Goal: Register for event/course: Sign up to attend an event or enroll in a course

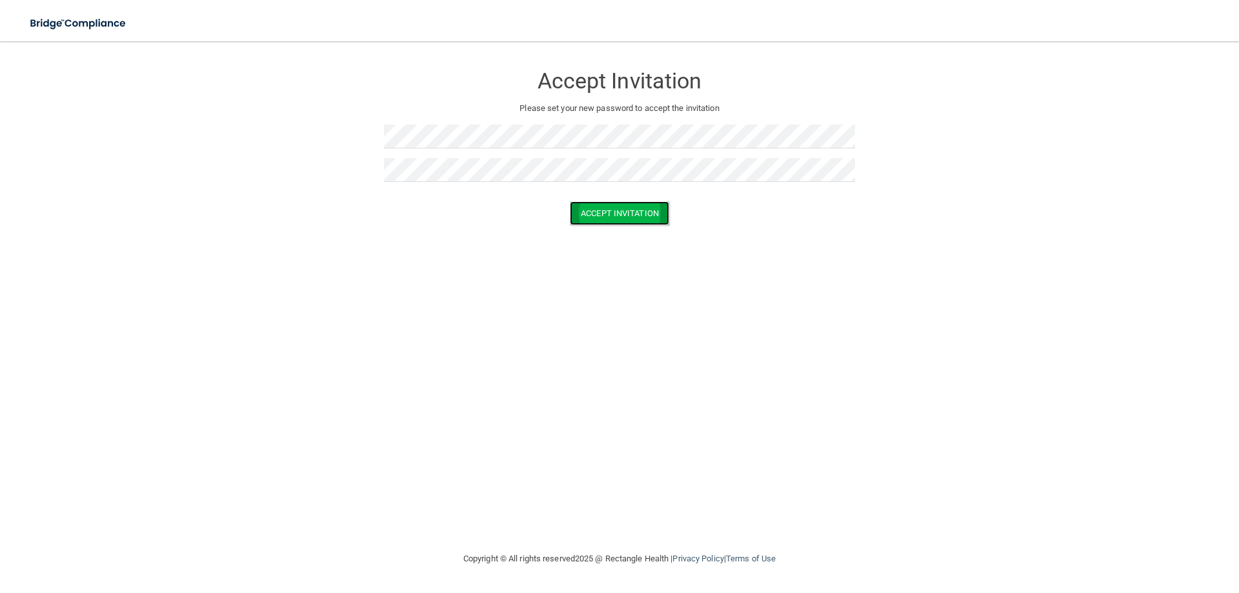
click at [643, 214] on button "Accept Invitation" at bounding box center [619, 213] width 99 height 24
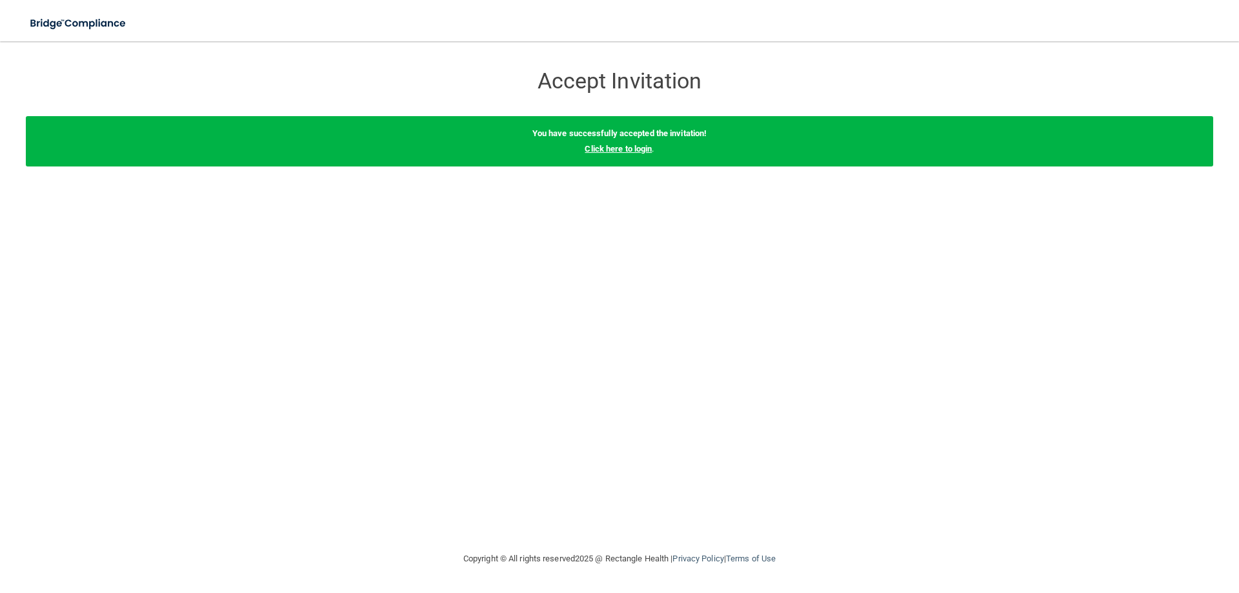
click at [647, 148] on link "Click here to login" at bounding box center [618, 149] width 67 height 10
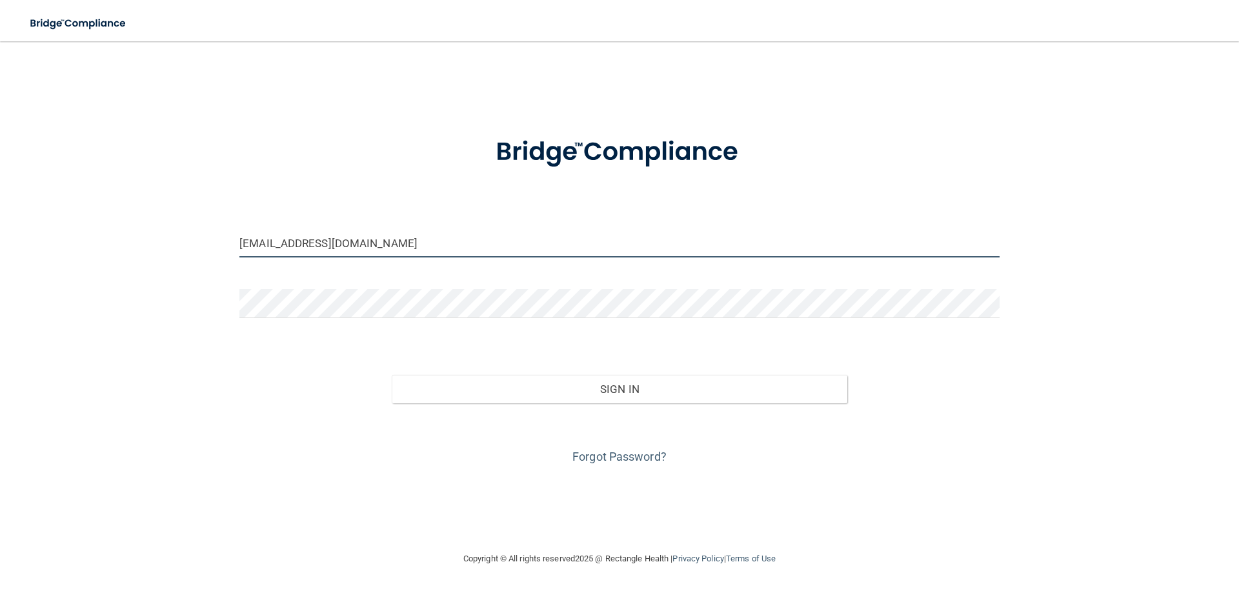
drag, startPoint x: 302, startPoint y: 235, endPoint x: 130, endPoint y: 229, distance: 171.7
click at [132, 229] on div "[EMAIL_ADDRESS][DOMAIN_NAME] Invalid email/password. You don't have permission …" at bounding box center [619, 296] width 1187 height 484
type input "[EMAIL_ADDRESS][DOMAIN_NAME]"
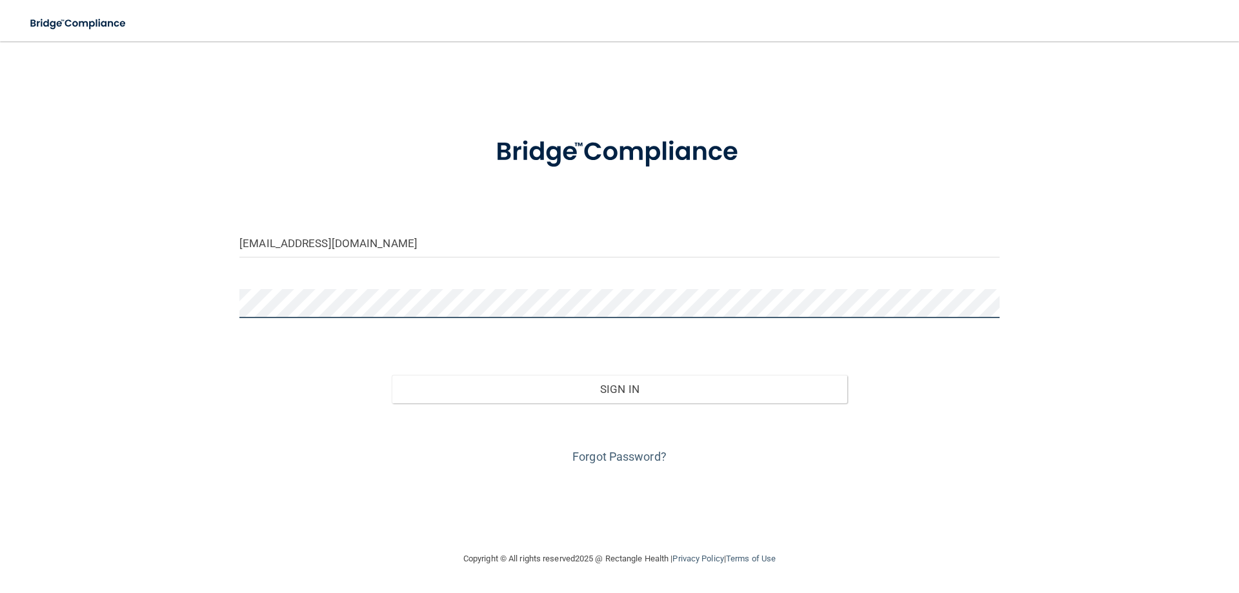
click at [143, 286] on div "[EMAIL_ADDRESS][DOMAIN_NAME] Invalid email/password. You don't have permission …" at bounding box center [619, 296] width 1187 height 484
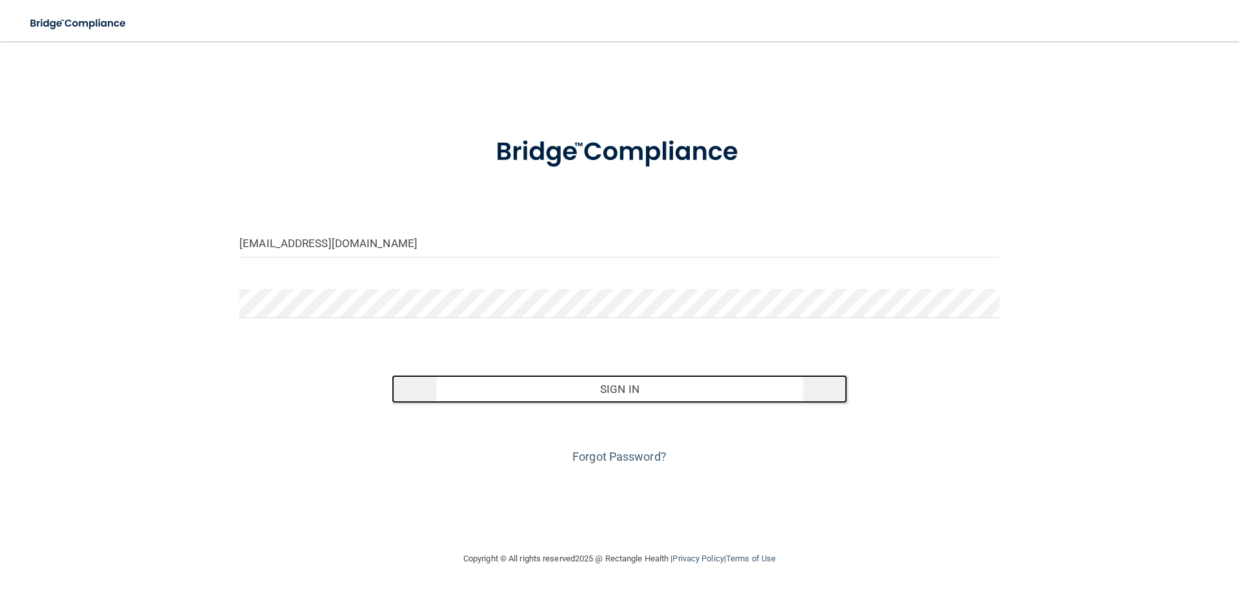
click at [654, 391] on button "Sign In" at bounding box center [620, 389] width 456 height 28
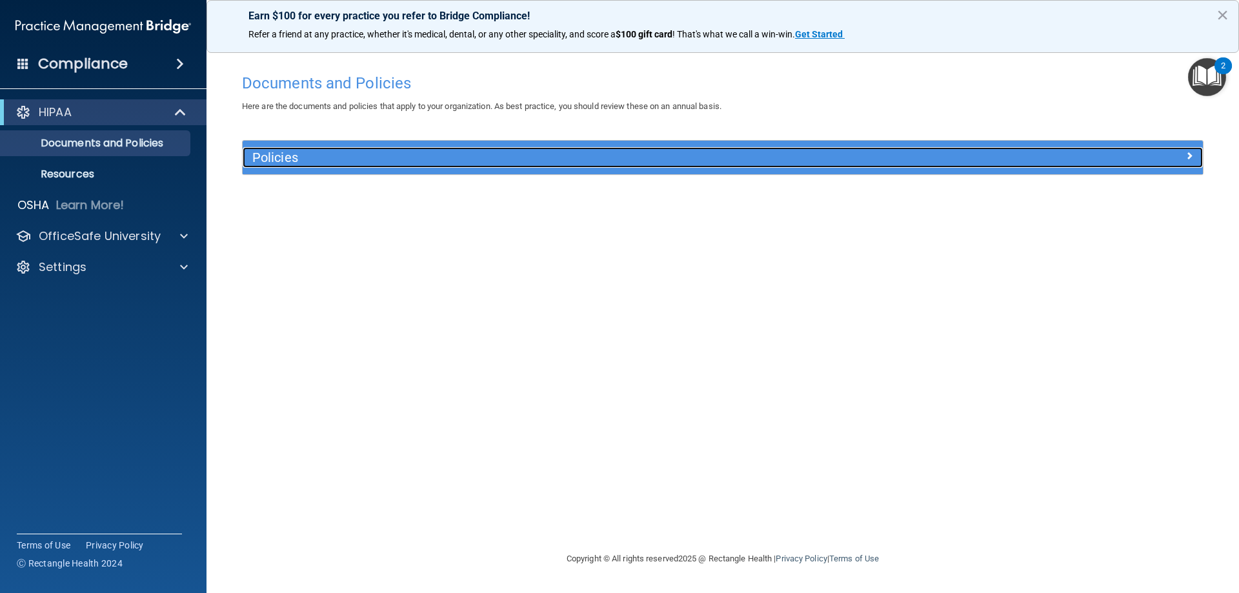
click at [295, 157] on h5 "Policies" at bounding box center [602, 157] width 701 height 14
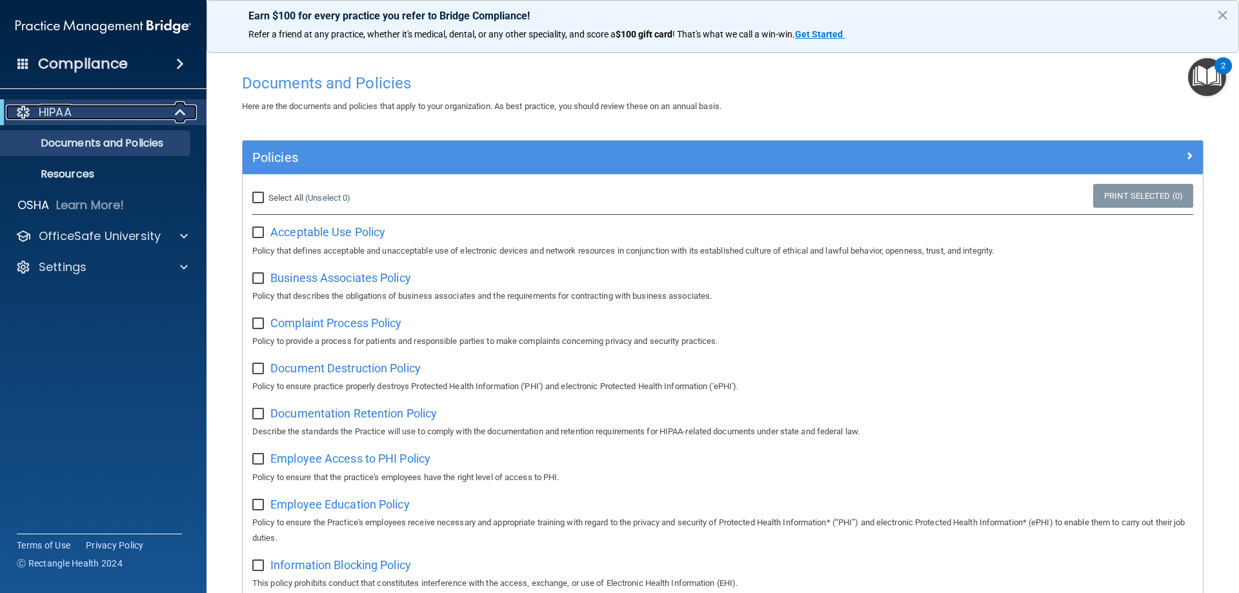
click at [52, 106] on p "HIPAA" at bounding box center [55, 112] width 33 height 15
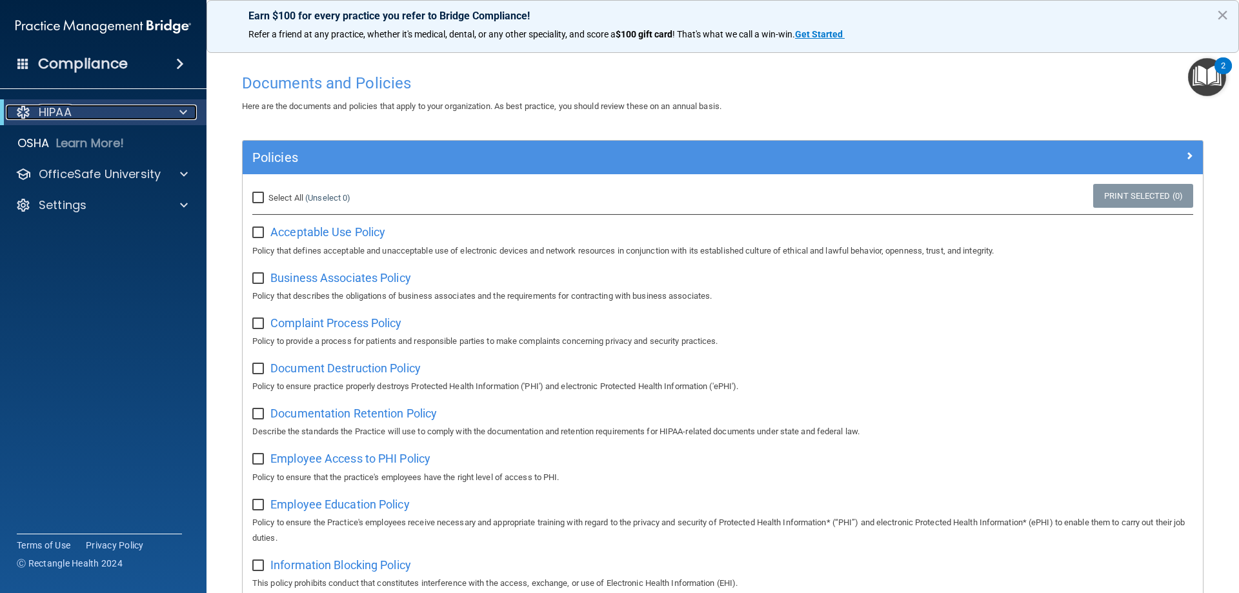
click at [52, 106] on p "HIPAA" at bounding box center [55, 112] width 33 height 15
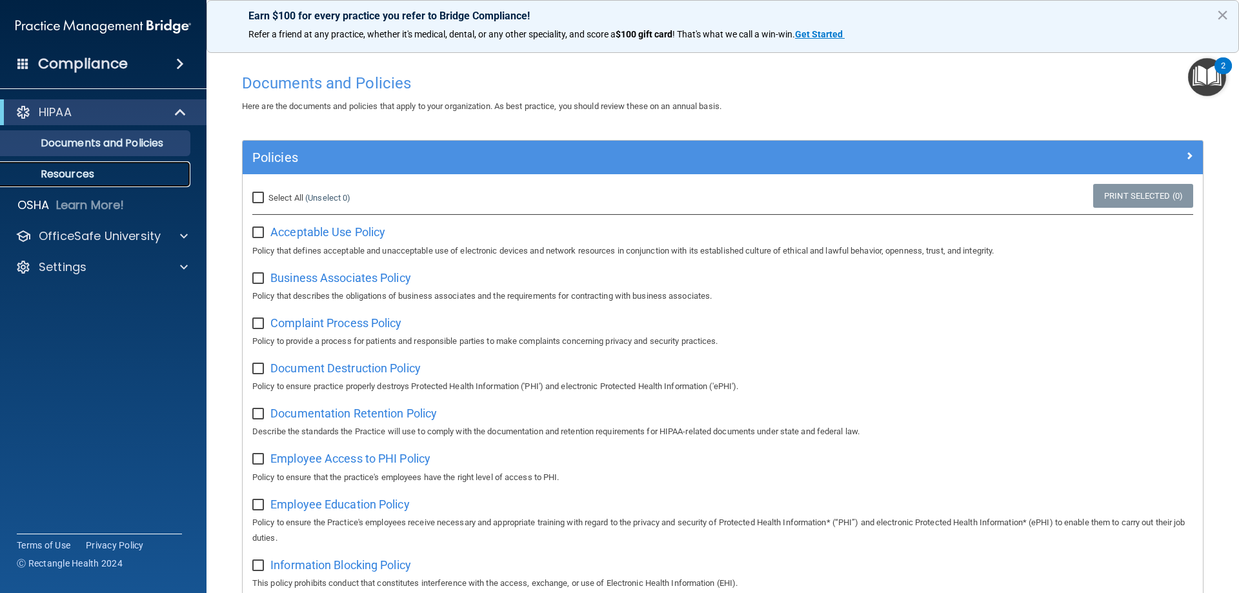
click at [90, 177] on p "Resources" at bounding box center [96, 174] width 176 height 13
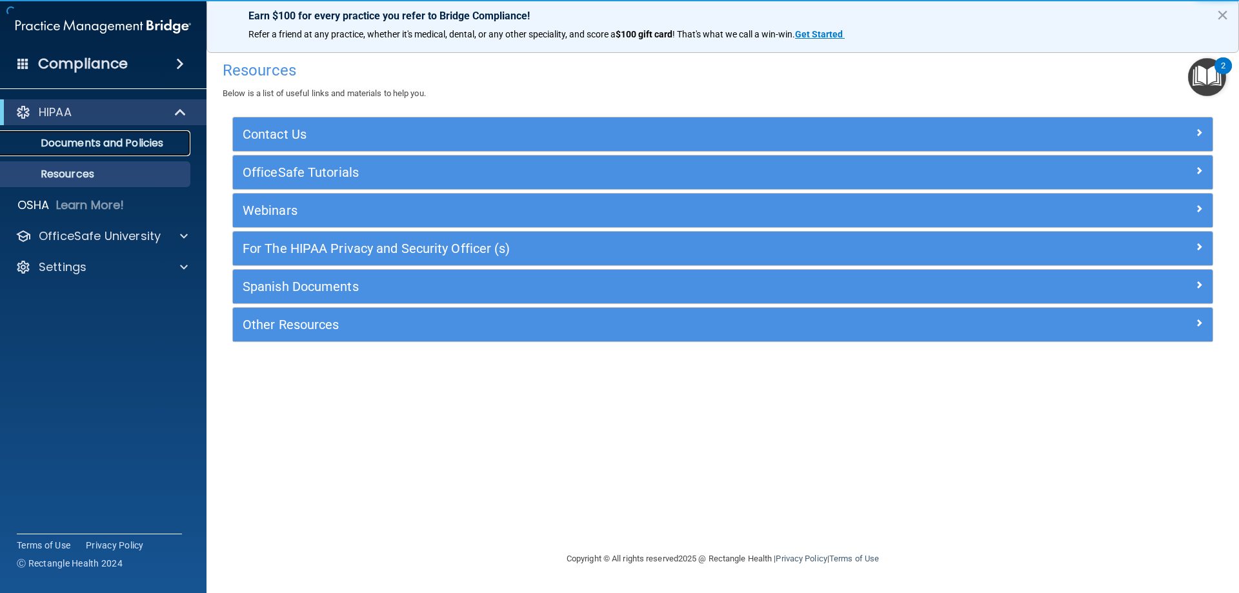
click at [94, 137] on p "Documents and Policies" at bounding box center [96, 143] width 176 height 13
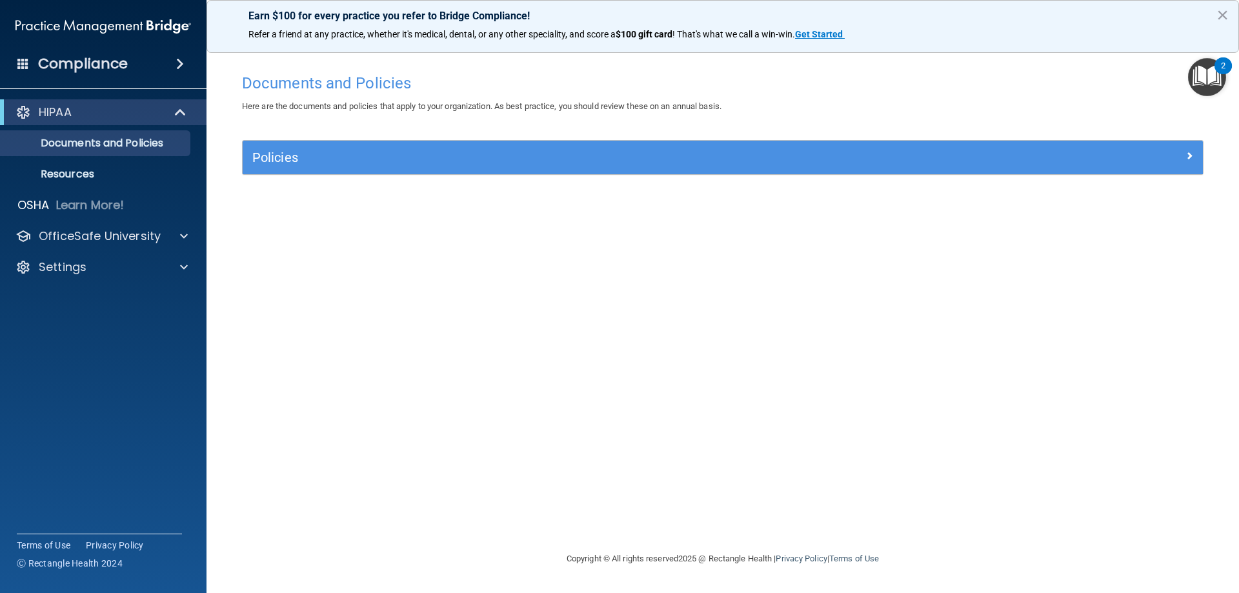
click at [179, 63] on span at bounding box center [180, 63] width 8 height 15
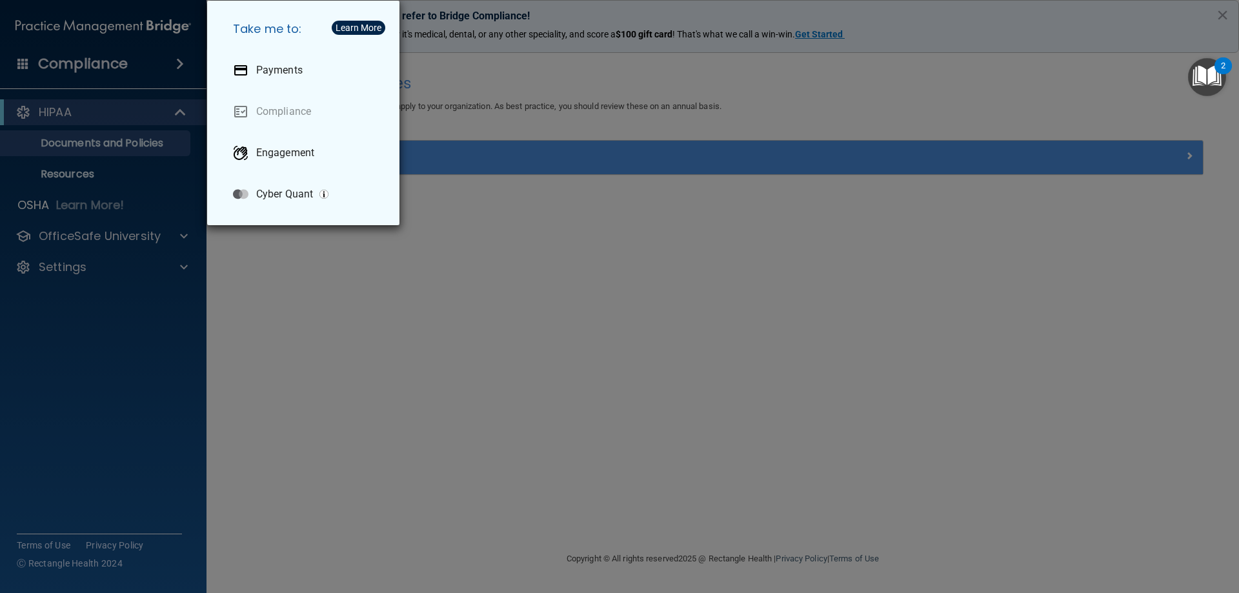
click at [78, 113] on div "Take me to: Payments Compliance Engagement Cyber Quant" at bounding box center [619, 296] width 1239 height 593
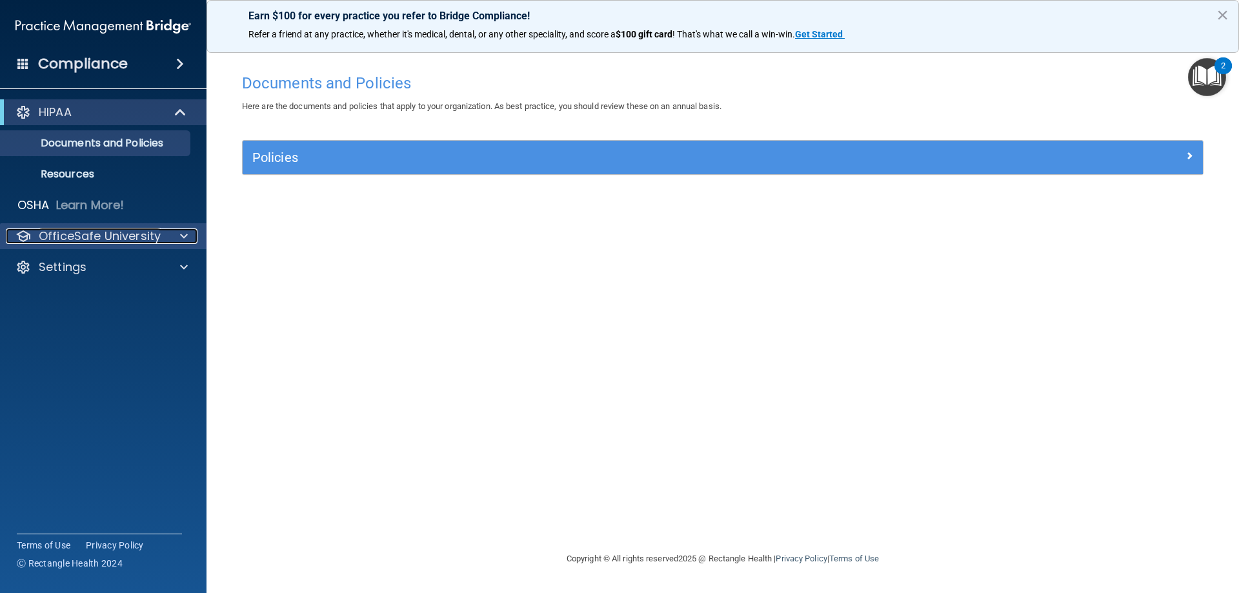
click at [183, 236] on span at bounding box center [184, 235] width 8 height 15
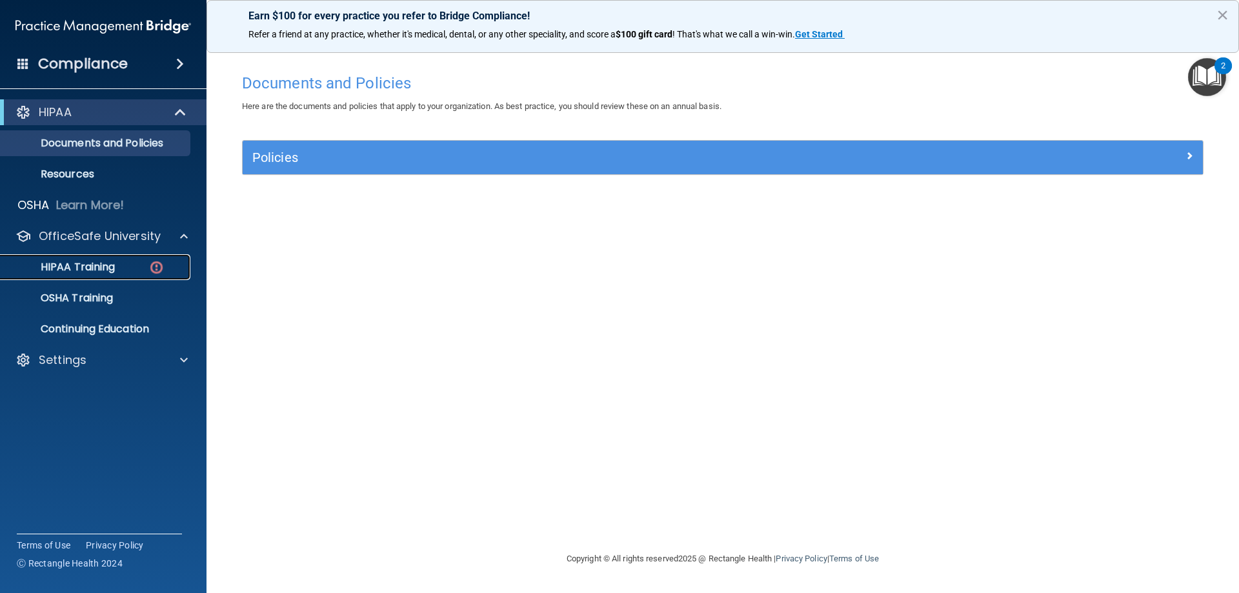
click at [101, 266] on p "HIPAA Training" at bounding box center [61, 267] width 106 height 13
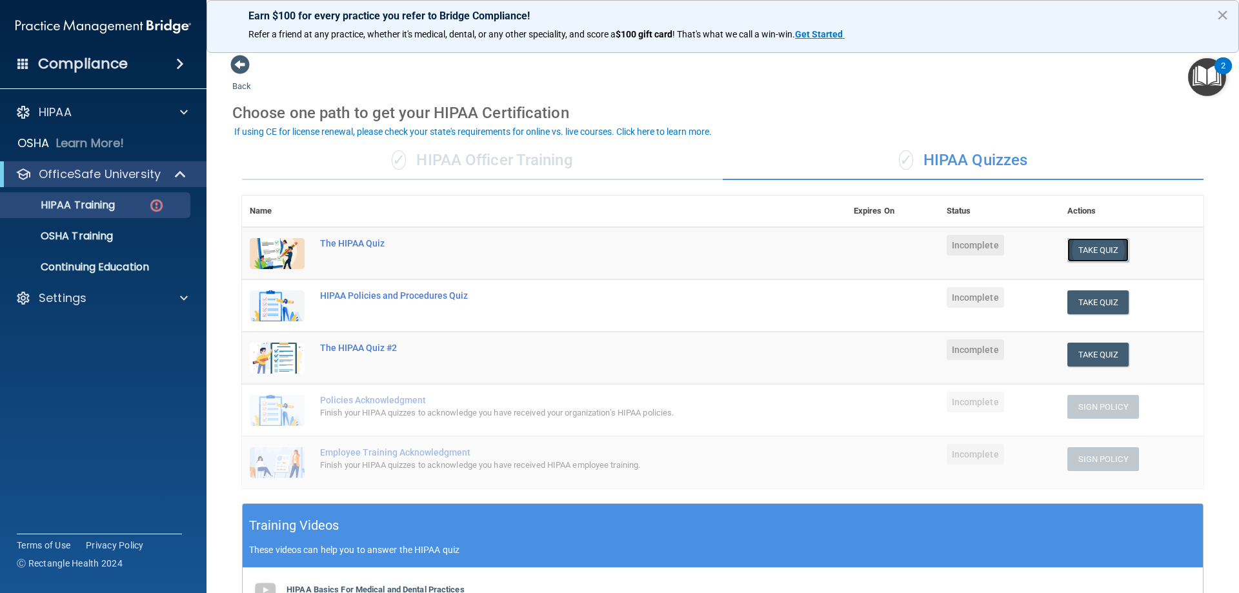
click at [1106, 251] on button "Take Quiz" at bounding box center [1098, 250] width 62 height 24
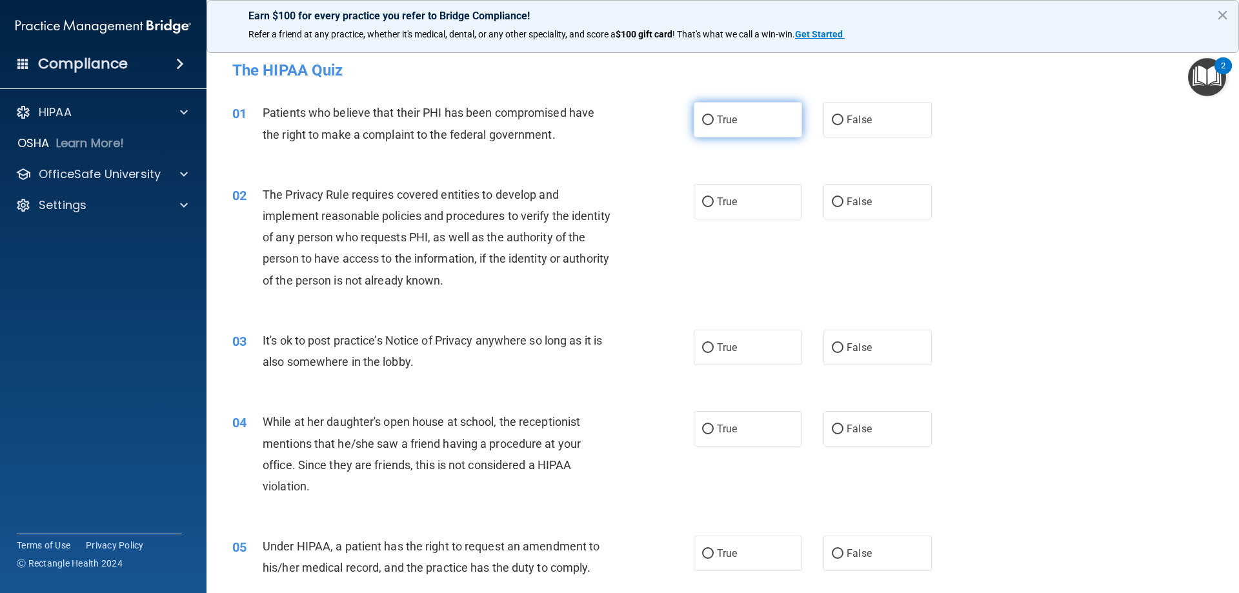
click at [745, 118] on label "True" at bounding box center [748, 119] width 108 height 35
click at [714, 118] on input "True" at bounding box center [708, 120] width 12 height 10
radio input "true"
click at [741, 205] on label "True" at bounding box center [748, 201] width 108 height 35
click at [714, 205] on input "True" at bounding box center [708, 202] width 12 height 10
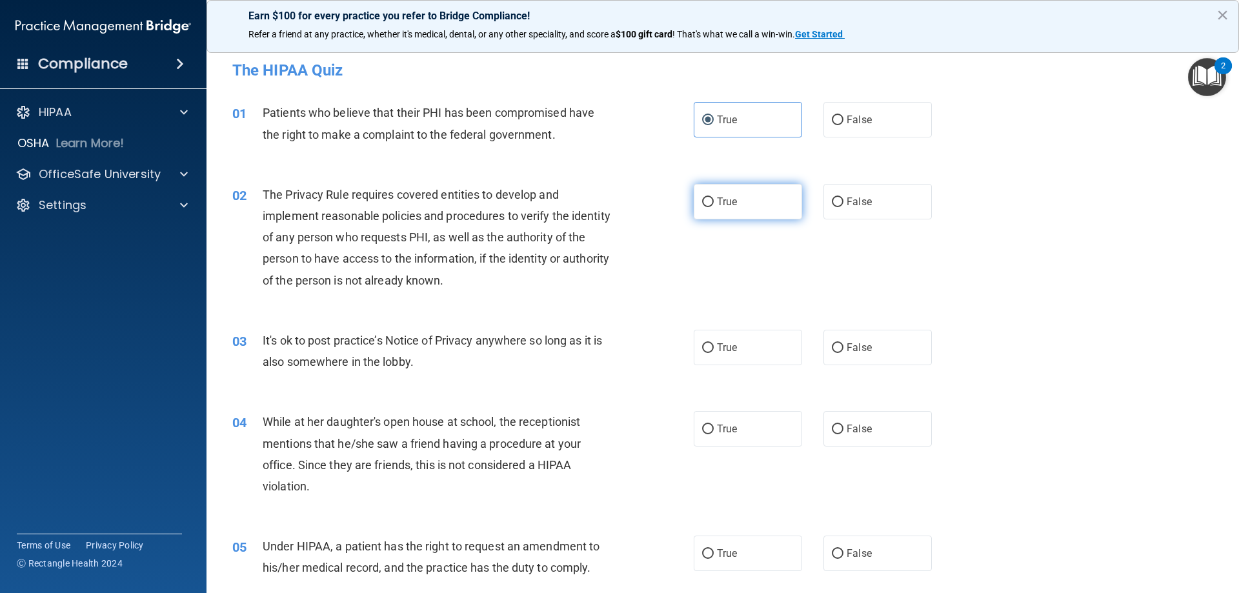
radio input "true"
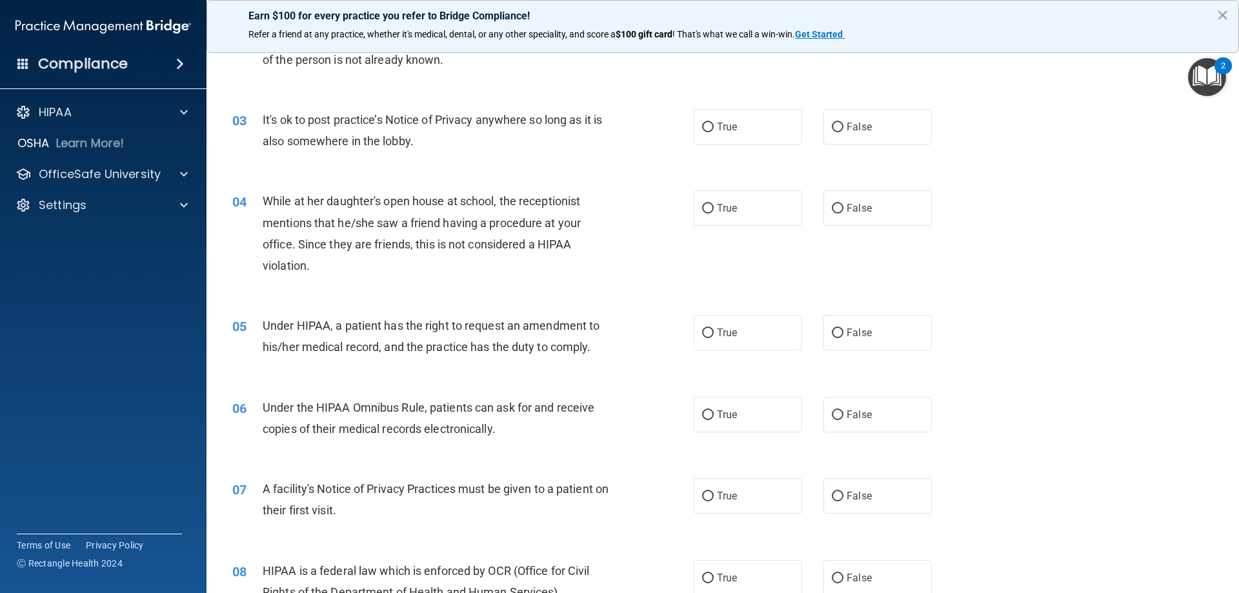
scroll to position [258, 0]
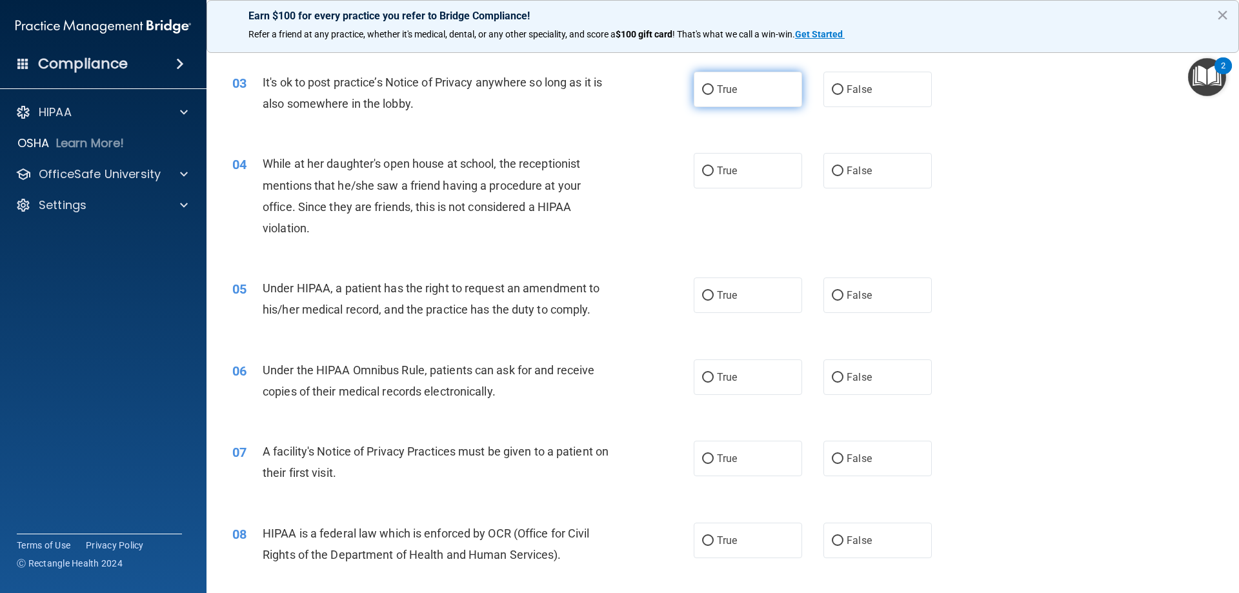
click at [754, 101] on label "True" at bounding box center [748, 89] width 108 height 35
click at [714, 95] on input "True" at bounding box center [708, 90] width 12 height 10
radio input "true"
click at [859, 179] on label "False" at bounding box center [877, 170] width 108 height 35
click at [843, 176] on input "False" at bounding box center [838, 171] width 12 height 10
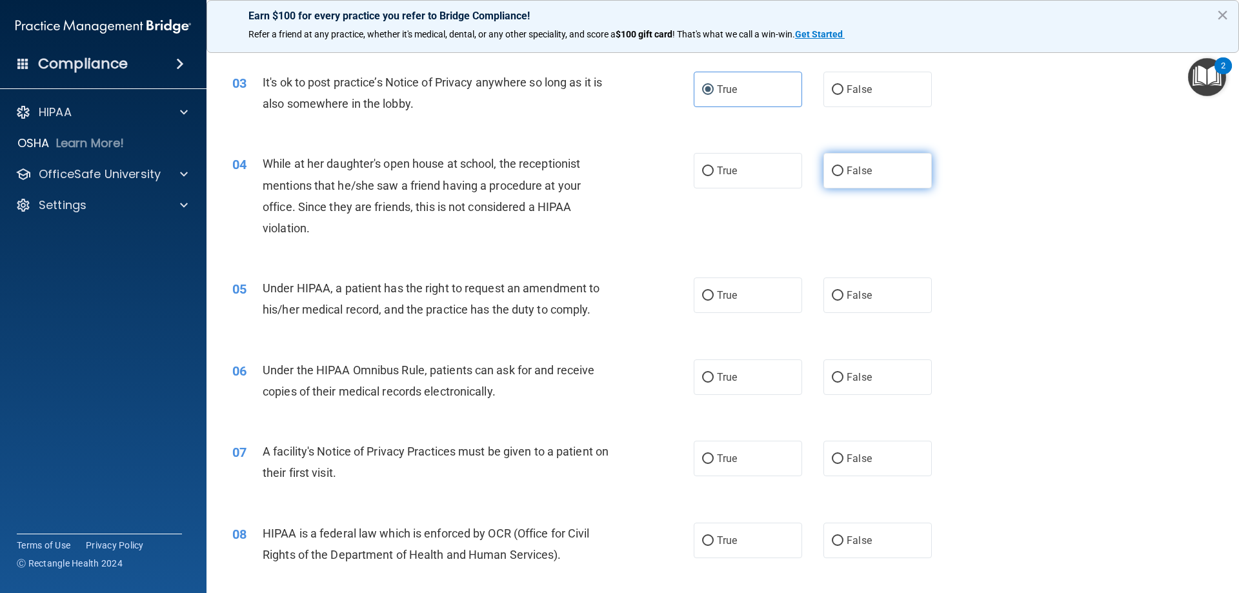
radio input "true"
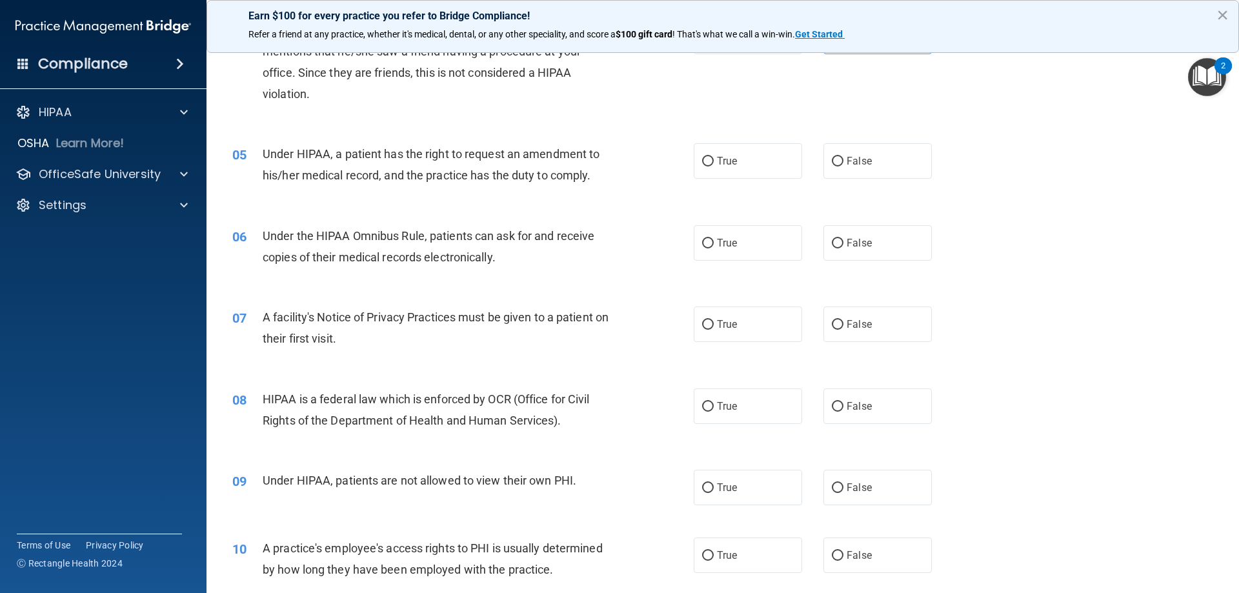
scroll to position [430, 0]
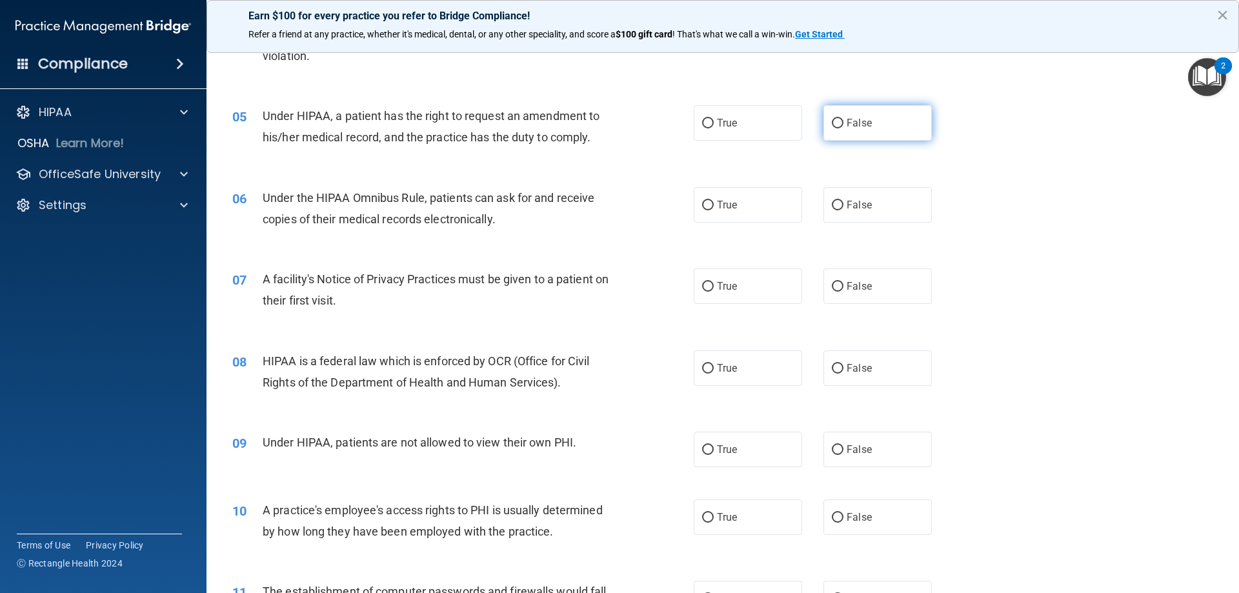
click at [857, 132] on label "False" at bounding box center [877, 122] width 108 height 35
click at [843, 128] on input "False" at bounding box center [838, 124] width 12 height 10
radio input "true"
click at [708, 211] on label "True" at bounding box center [748, 204] width 108 height 35
click at [708, 210] on input "True" at bounding box center [708, 206] width 12 height 10
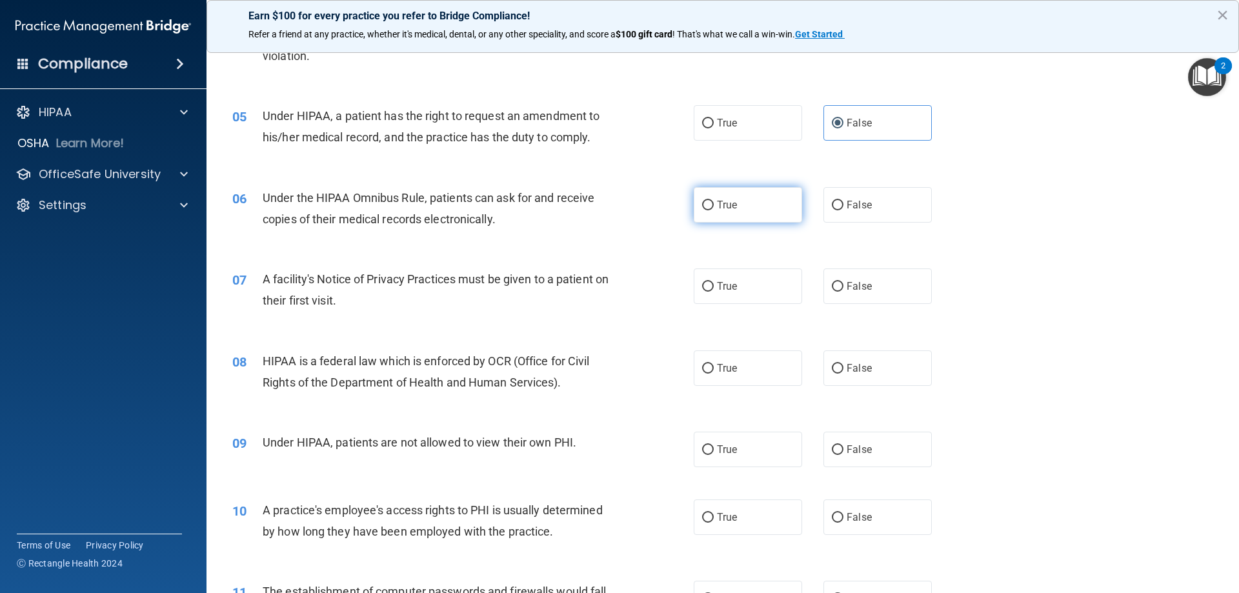
radio input "true"
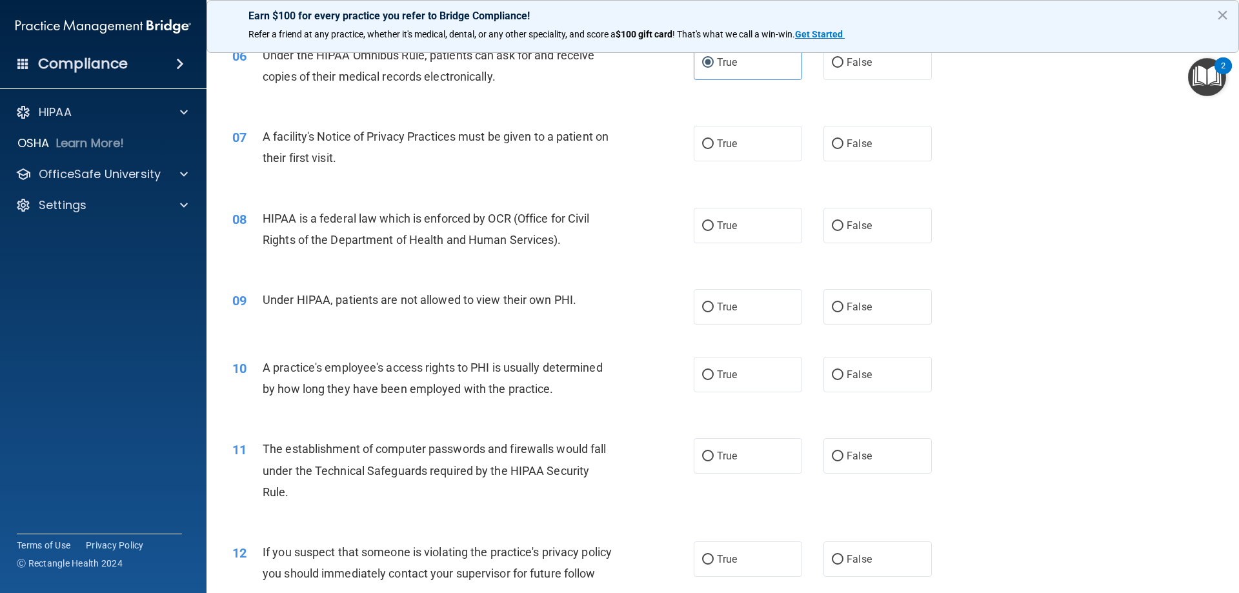
scroll to position [602, 0]
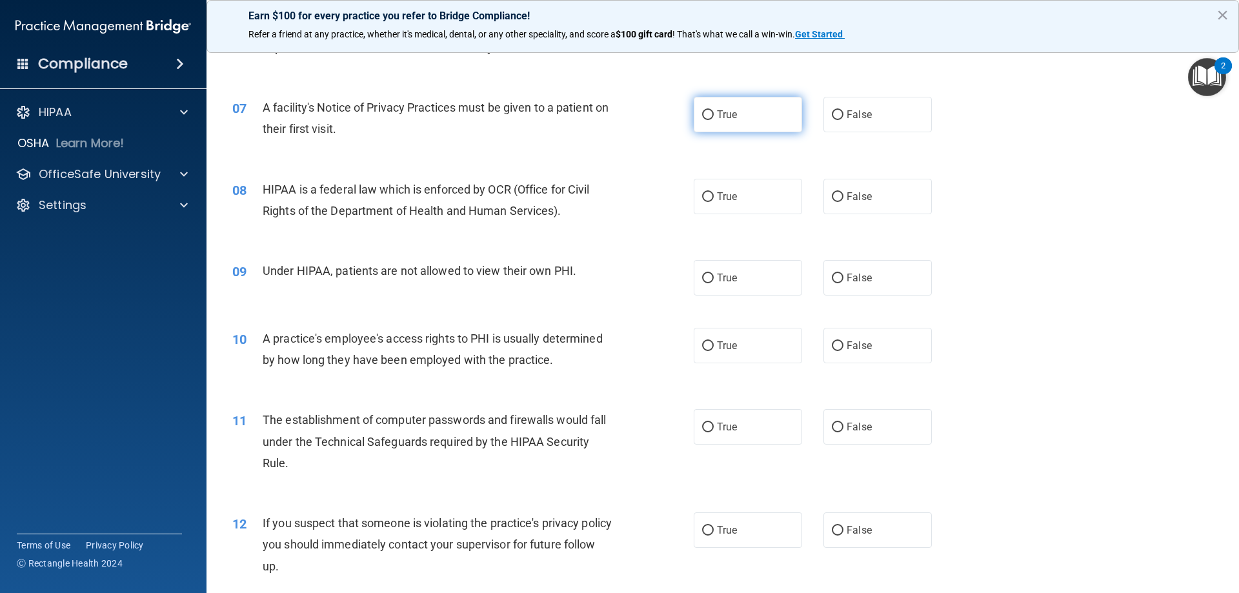
click at [723, 120] on span "True" at bounding box center [727, 114] width 20 height 12
click at [714, 120] on input "True" at bounding box center [708, 115] width 12 height 10
radio input "true"
click at [745, 201] on label "True" at bounding box center [748, 196] width 108 height 35
click at [714, 201] on input "True" at bounding box center [708, 197] width 12 height 10
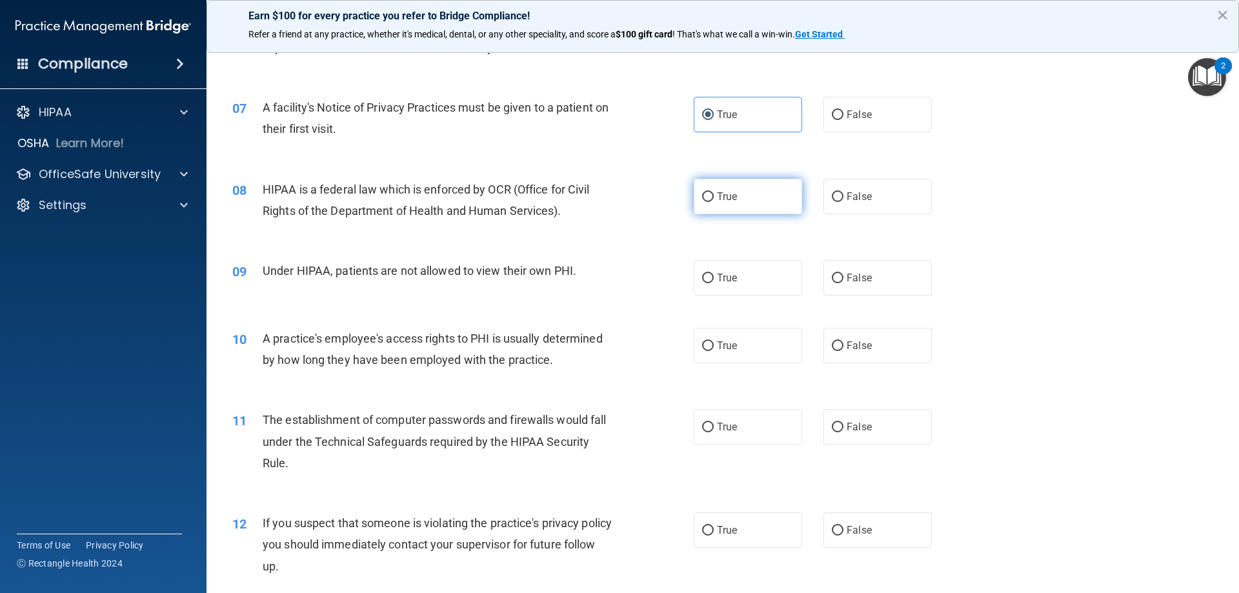
radio input "true"
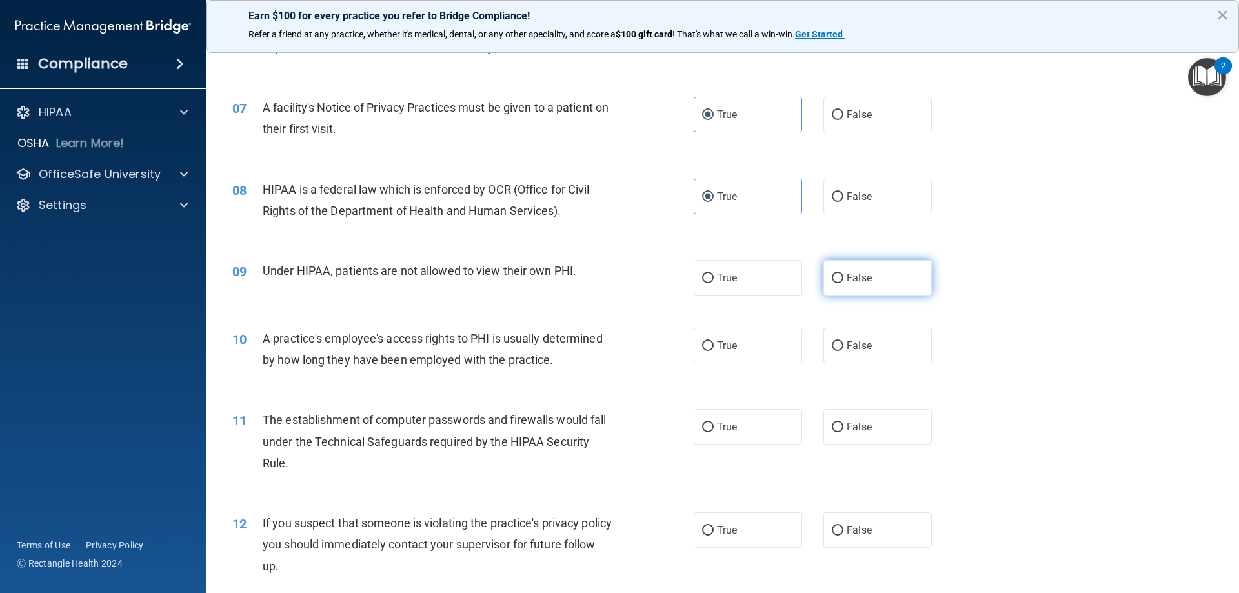
click at [884, 279] on label "False" at bounding box center [877, 277] width 108 height 35
click at [843, 279] on input "False" at bounding box center [838, 279] width 12 height 10
radio input "true"
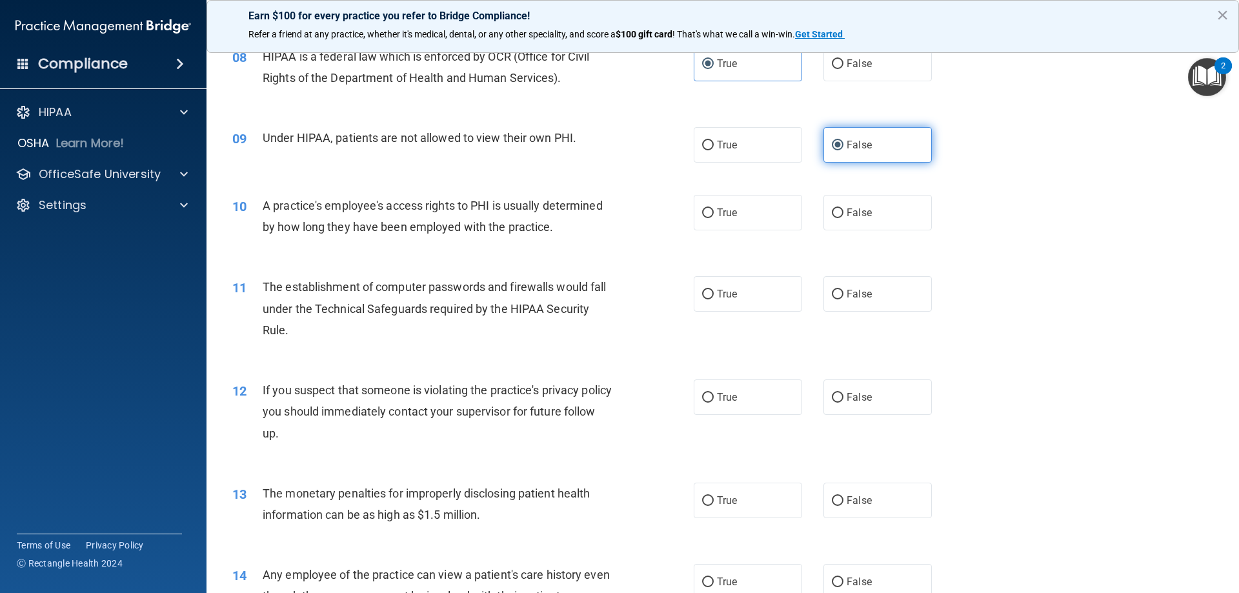
scroll to position [774, 0]
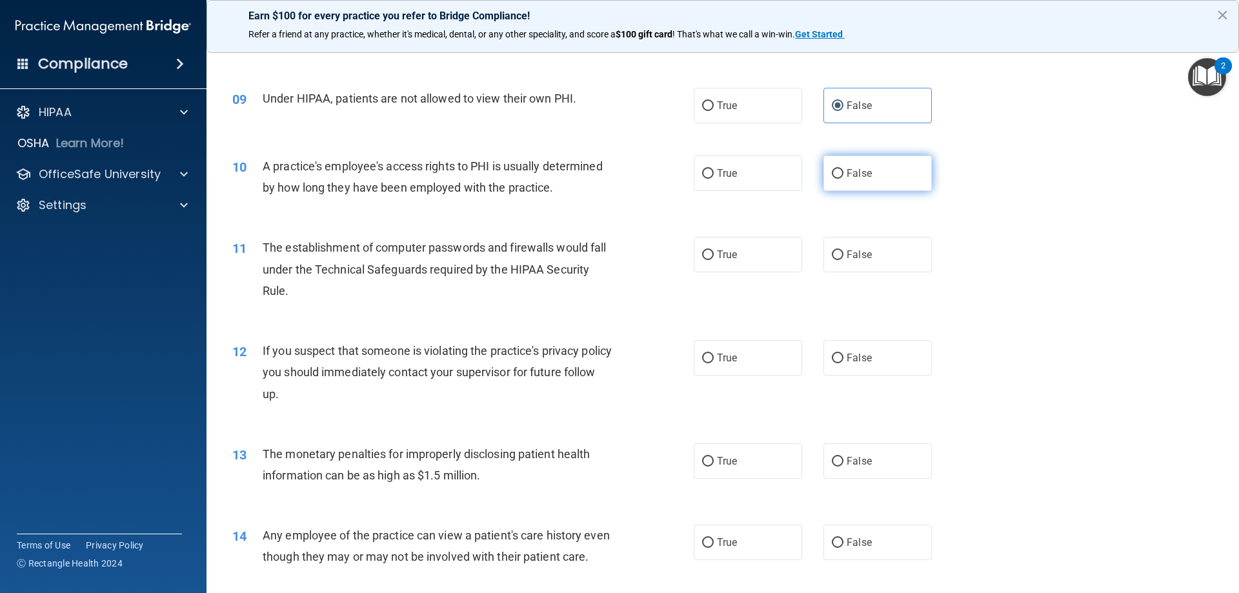
click at [855, 163] on label "False" at bounding box center [877, 172] width 108 height 35
click at [843, 169] on input "False" at bounding box center [838, 174] width 12 height 10
radio input "true"
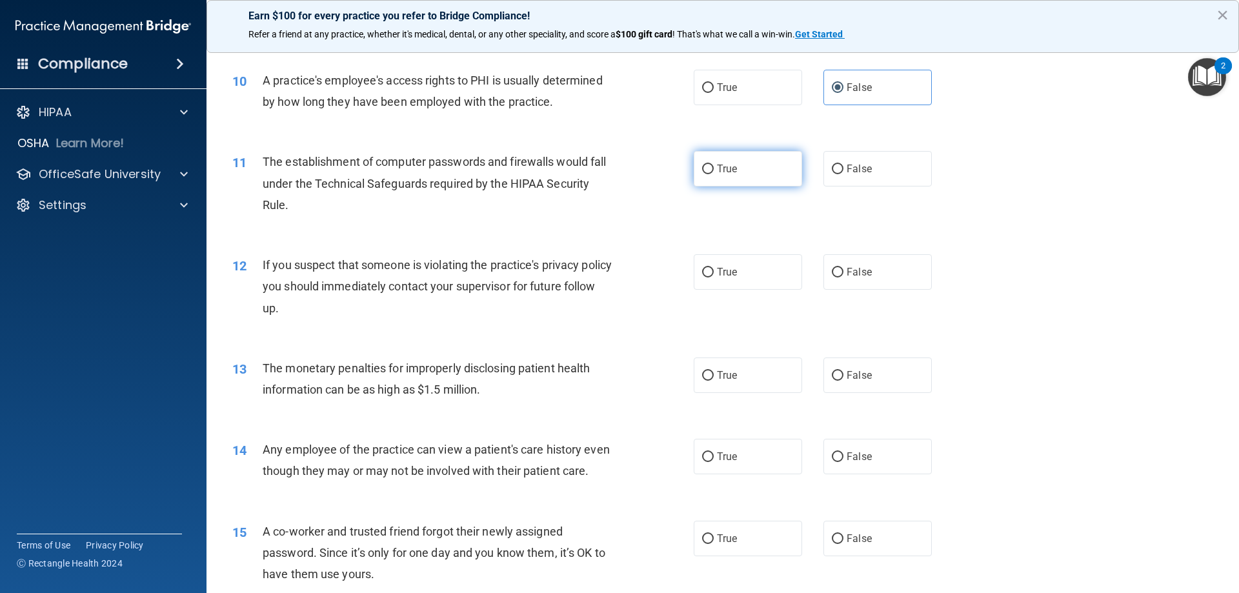
click at [754, 176] on label "True" at bounding box center [748, 168] width 108 height 35
click at [714, 174] on input "True" at bounding box center [708, 170] width 12 height 10
radio input "true"
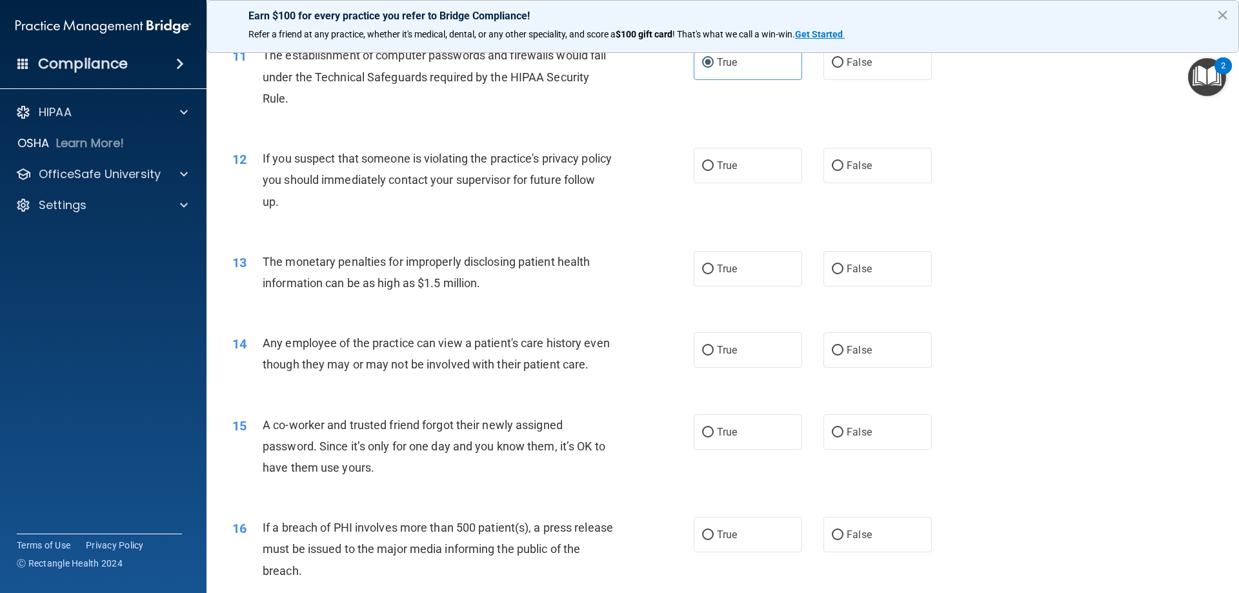
scroll to position [1032, 0]
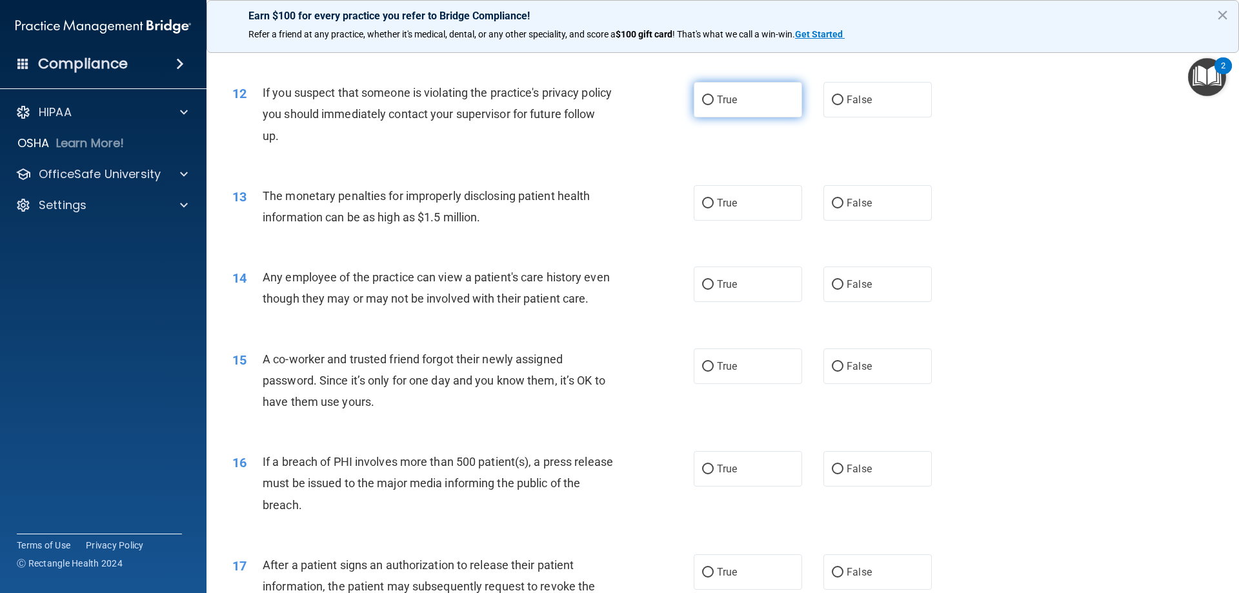
click at [724, 104] on span "True" at bounding box center [727, 100] width 20 height 12
click at [714, 104] on input "True" at bounding box center [708, 100] width 12 height 10
radio input "true"
click at [861, 203] on span "False" at bounding box center [859, 203] width 25 height 12
click at [843, 203] on input "False" at bounding box center [838, 204] width 12 height 10
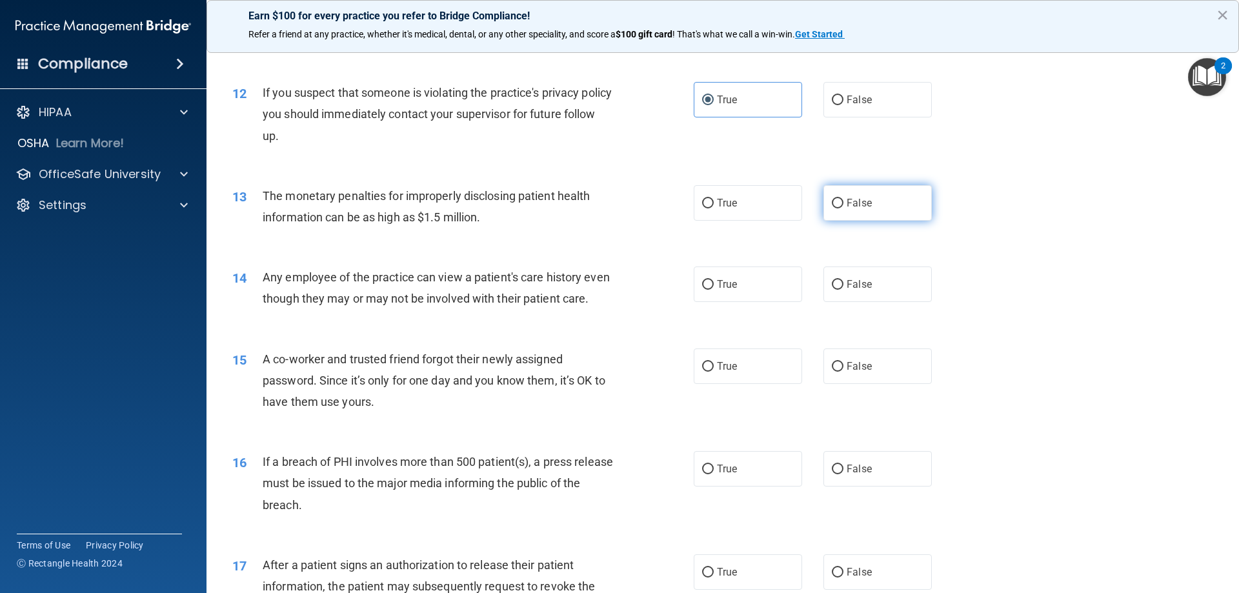
radio input "true"
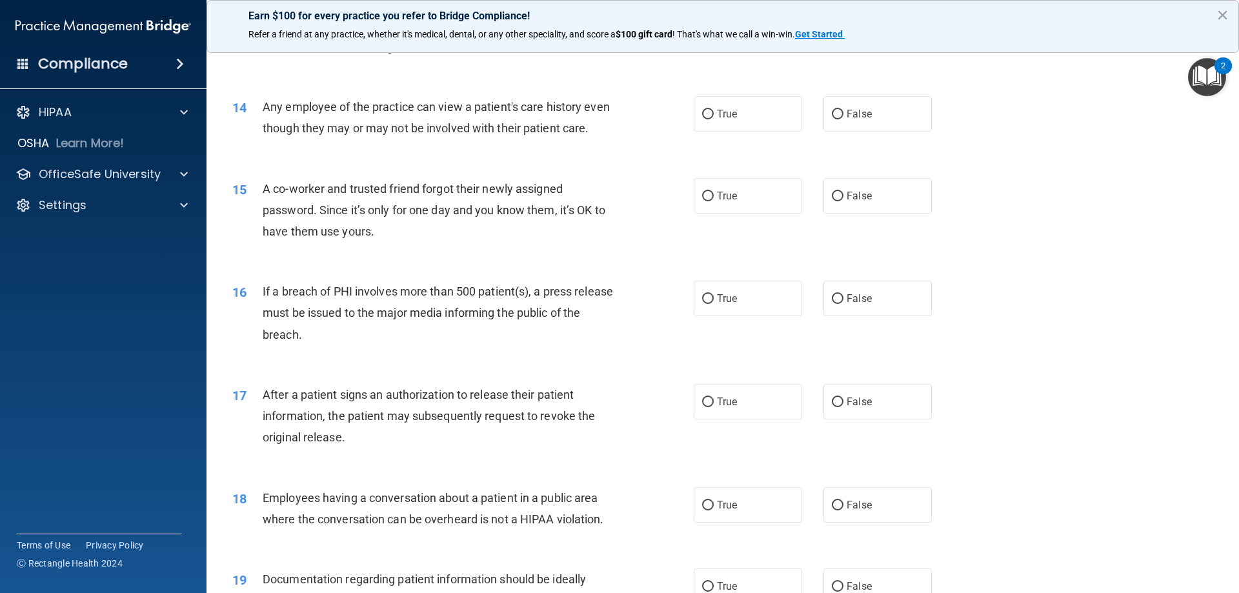
scroll to position [1205, 0]
click at [849, 109] on span "False" at bounding box center [859, 112] width 25 height 12
click at [843, 109] on input "False" at bounding box center [838, 113] width 12 height 10
radio input "true"
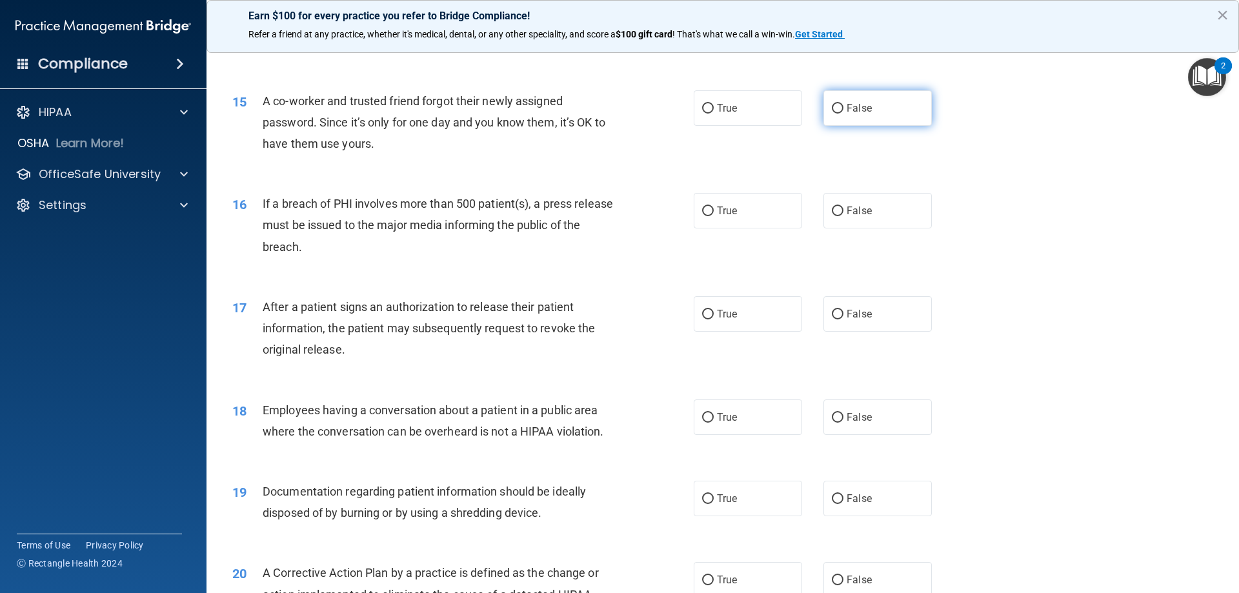
click at [902, 126] on label "False" at bounding box center [877, 107] width 108 height 35
click at [843, 114] on input "False" at bounding box center [838, 109] width 12 height 10
radio input "true"
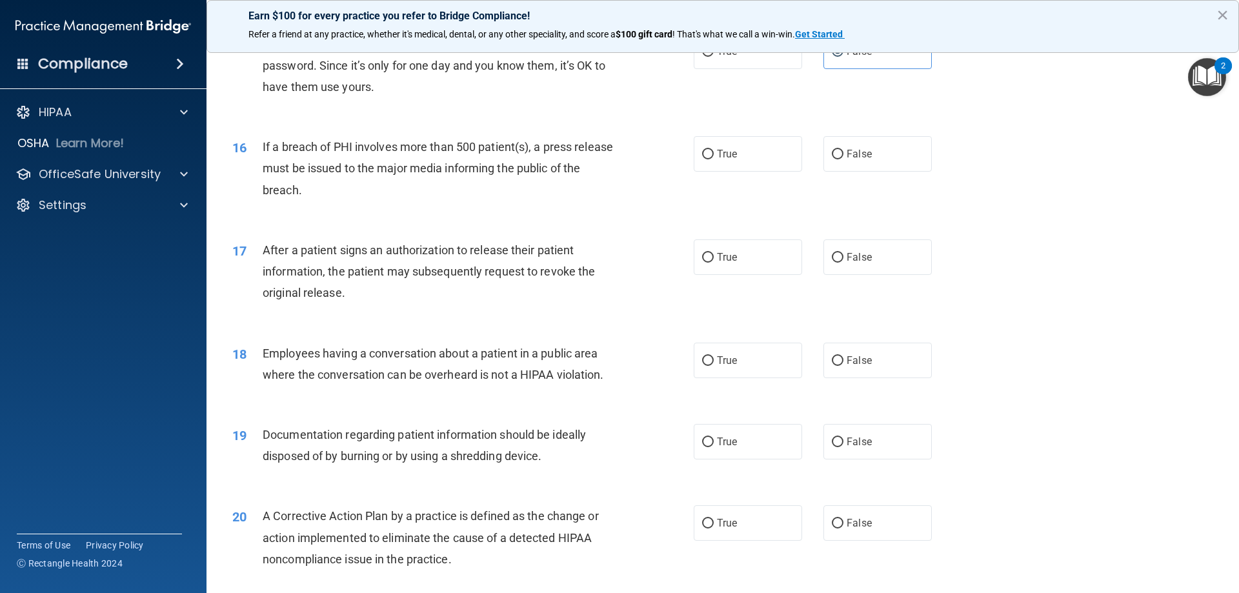
scroll to position [1376, 0]
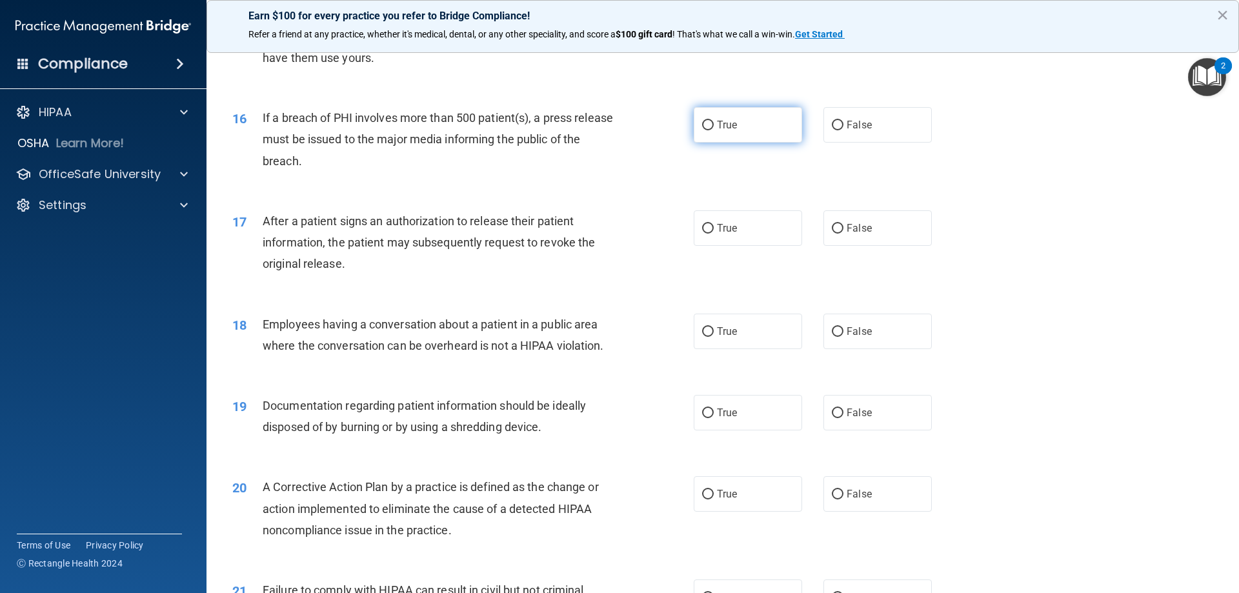
click at [717, 131] on span "True" at bounding box center [727, 125] width 20 height 12
click at [714, 130] on input "True" at bounding box center [708, 126] width 12 height 10
radio input "true"
click at [750, 246] on label "True" at bounding box center [748, 227] width 108 height 35
click at [714, 234] on input "True" at bounding box center [708, 229] width 12 height 10
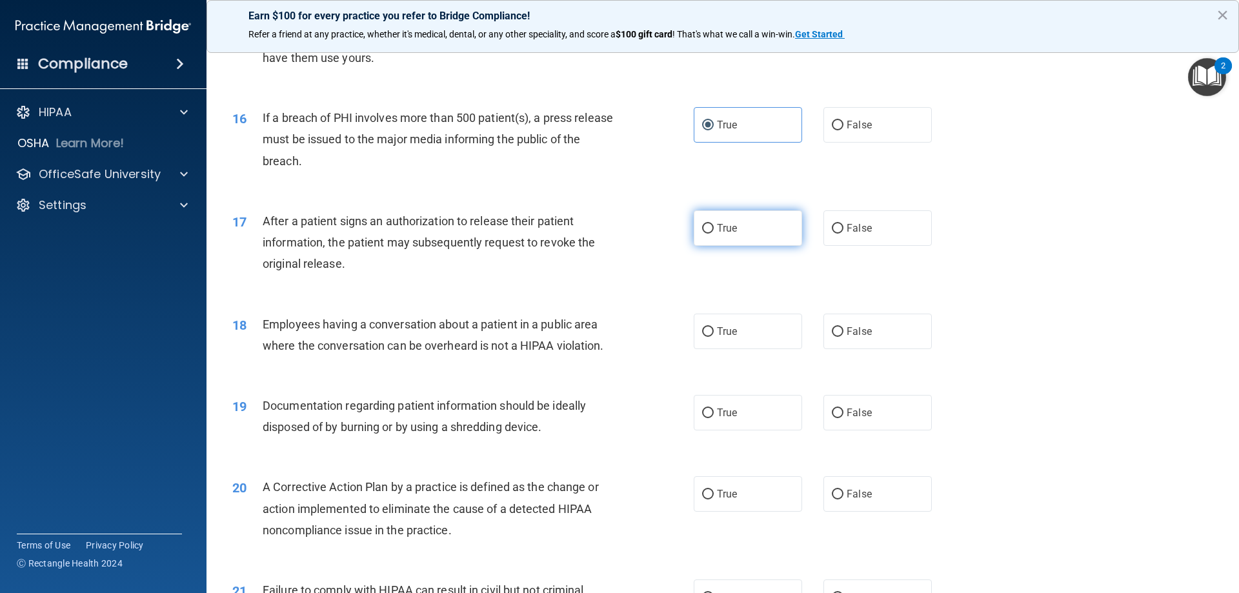
radio input "true"
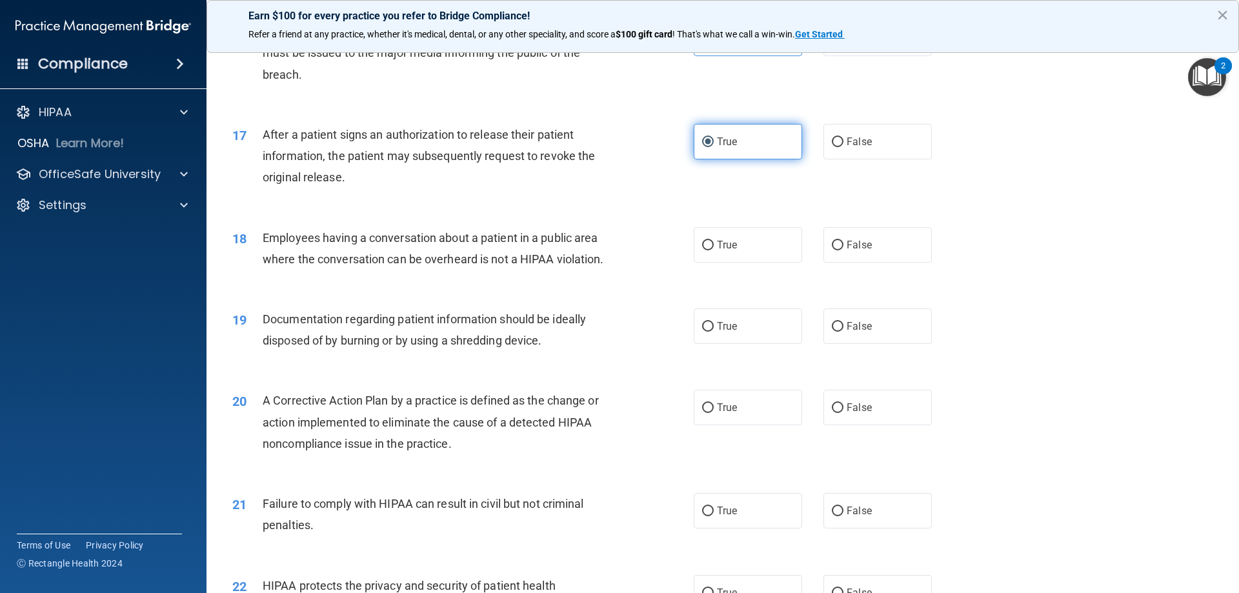
scroll to position [1548, 0]
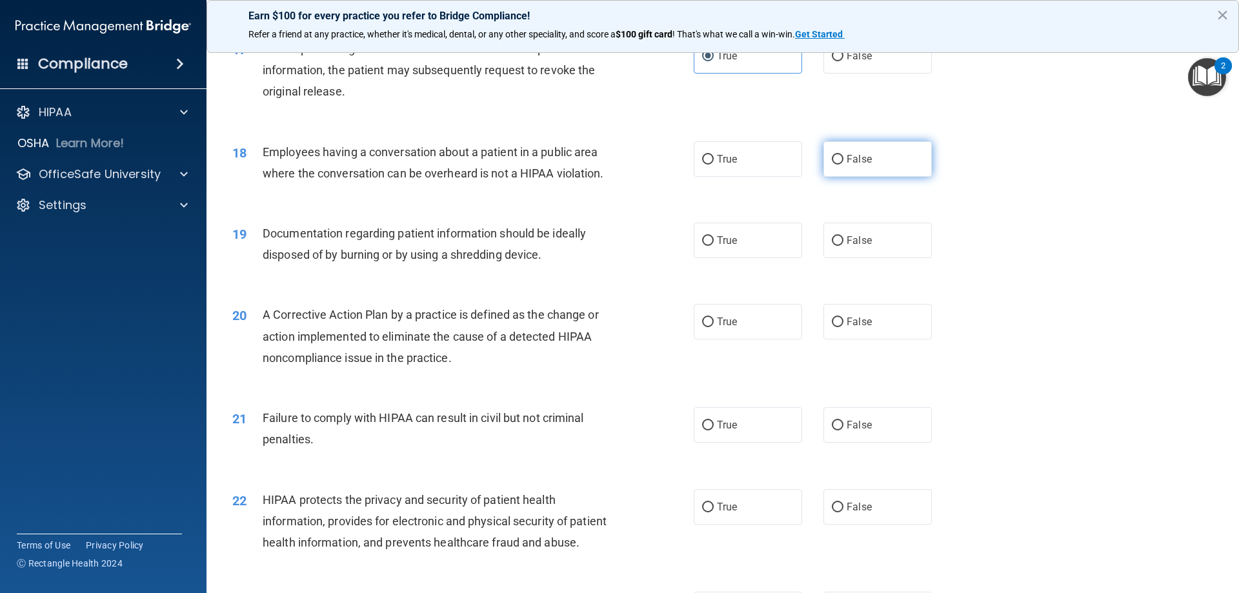
click at [856, 177] on label "False" at bounding box center [877, 158] width 108 height 35
click at [843, 165] on input "False" at bounding box center [838, 160] width 12 height 10
radio input "true"
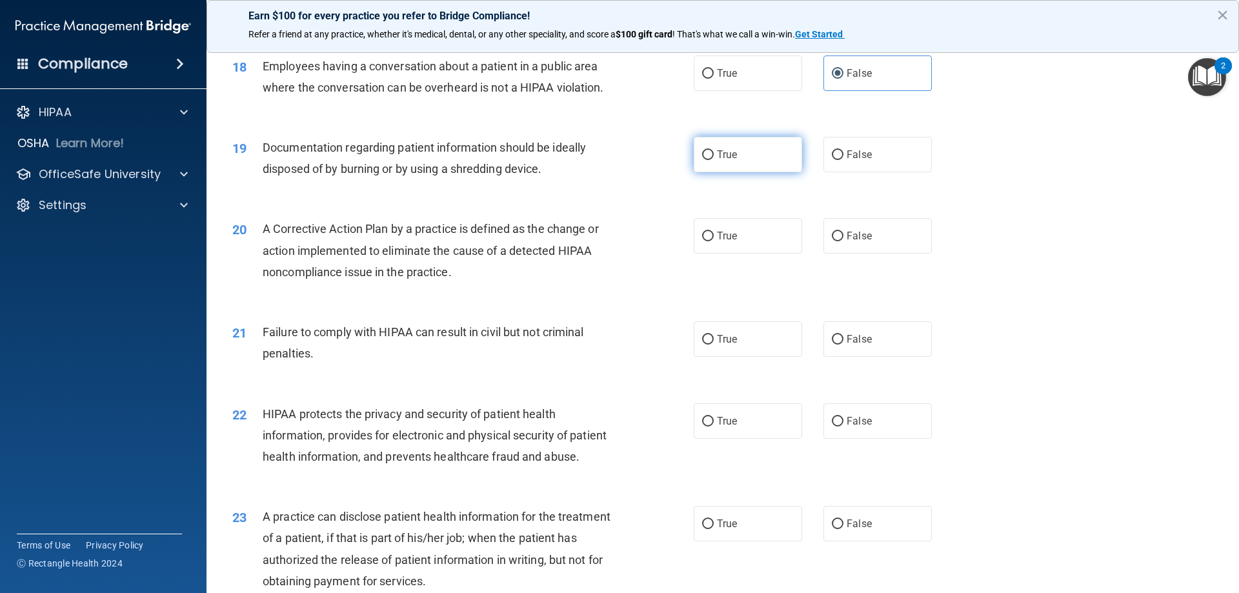
click at [736, 172] on label "True" at bounding box center [748, 154] width 108 height 35
click at [714, 160] on input "True" at bounding box center [708, 155] width 12 height 10
radio input "true"
click at [854, 254] on label "False" at bounding box center [877, 235] width 108 height 35
click at [843, 241] on input "False" at bounding box center [838, 237] width 12 height 10
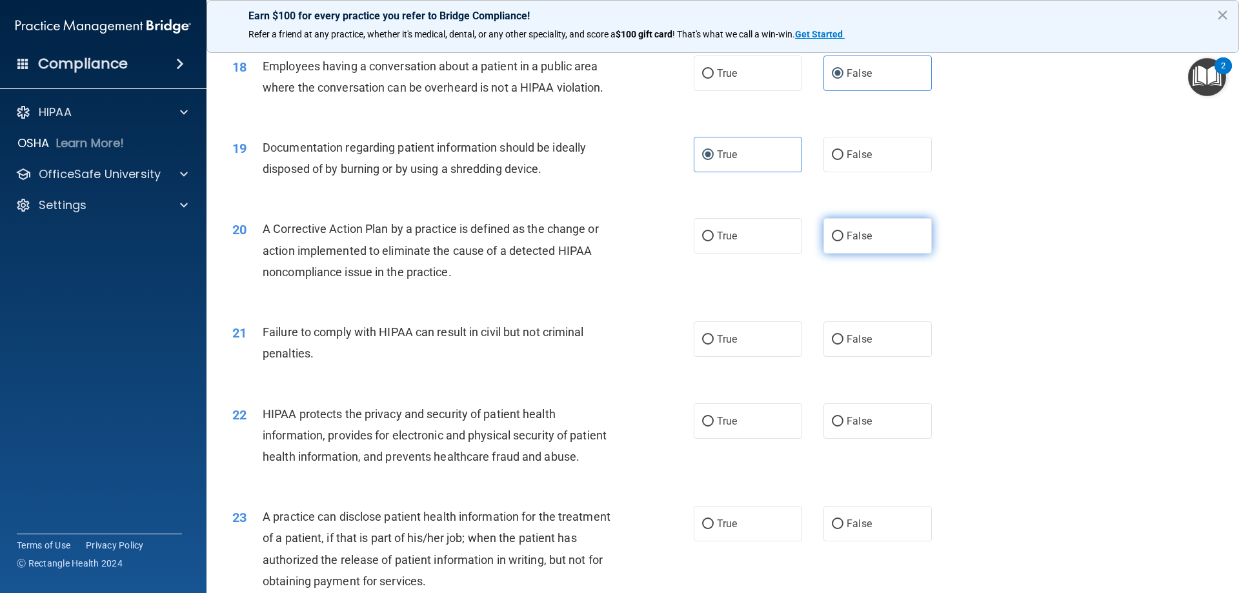
radio input "true"
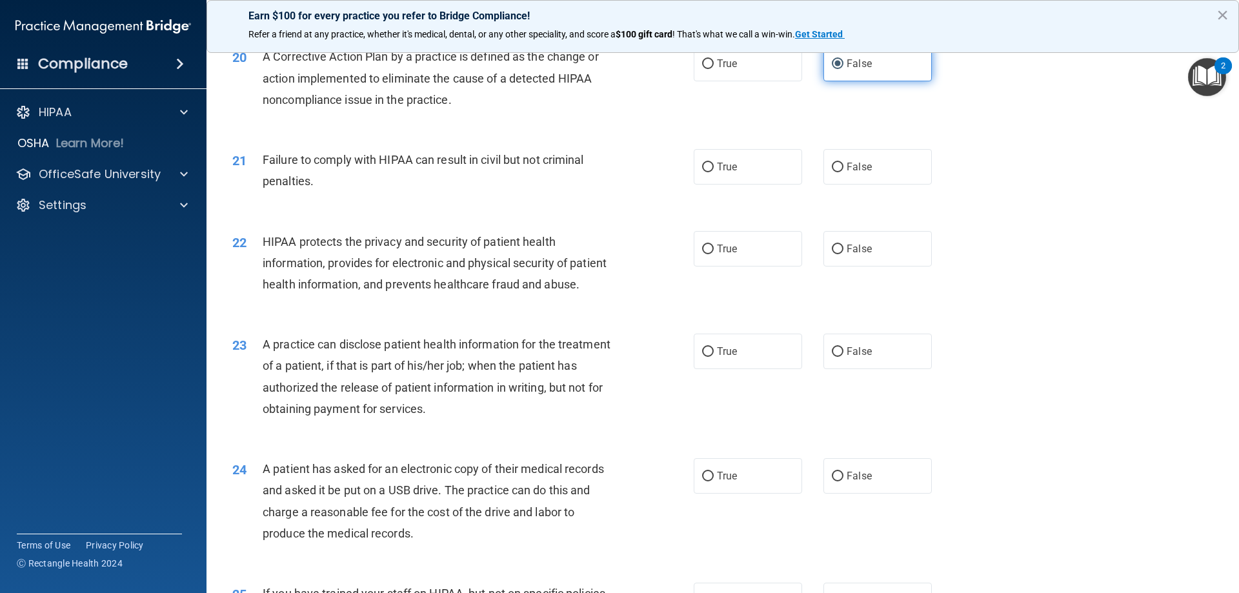
scroll to position [1892, 0]
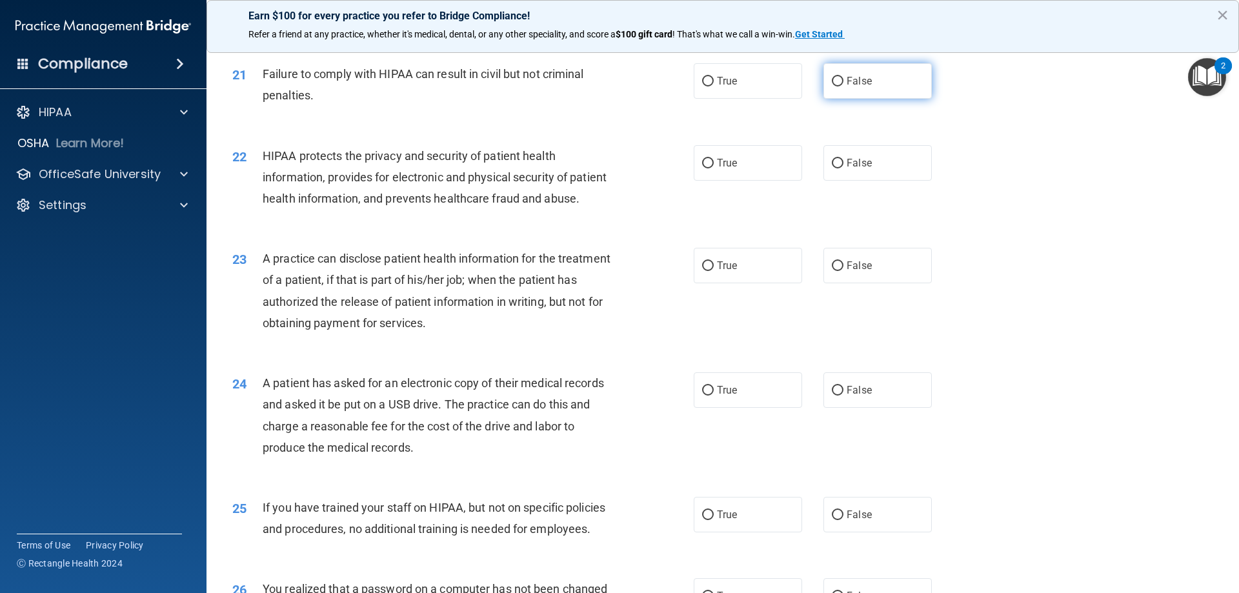
click at [857, 87] on span "False" at bounding box center [859, 81] width 25 height 12
click at [843, 86] on input "False" at bounding box center [838, 82] width 12 height 10
radio input "true"
click at [854, 181] on label "False" at bounding box center [877, 162] width 108 height 35
click at [843, 168] on input "False" at bounding box center [838, 164] width 12 height 10
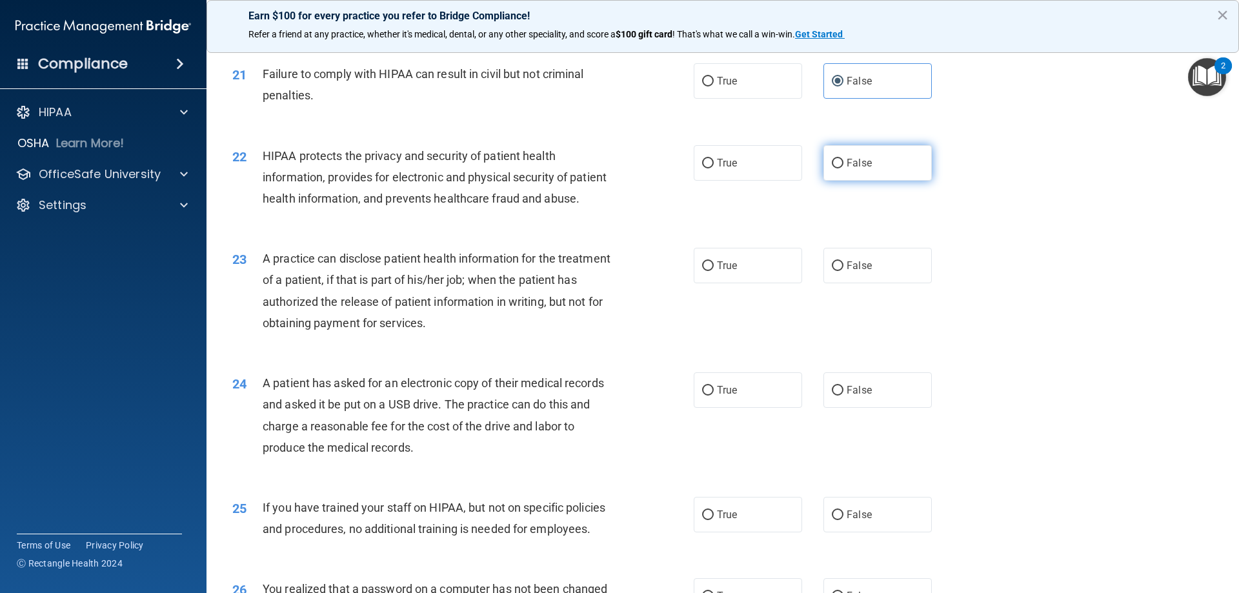
radio input "true"
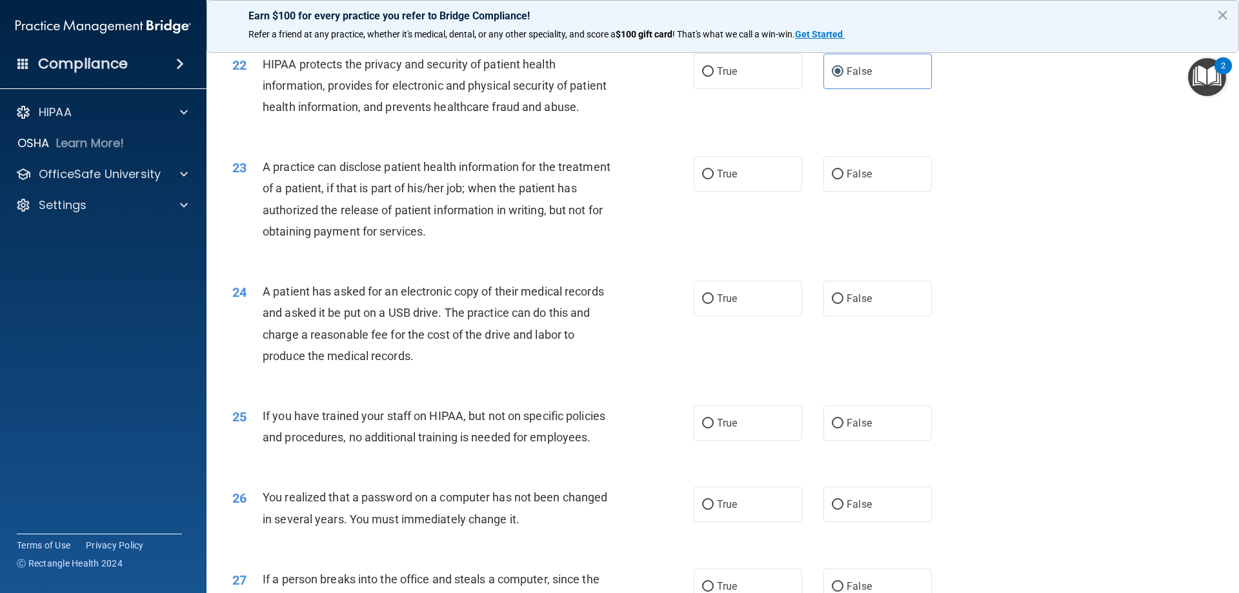
scroll to position [2065, 0]
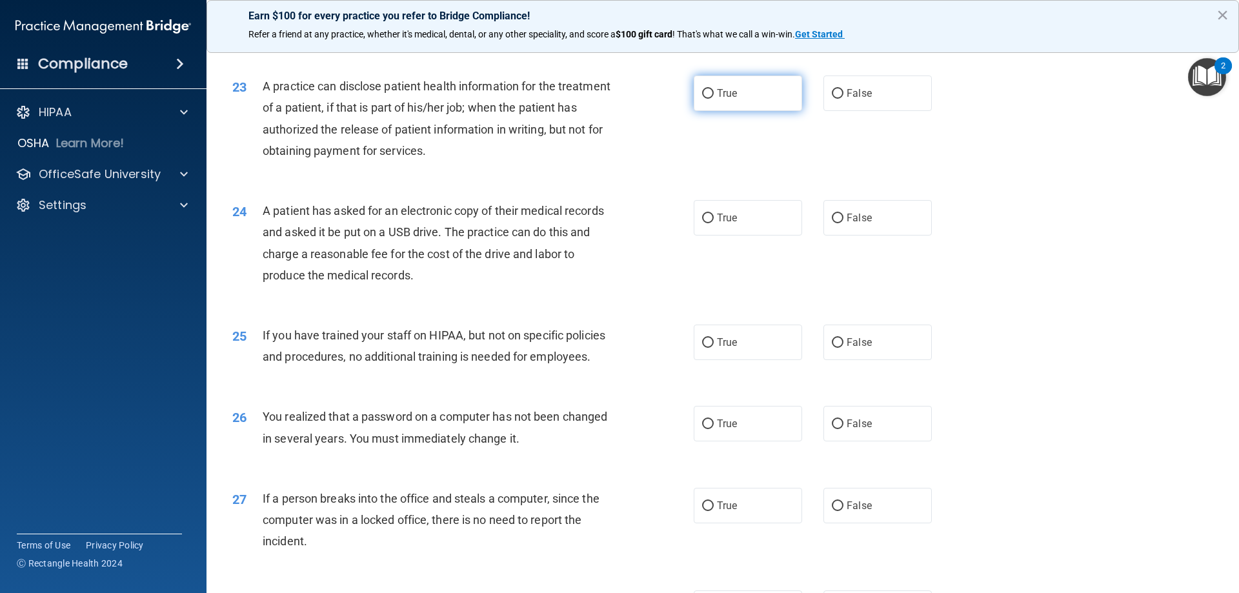
click at [752, 111] on label "True" at bounding box center [748, 92] width 108 height 35
click at [714, 99] on input "True" at bounding box center [708, 94] width 12 height 10
radio input "true"
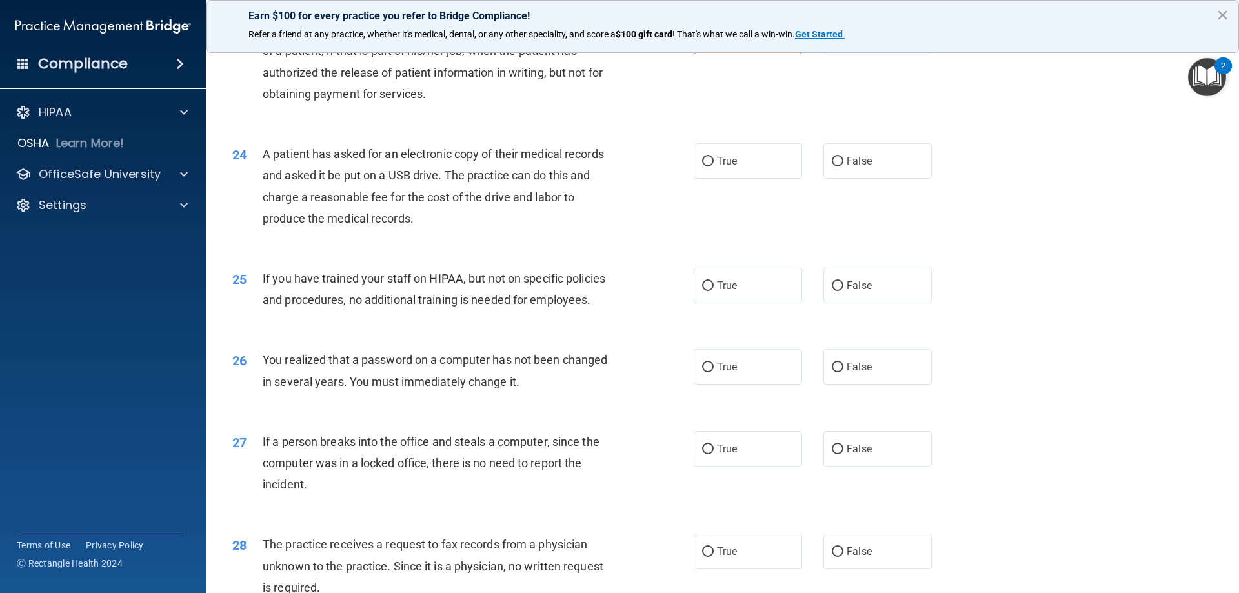
scroll to position [2150, 0]
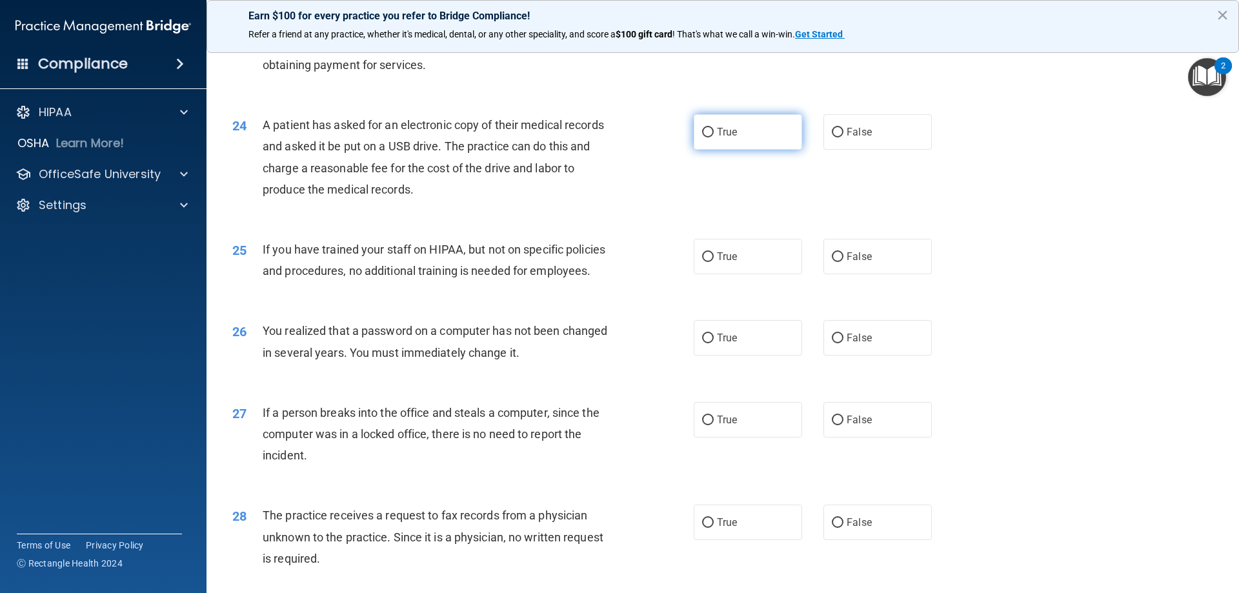
click at [727, 138] on span "True" at bounding box center [727, 132] width 20 height 12
click at [714, 137] on input "True" at bounding box center [708, 133] width 12 height 10
radio input "true"
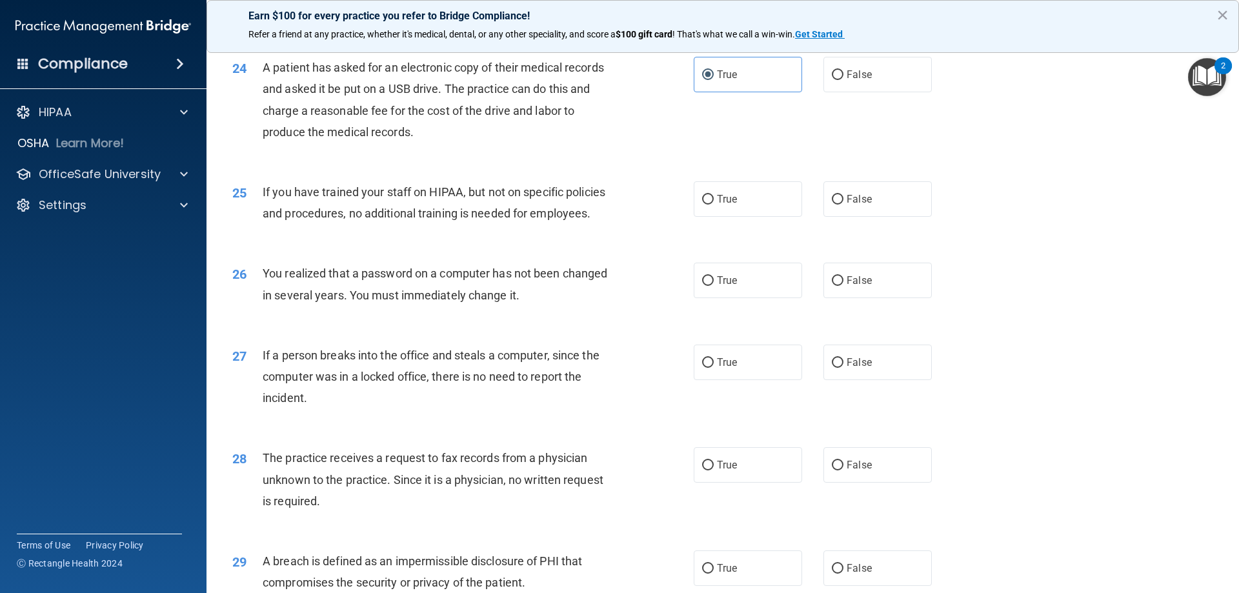
scroll to position [2237, 0]
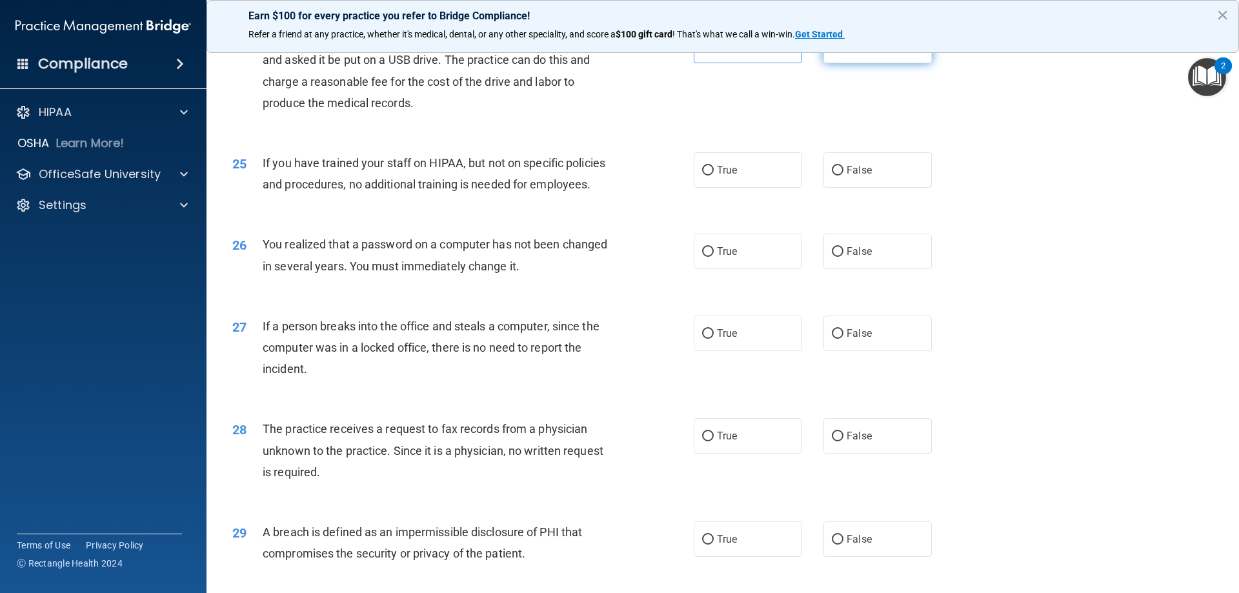
click at [865, 52] on span "False" at bounding box center [859, 45] width 25 height 12
click at [843, 51] on input "False" at bounding box center [838, 46] width 12 height 10
radio input "true"
radio input "false"
click at [901, 188] on label "False" at bounding box center [877, 169] width 108 height 35
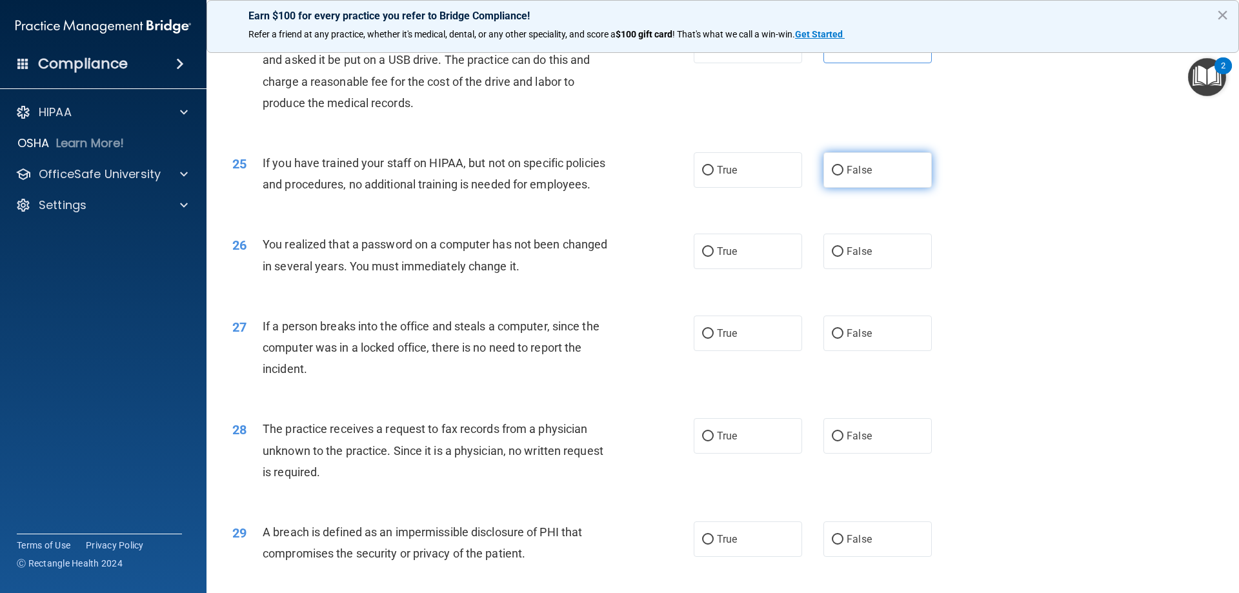
click at [843, 175] on input "False" at bounding box center [838, 171] width 12 height 10
radio input "true"
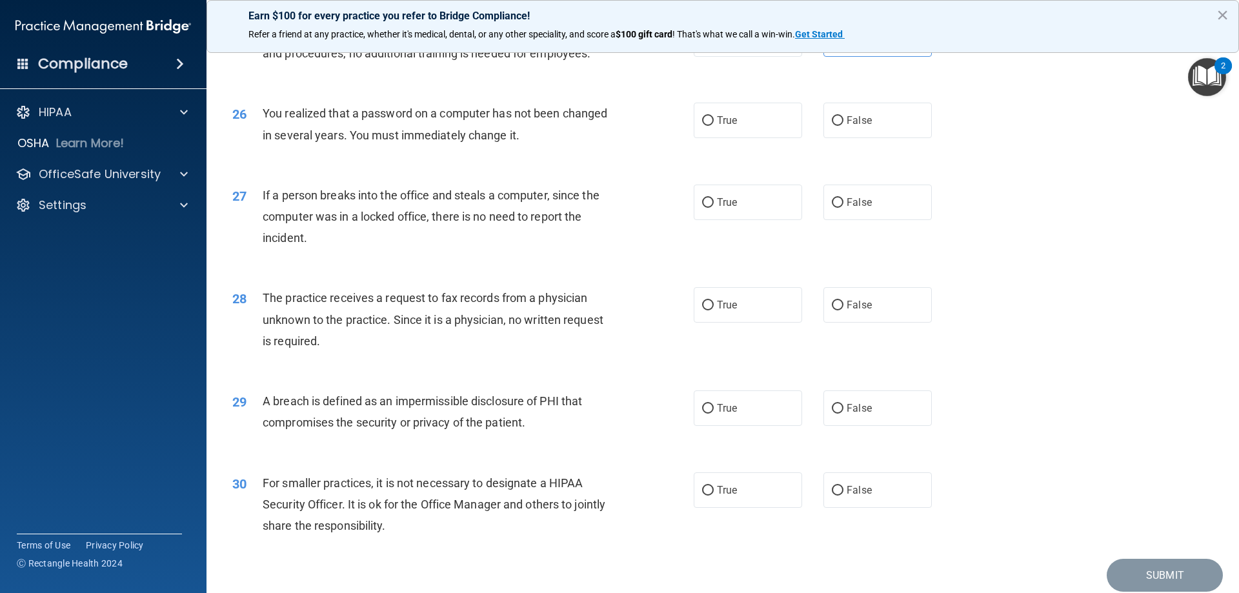
scroll to position [2409, 0]
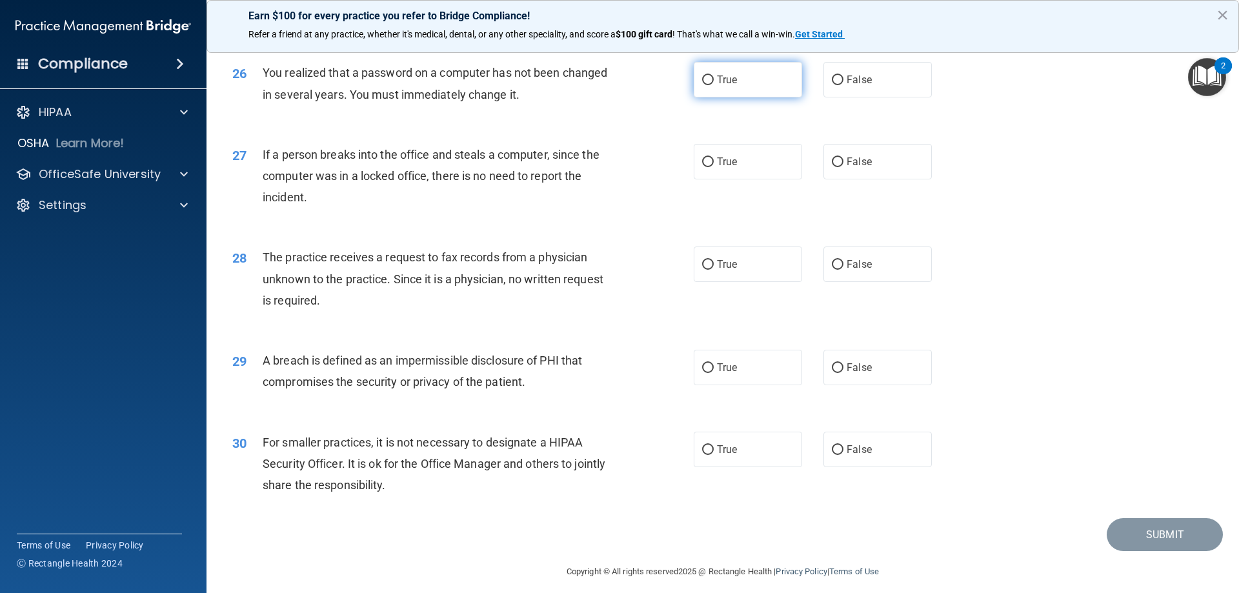
click at [736, 97] on label "True" at bounding box center [748, 79] width 108 height 35
click at [714, 85] on input "True" at bounding box center [708, 80] width 12 height 10
radio input "true"
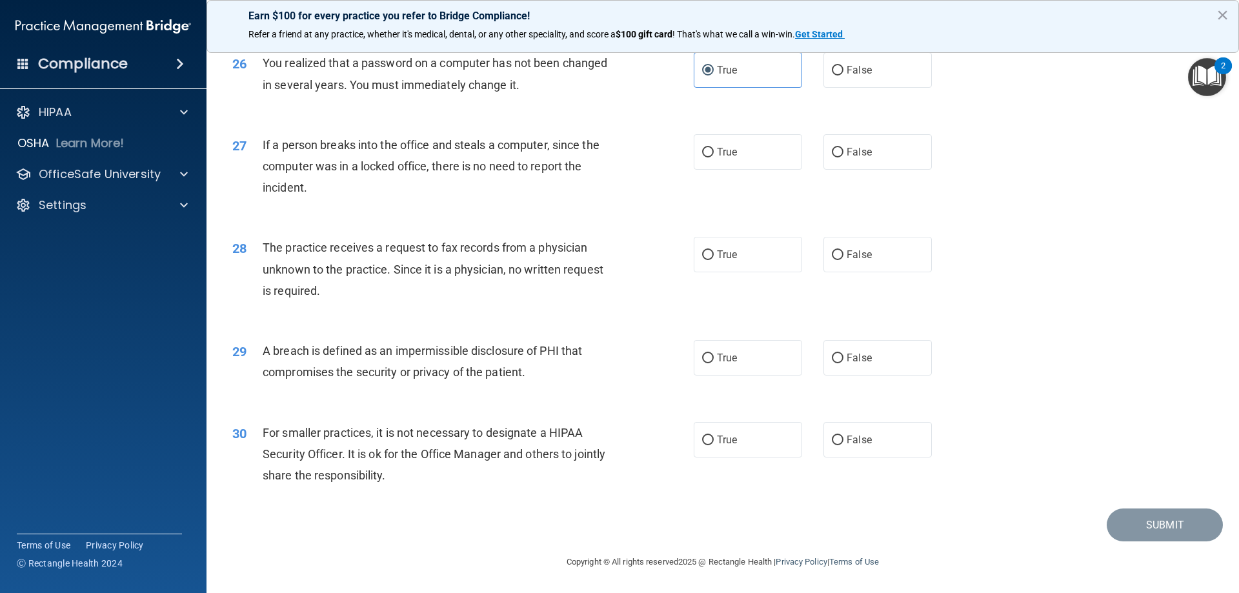
scroll to position [2461, 0]
click at [854, 146] on span "False" at bounding box center [859, 152] width 25 height 12
click at [843, 148] on input "False" at bounding box center [838, 153] width 12 height 10
radio input "true"
click at [876, 257] on label "False" at bounding box center [877, 254] width 108 height 35
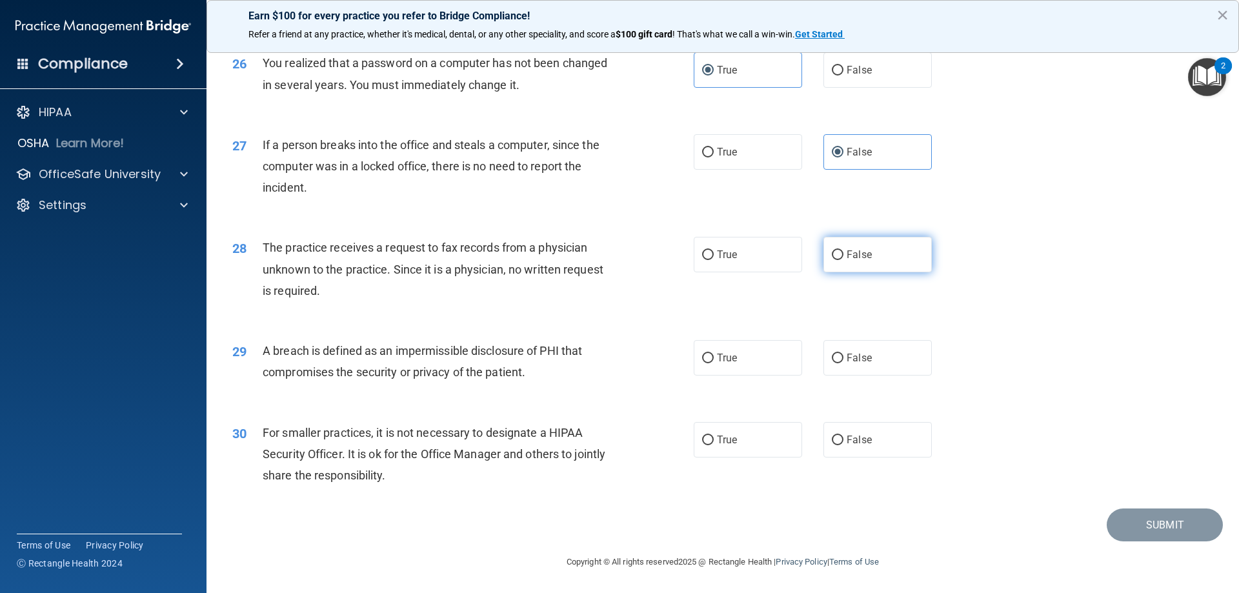
click at [843, 257] on input "False" at bounding box center [838, 255] width 12 height 10
radio input "true"
click at [752, 363] on label "True" at bounding box center [748, 357] width 108 height 35
click at [714, 363] on input "True" at bounding box center [708, 359] width 12 height 10
radio input "true"
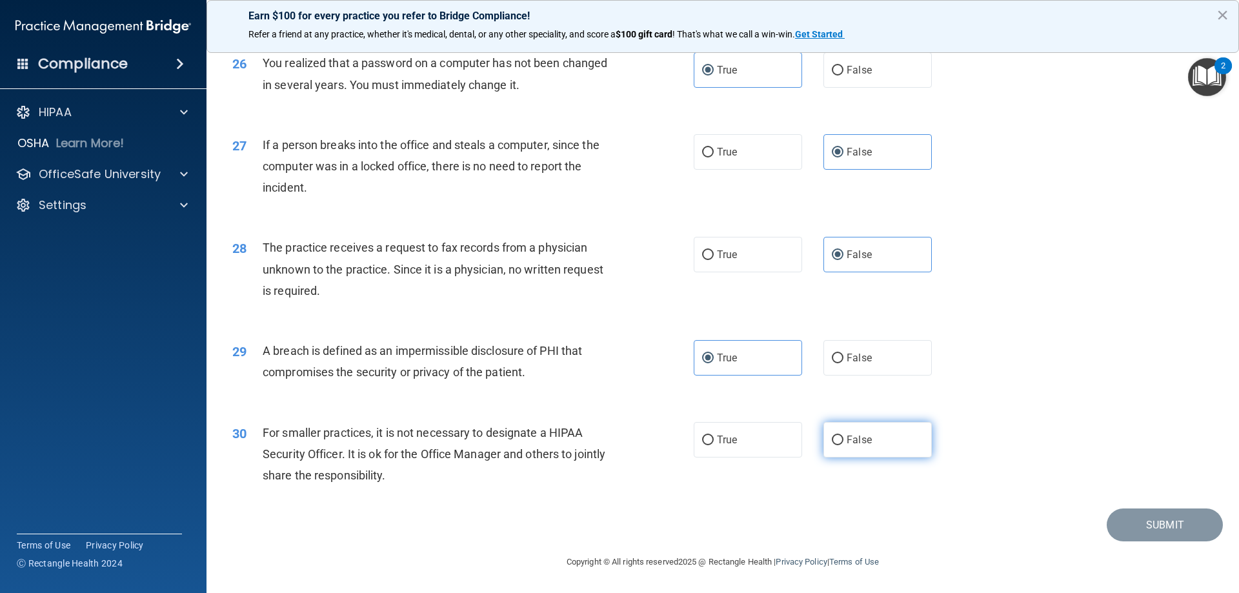
click at [907, 444] on label "False" at bounding box center [877, 439] width 108 height 35
click at [843, 444] on input "False" at bounding box center [838, 441] width 12 height 10
radio input "true"
click at [1161, 538] on button "Submit" at bounding box center [1165, 524] width 116 height 33
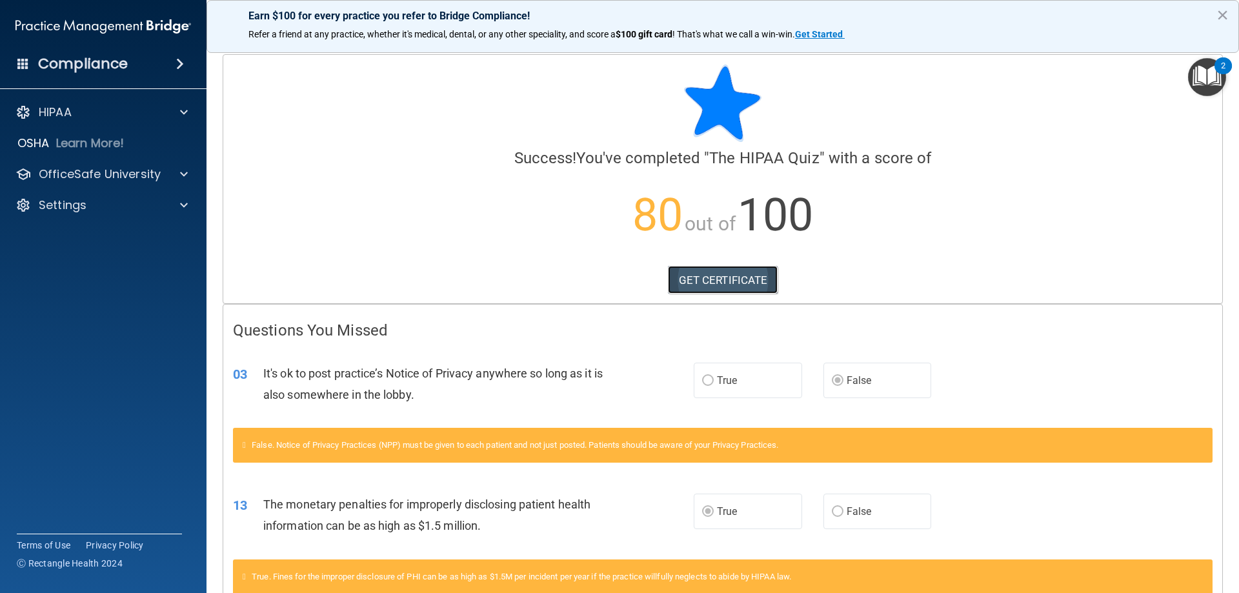
click at [721, 279] on link "GET CERTIFICATE" at bounding box center [723, 280] width 110 height 28
click at [179, 109] on div at bounding box center [182, 112] width 32 height 15
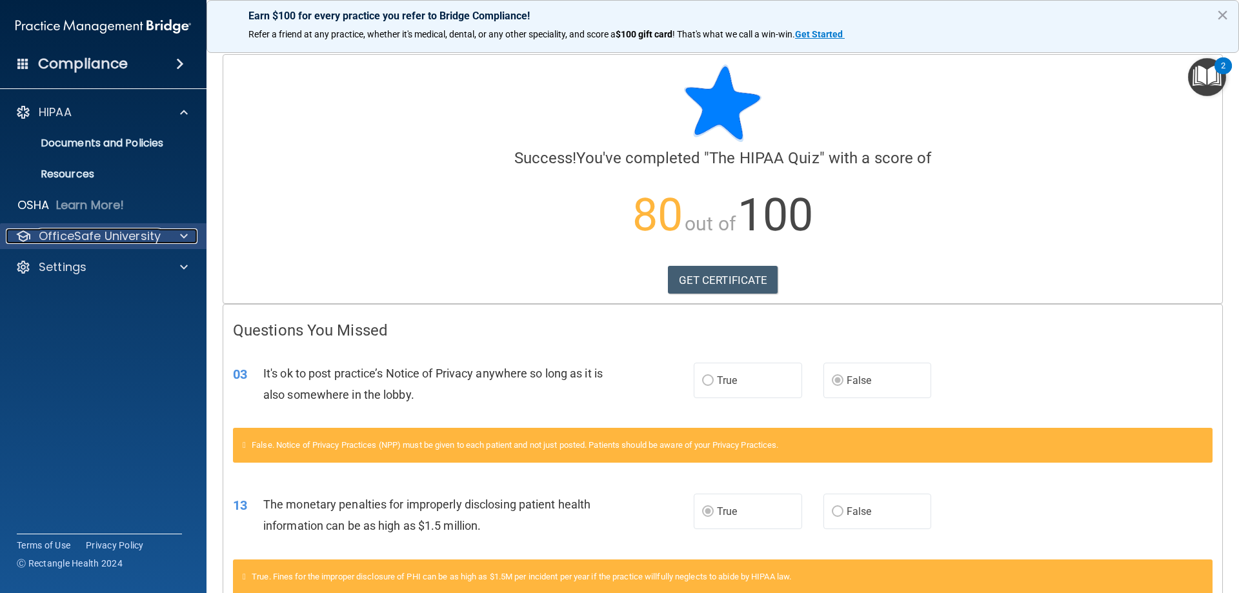
click at [188, 235] on div at bounding box center [182, 235] width 32 height 15
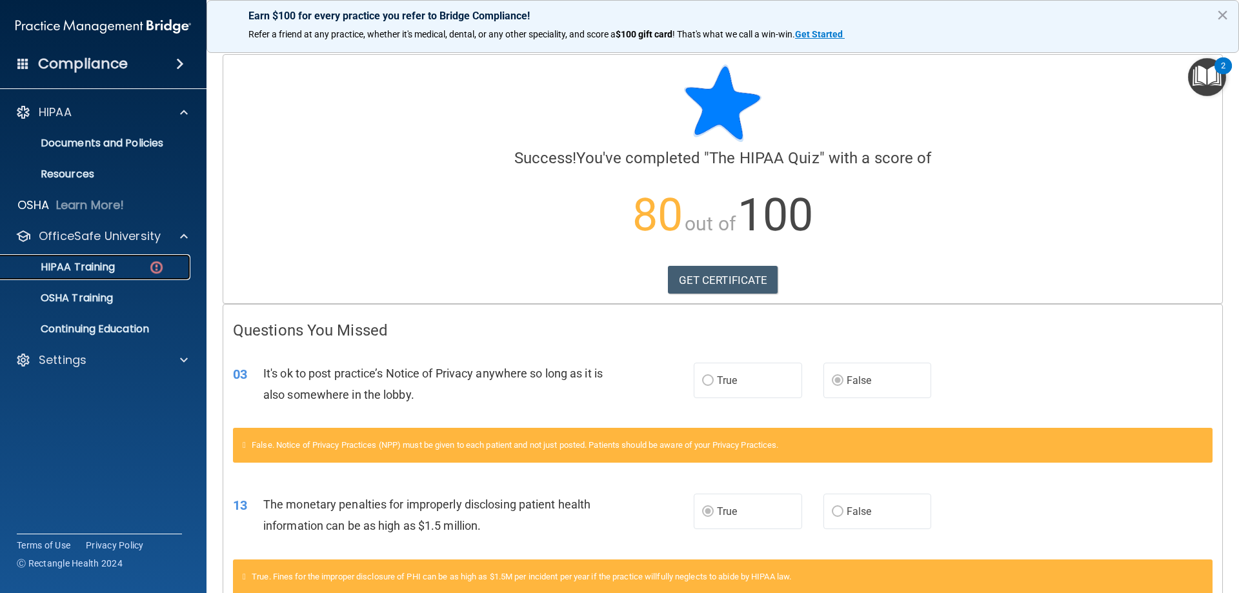
click at [108, 268] on p "HIPAA Training" at bounding box center [61, 267] width 106 height 13
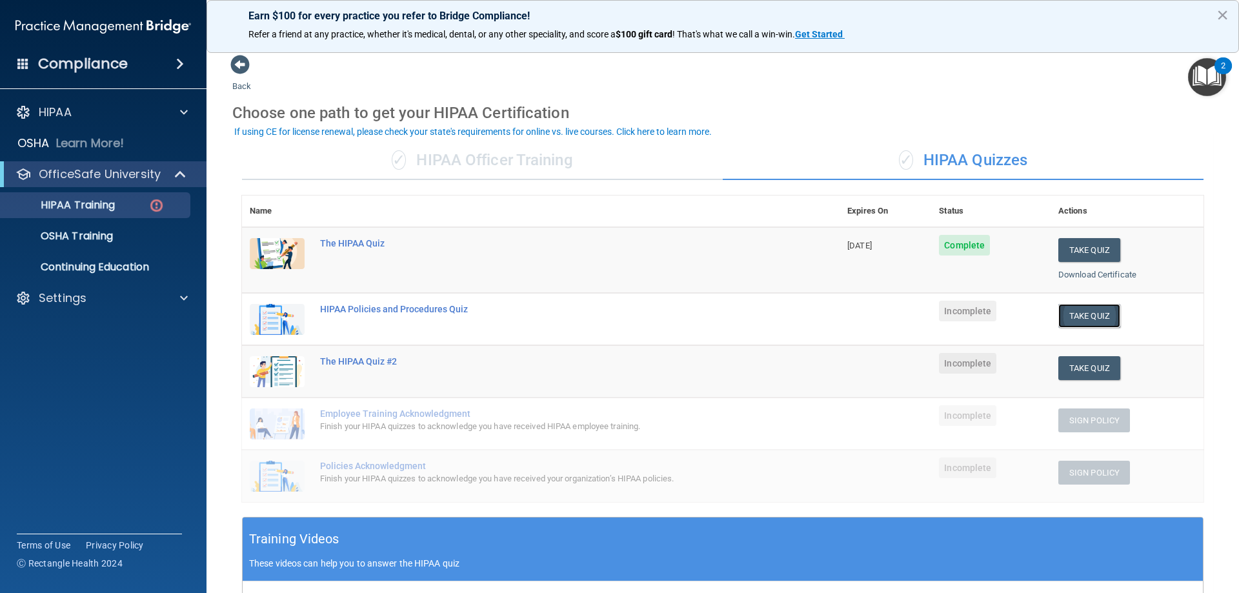
click at [1083, 314] on button "Take Quiz" at bounding box center [1089, 316] width 62 height 24
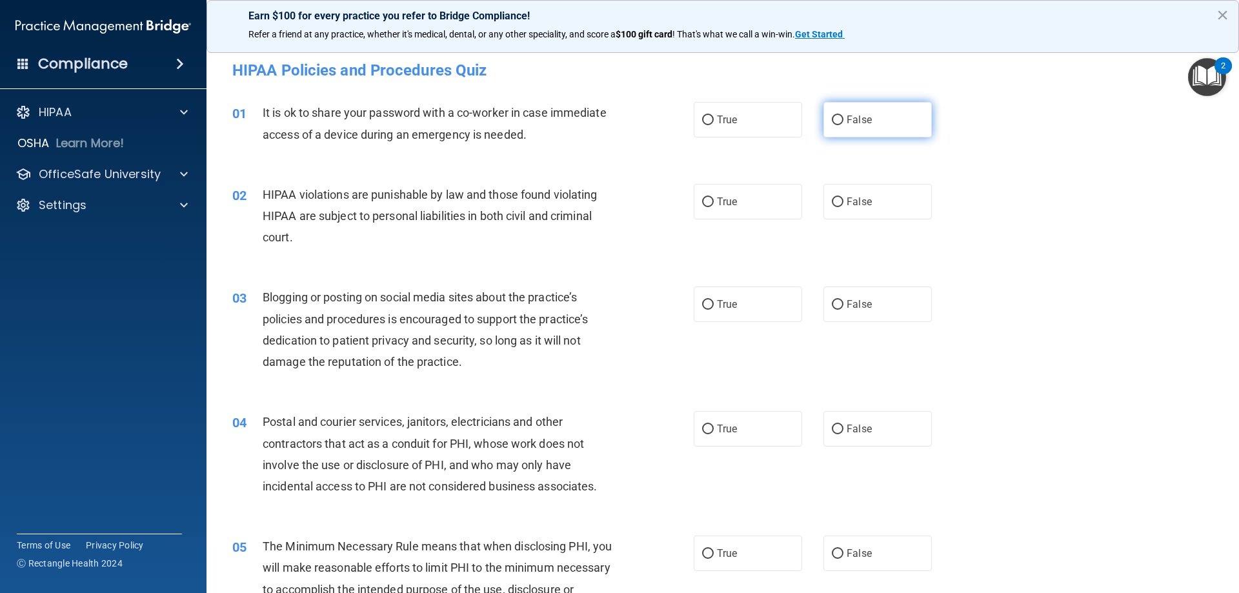
click at [887, 126] on label "False" at bounding box center [877, 119] width 108 height 35
click at [843, 125] on input "False" at bounding box center [838, 120] width 12 height 10
radio input "true"
click at [746, 198] on label "True" at bounding box center [748, 201] width 108 height 35
click at [714, 198] on input "True" at bounding box center [708, 202] width 12 height 10
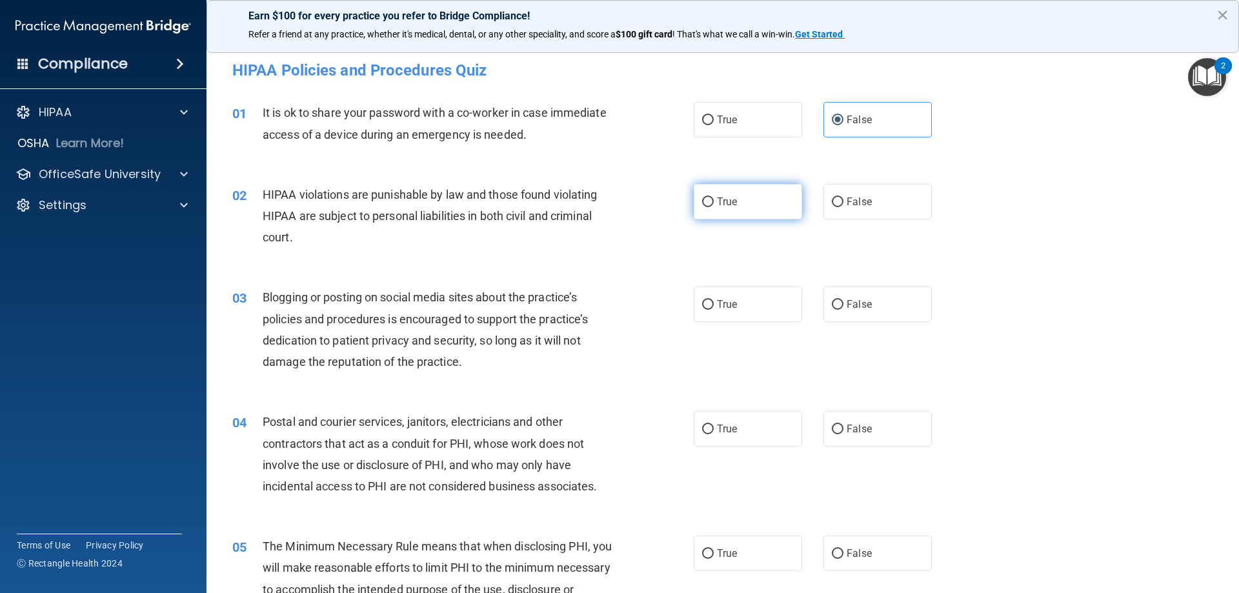
radio input "true"
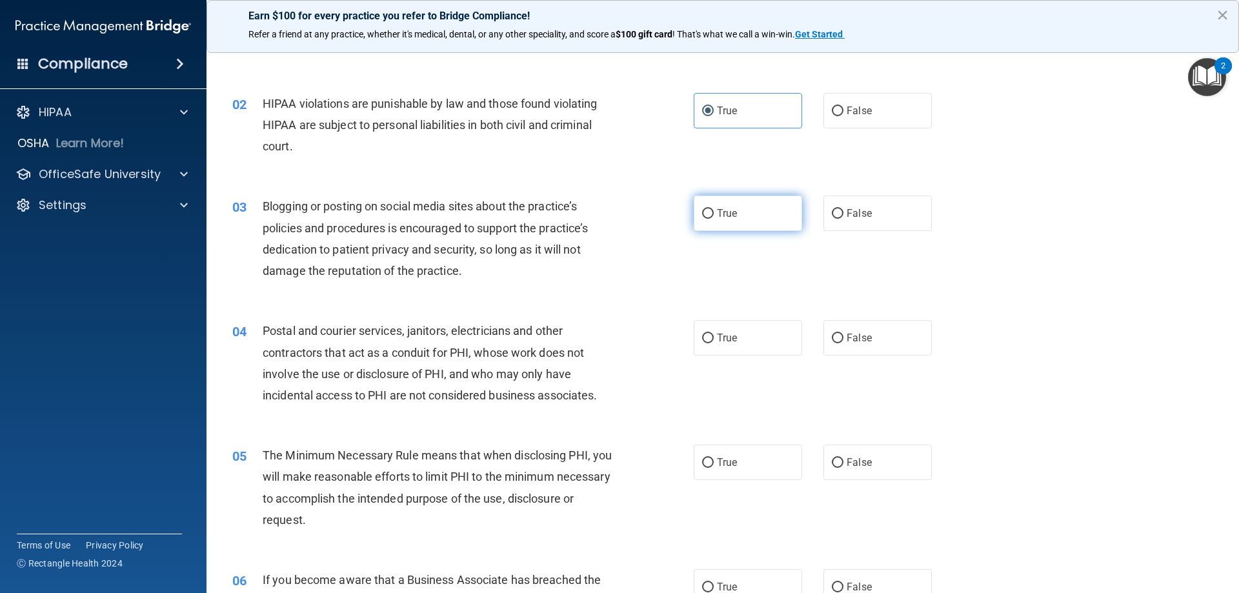
scroll to position [172, 0]
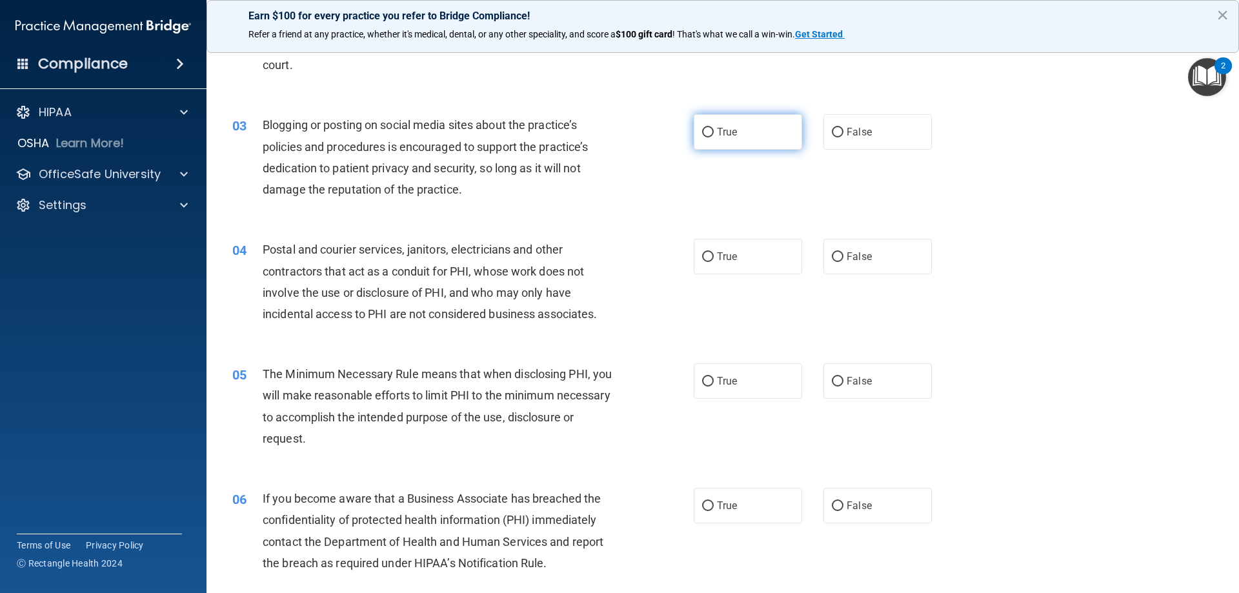
click at [706, 124] on label "True" at bounding box center [748, 131] width 108 height 35
click at [706, 128] on input "True" at bounding box center [708, 133] width 12 height 10
radio input "true"
click at [717, 256] on span "True" at bounding box center [727, 256] width 20 height 12
click at [713, 256] on input "True" at bounding box center [708, 257] width 12 height 10
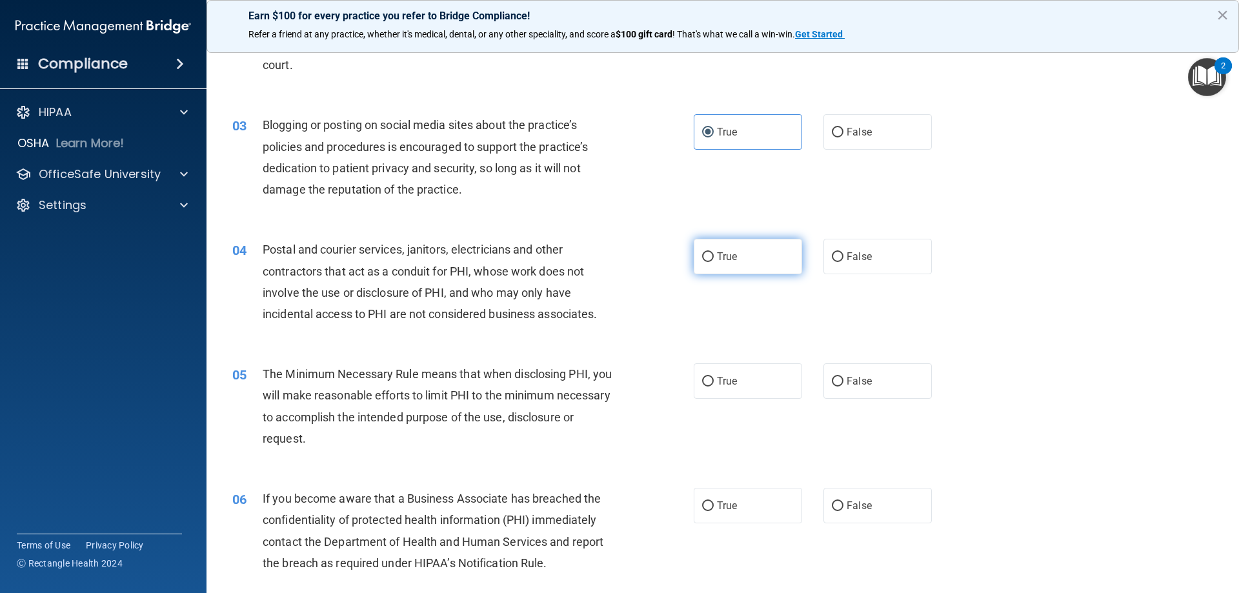
radio input "true"
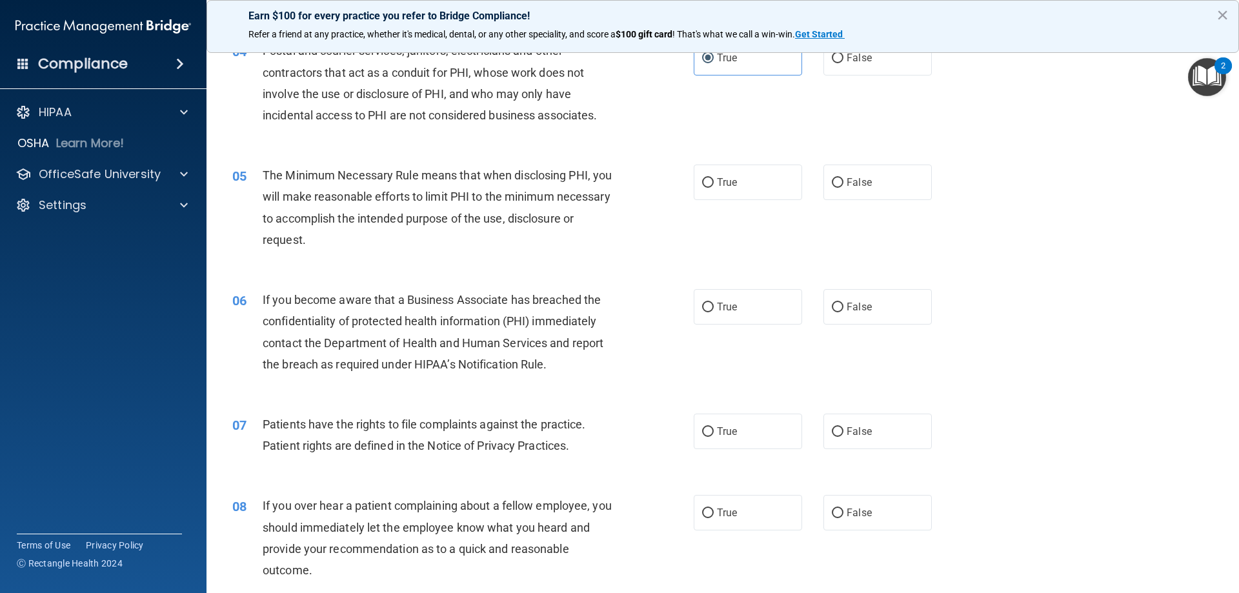
scroll to position [430, 0]
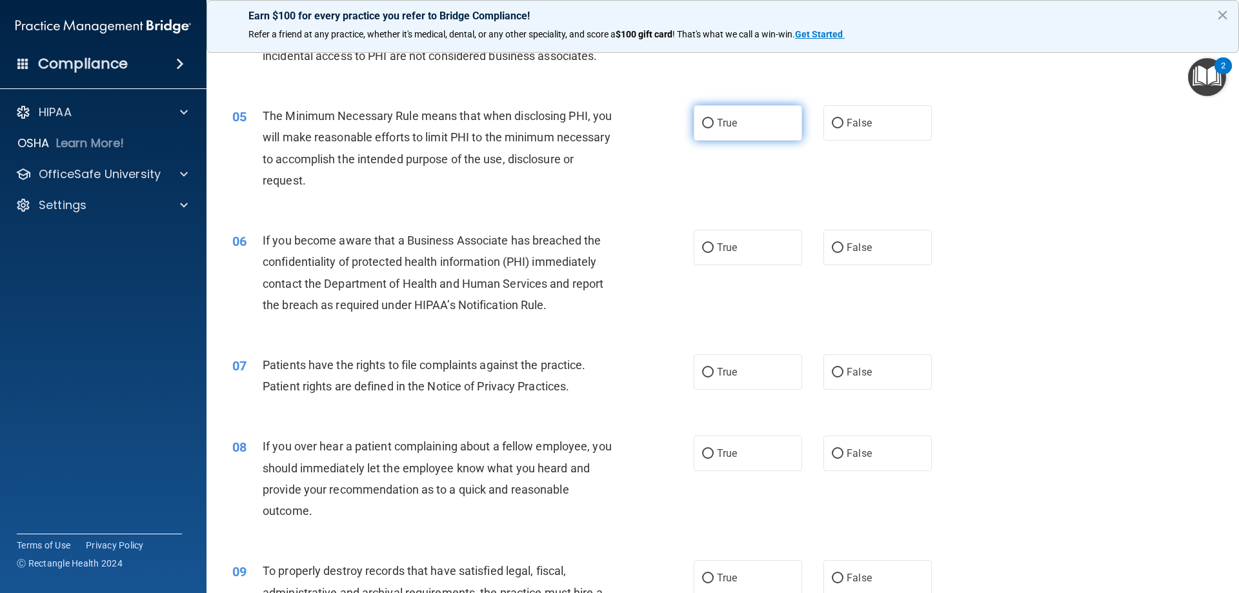
click at [706, 130] on label "True" at bounding box center [748, 122] width 108 height 35
click at [706, 128] on input "True" at bounding box center [708, 124] width 12 height 10
radio input "true"
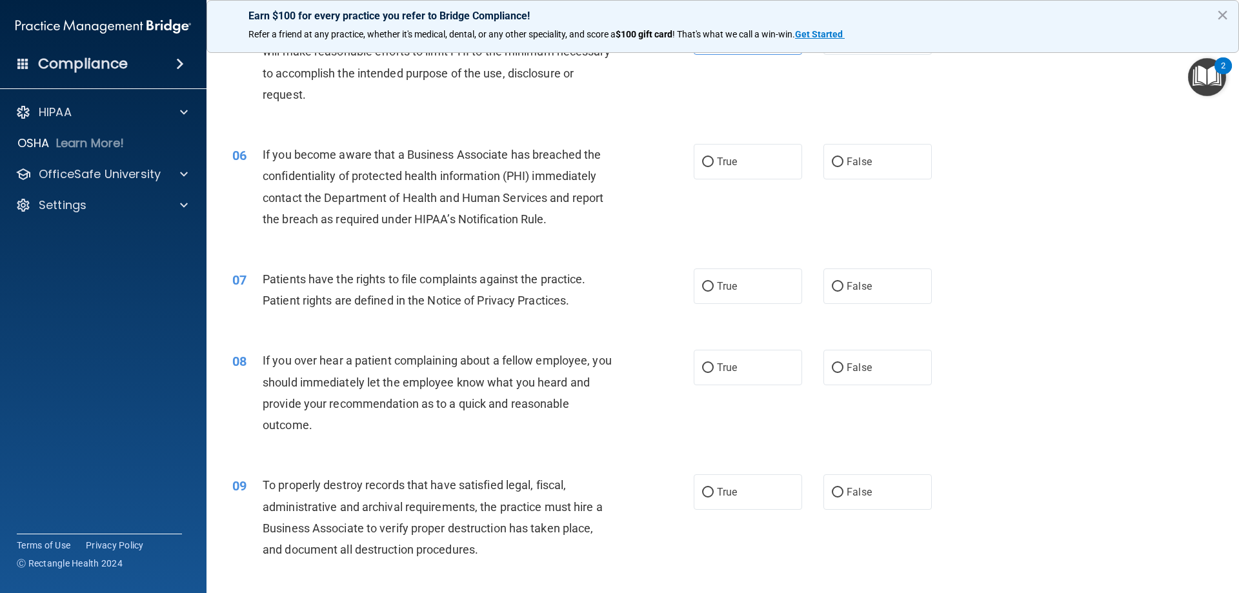
scroll to position [602, 0]
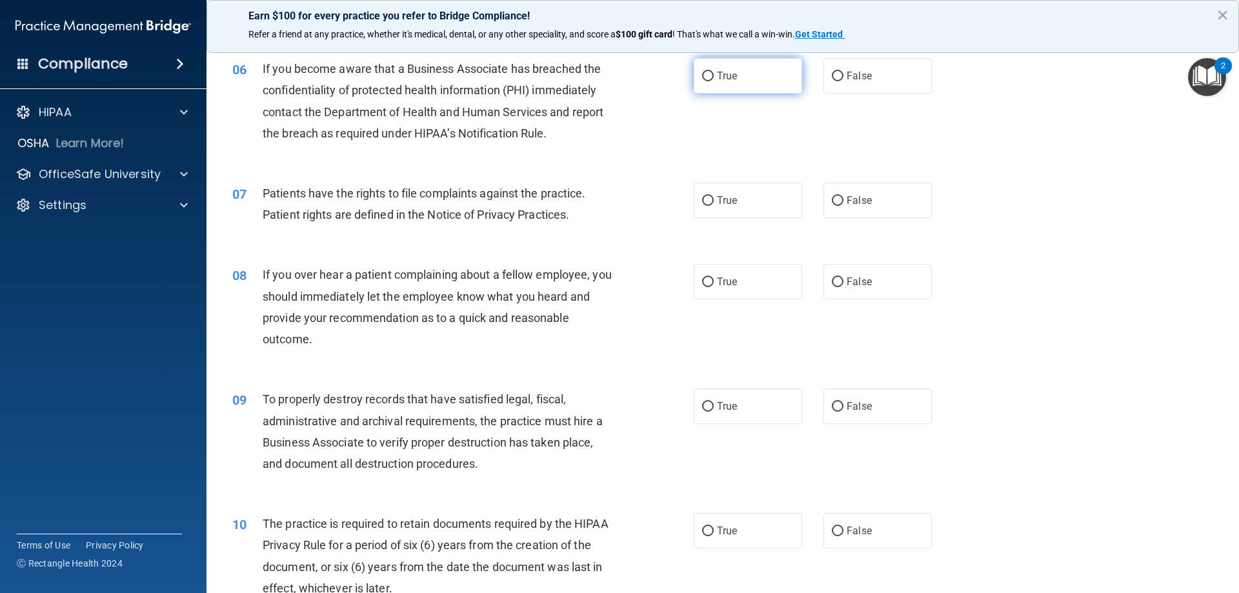
click at [751, 80] on label "True" at bounding box center [748, 75] width 108 height 35
click at [714, 80] on input "True" at bounding box center [708, 77] width 12 height 10
radio input "true"
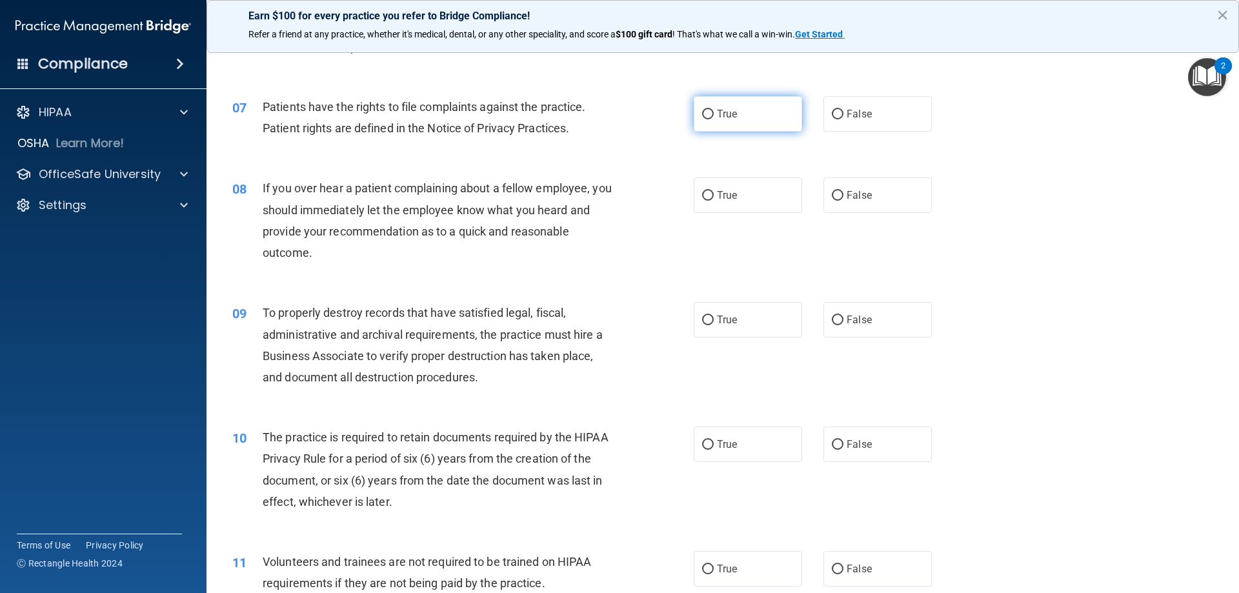
click at [705, 106] on label "True" at bounding box center [748, 113] width 108 height 35
click at [705, 110] on input "True" at bounding box center [708, 115] width 12 height 10
radio input "true"
click at [863, 199] on span "False" at bounding box center [859, 195] width 25 height 12
click at [843, 199] on input "False" at bounding box center [838, 196] width 12 height 10
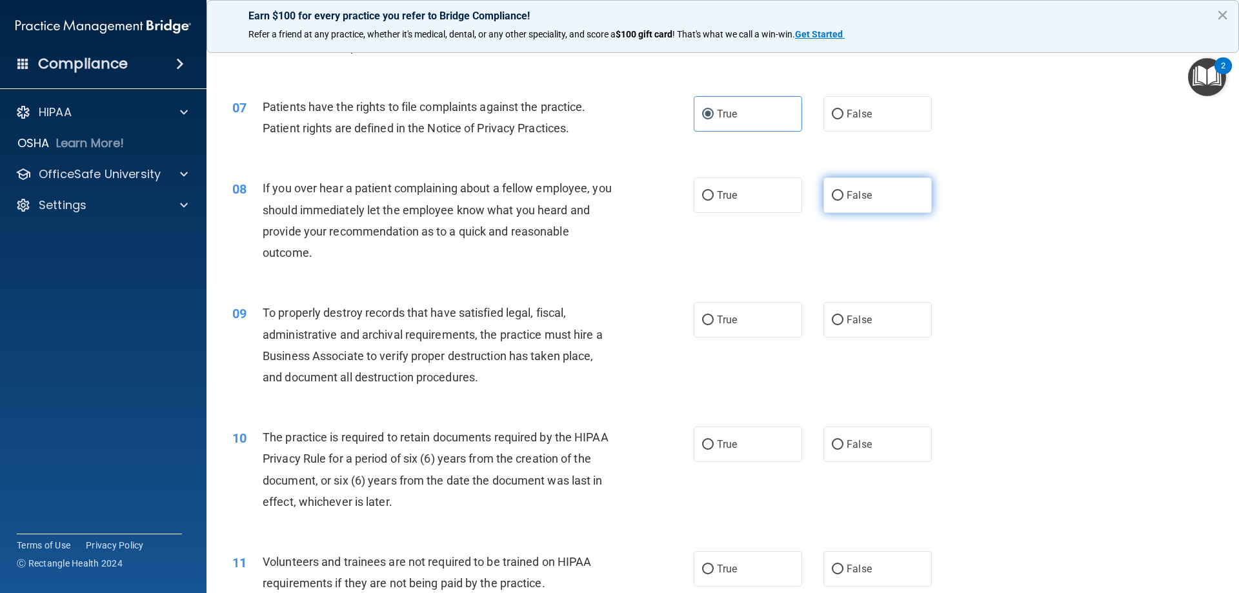
radio input "true"
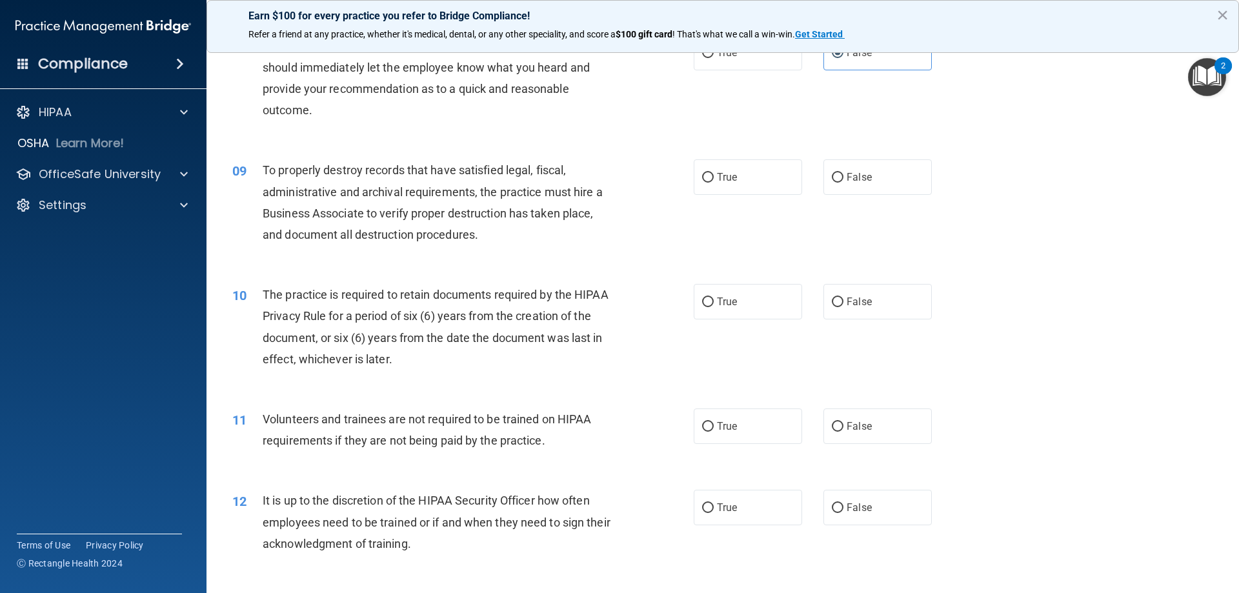
scroll to position [860, 0]
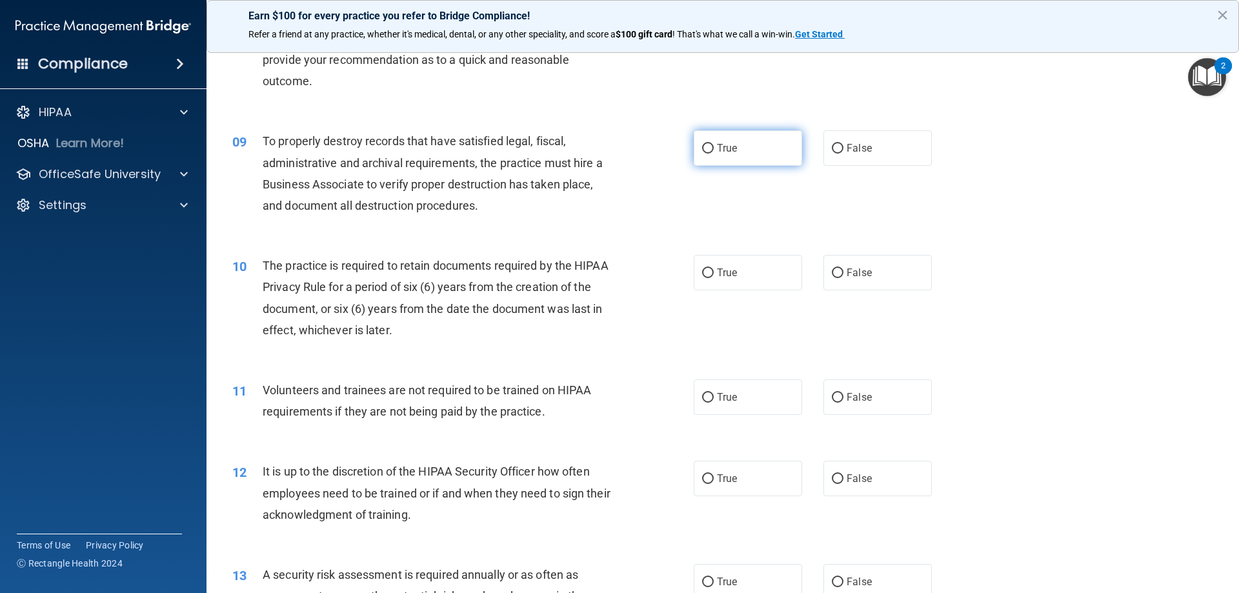
click at [728, 143] on span "True" at bounding box center [727, 148] width 20 height 12
click at [714, 144] on input "True" at bounding box center [708, 149] width 12 height 10
radio input "true"
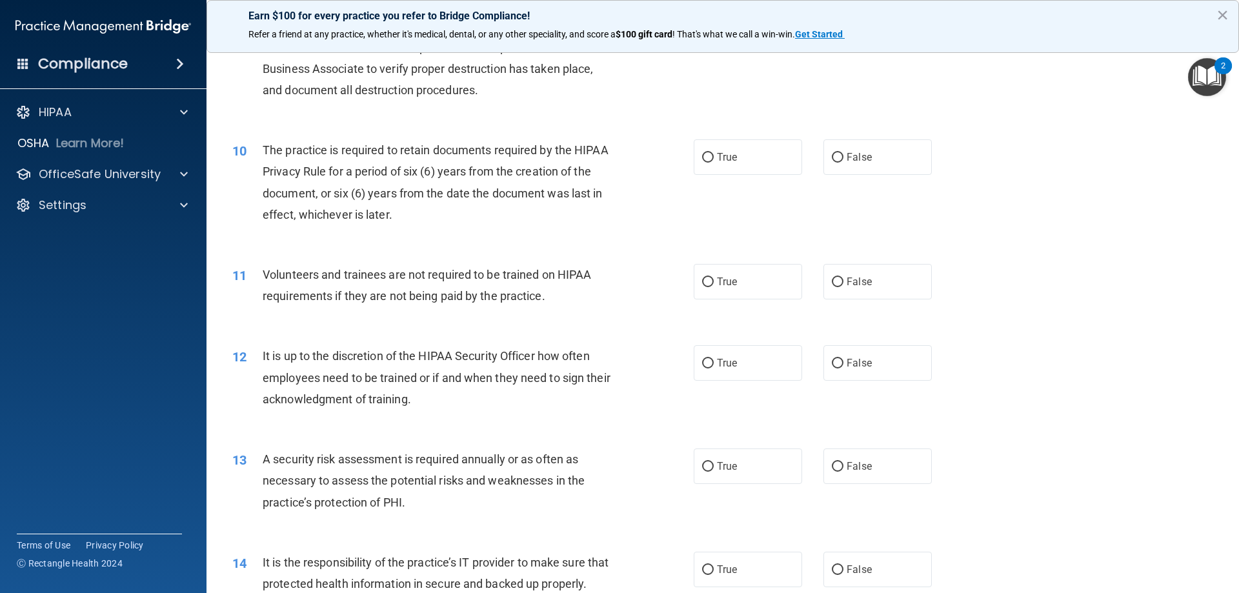
scroll to position [947, 0]
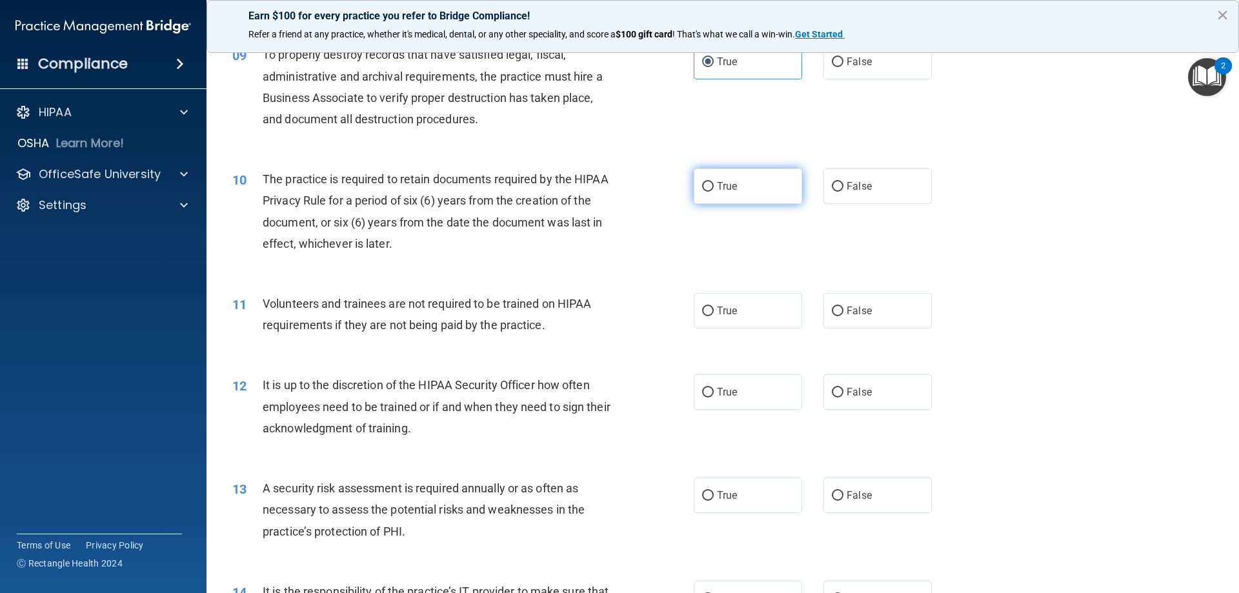
click at [712, 190] on label "True" at bounding box center [748, 185] width 108 height 35
click at [712, 190] on input "True" at bounding box center [708, 187] width 12 height 10
radio input "true"
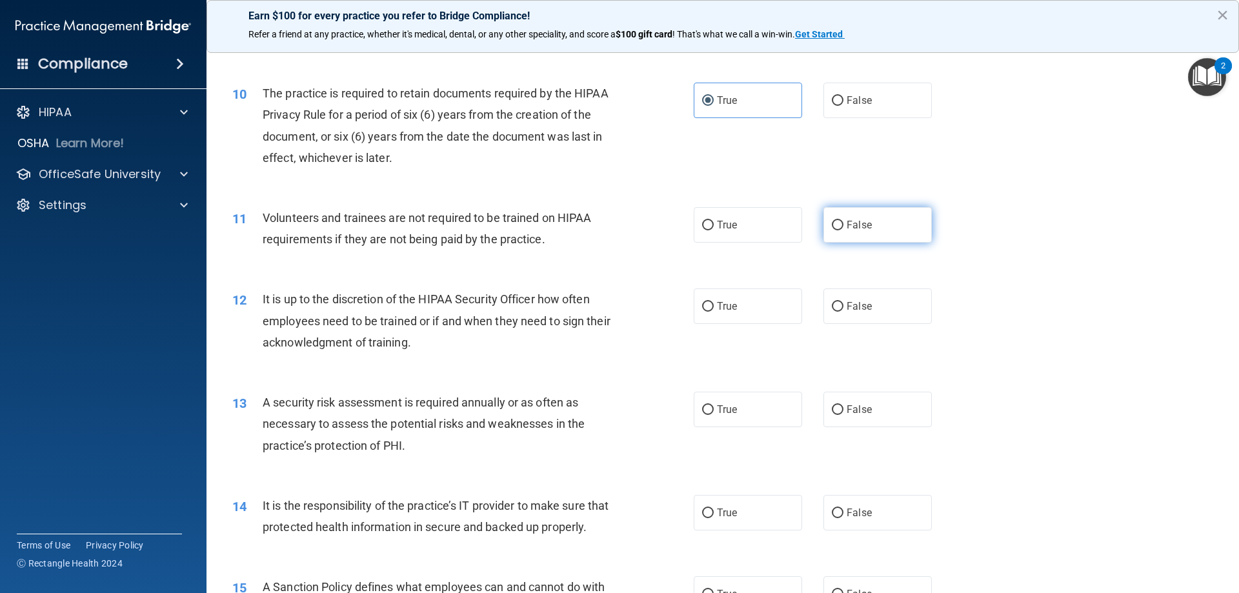
click at [857, 235] on label "False" at bounding box center [877, 224] width 108 height 35
click at [843, 230] on input "False" at bounding box center [838, 226] width 12 height 10
radio input "true"
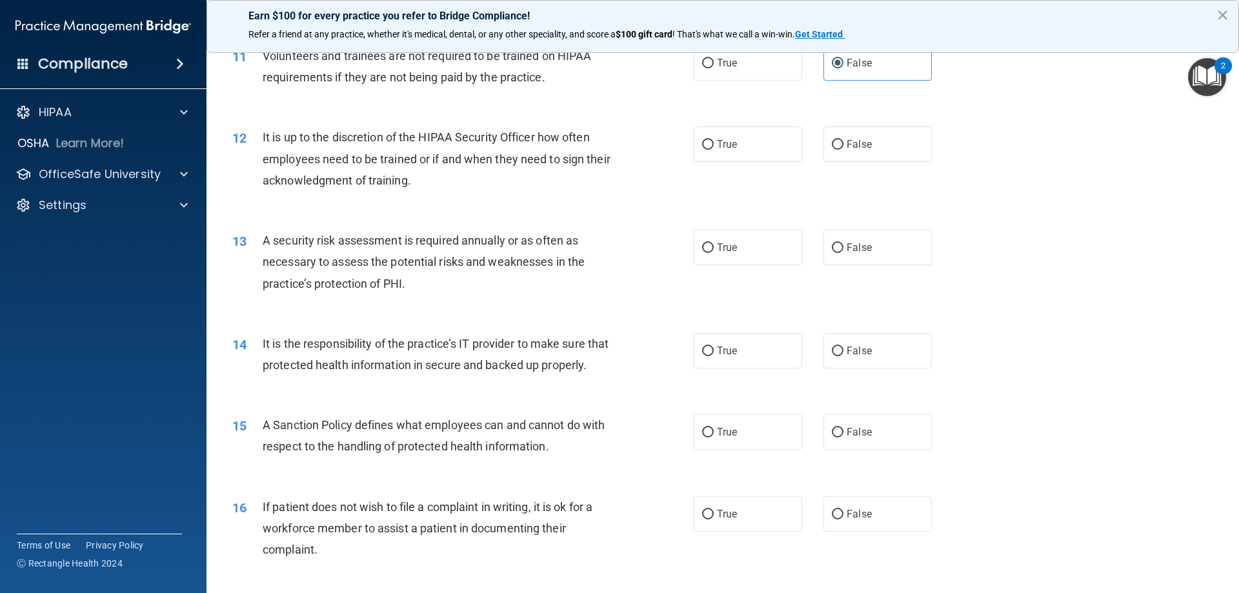
scroll to position [1205, 0]
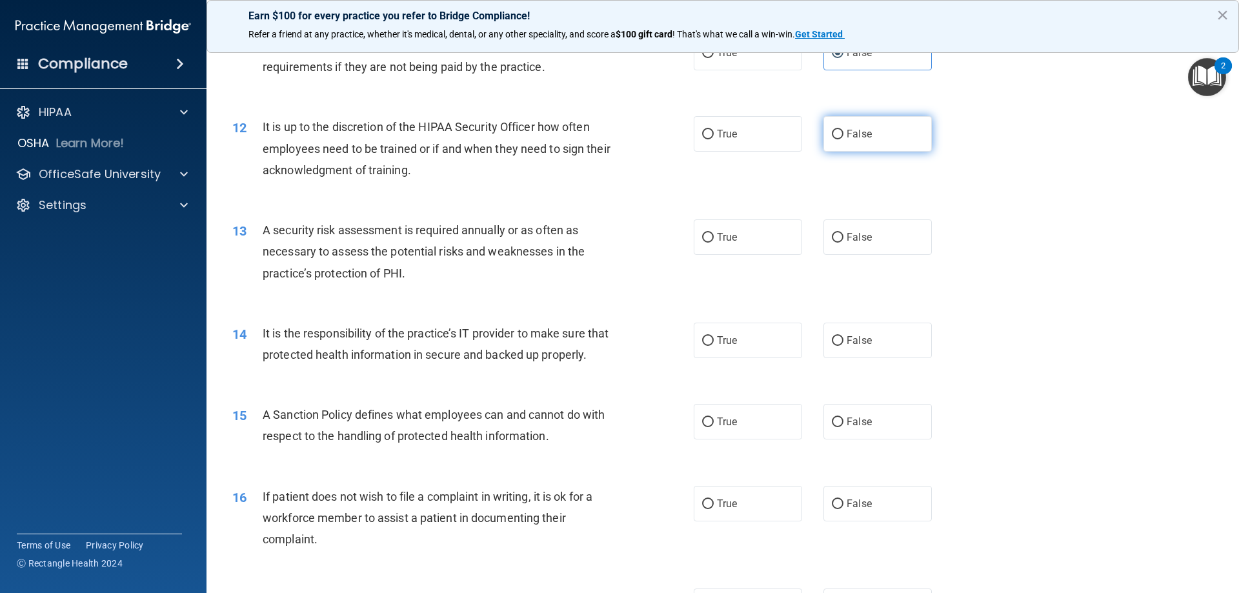
click at [912, 135] on label "False" at bounding box center [877, 133] width 108 height 35
click at [843, 135] on input "False" at bounding box center [838, 135] width 12 height 10
radio input "true"
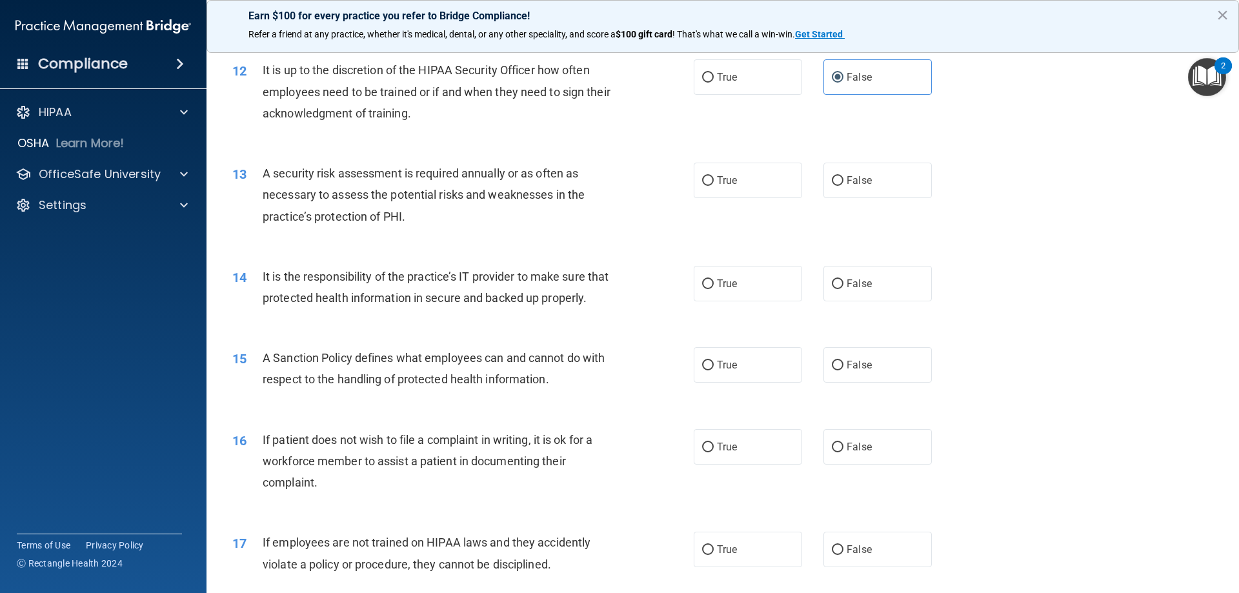
scroll to position [1290, 0]
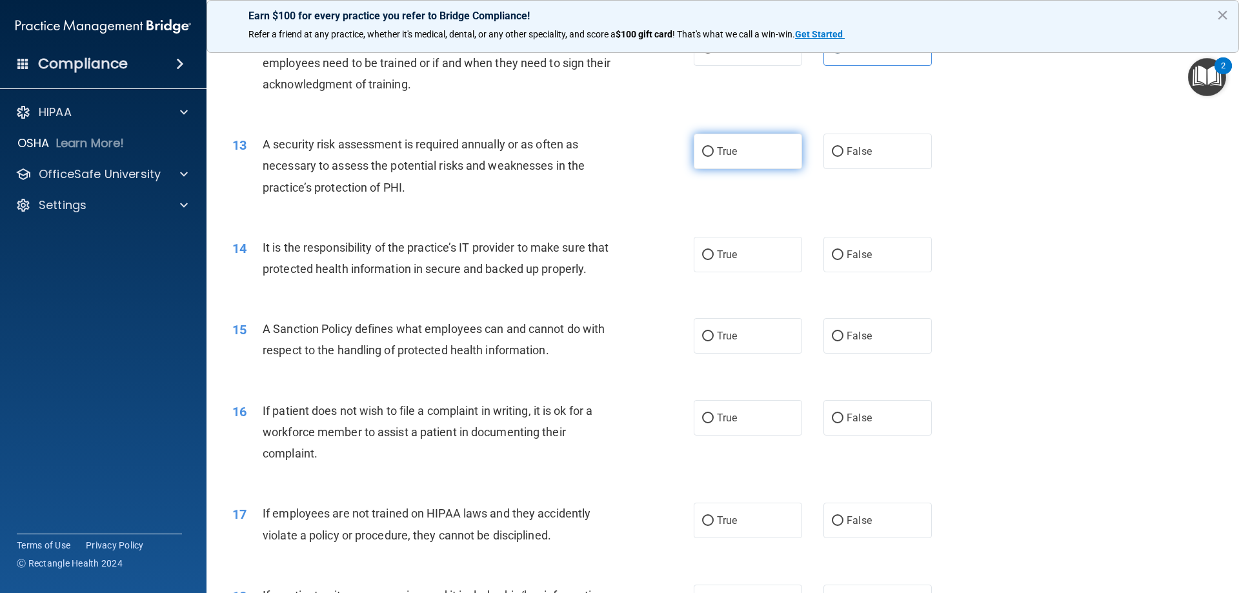
click at [712, 156] on label "True" at bounding box center [748, 151] width 108 height 35
click at [712, 156] on input "True" at bounding box center [708, 152] width 12 height 10
radio input "true"
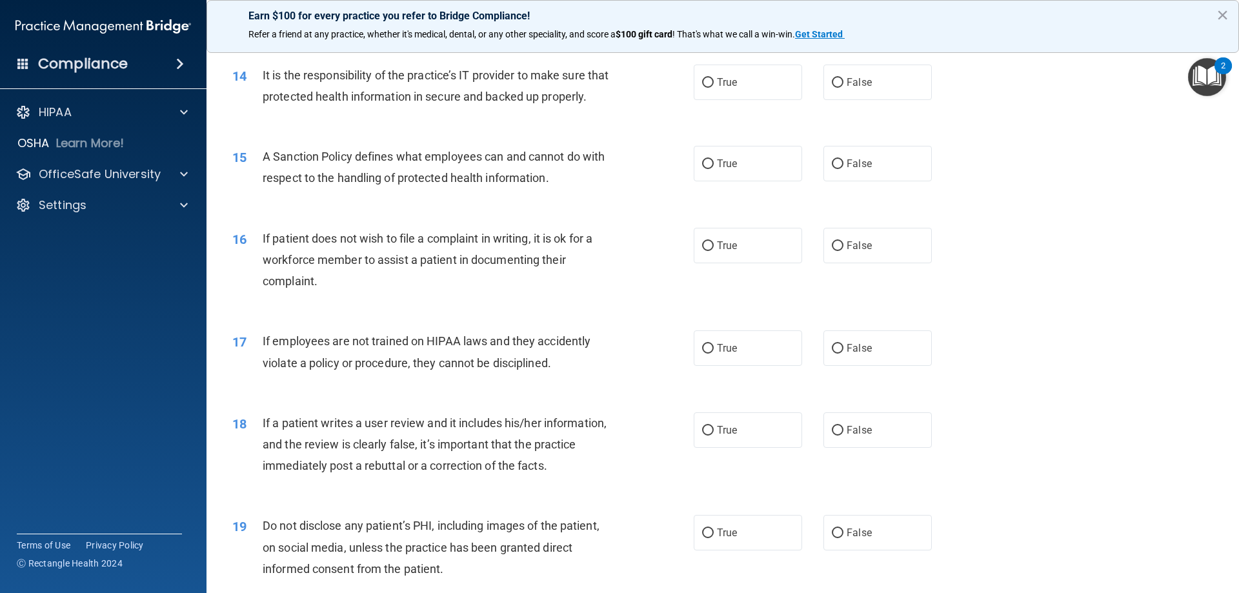
scroll to position [1376, 0]
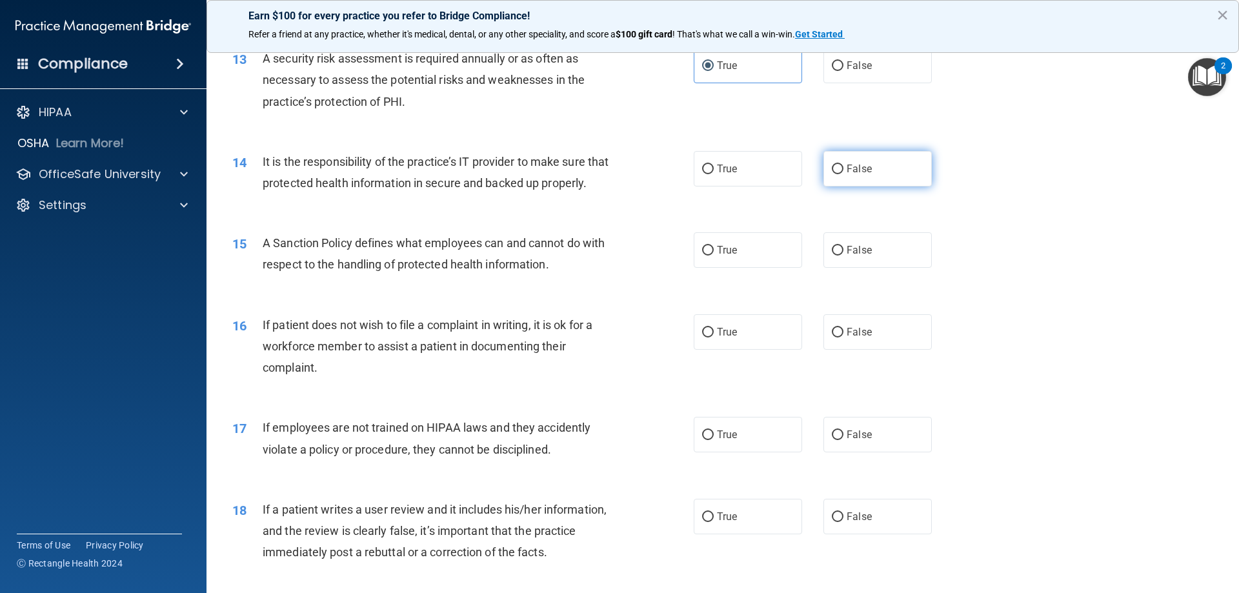
click at [841, 175] on label "False" at bounding box center [877, 168] width 108 height 35
click at [841, 174] on input "False" at bounding box center [838, 170] width 12 height 10
radio input "true"
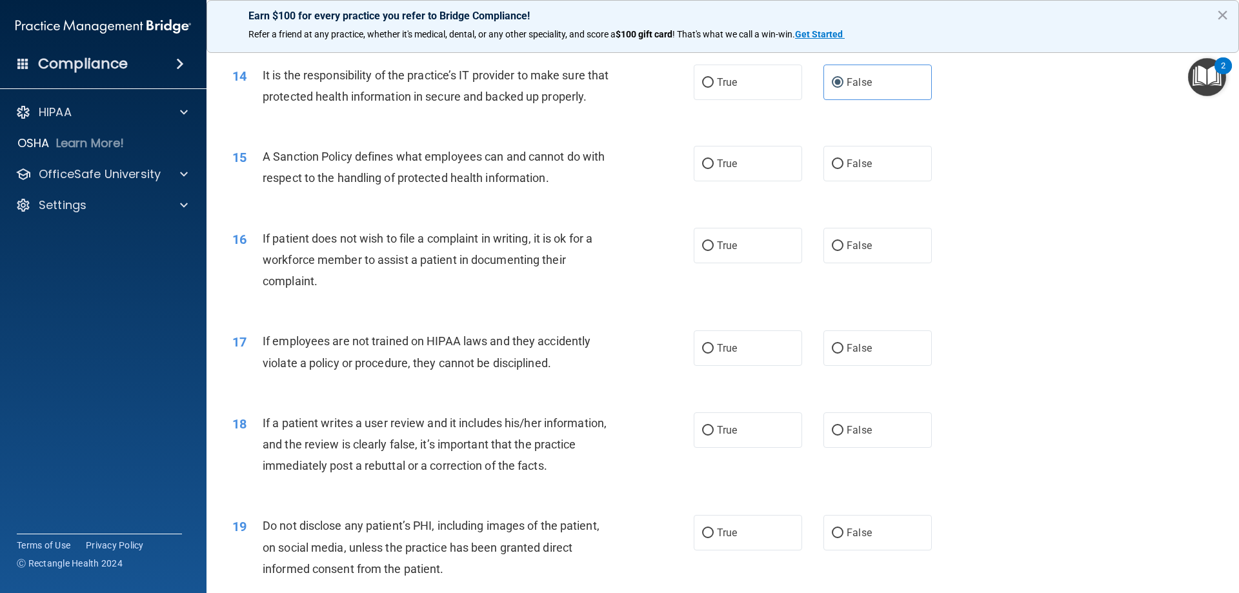
scroll to position [1548, 0]
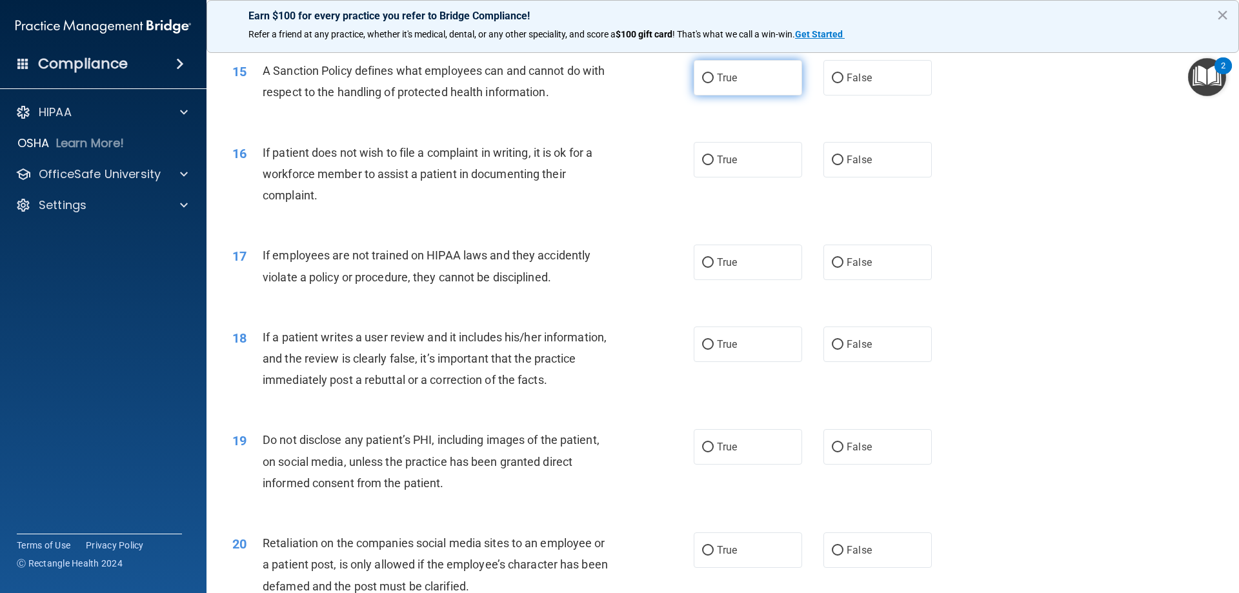
click at [722, 92] on label "True" at bounding box center [748, 77] width 108 height 35
click at [714, 83] on input "True" at bounding box center [708, 79] width 12 height 10
radio input "true"
click at [765, 177] on label "True" at bounding box center [748, 159] width 108 height 35
click at [714, 165] on input "True" at bounding box center [708, 160] width 12 height 10
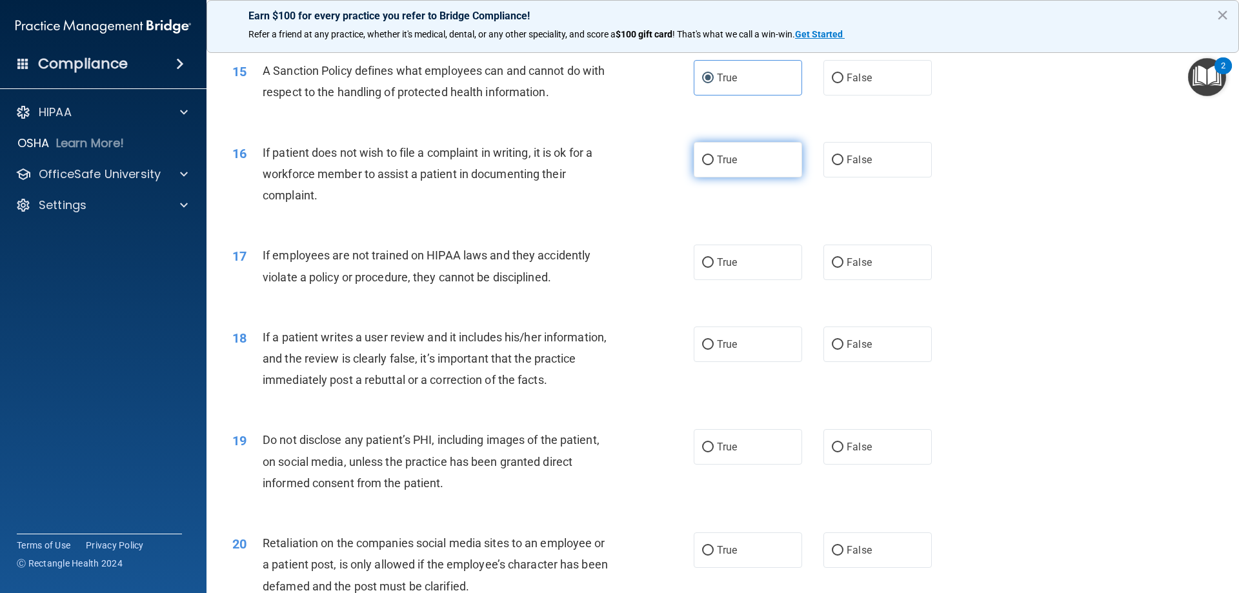
radio input "true"
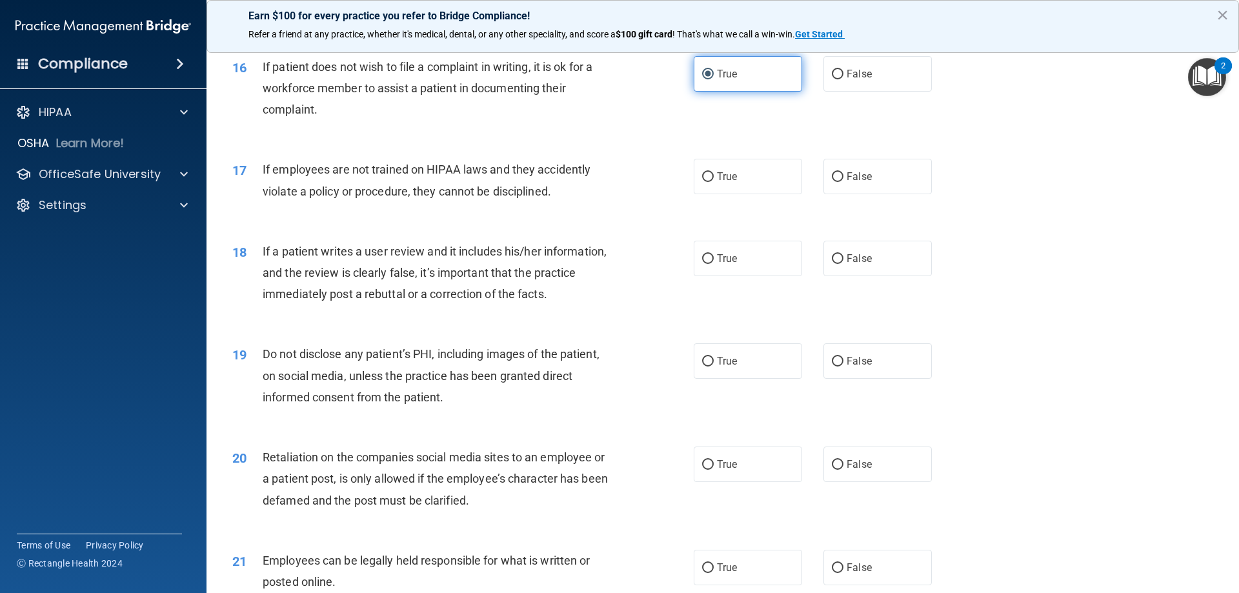
scroll to position [1721, 0]
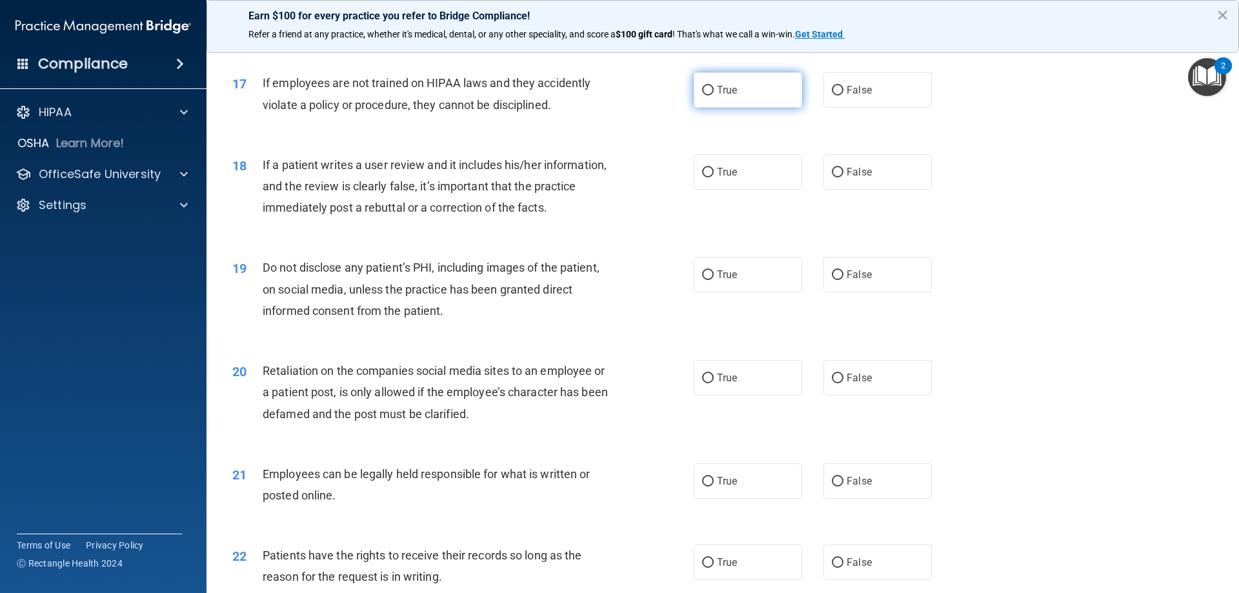
click at [725, 108] on label "True" at bounding box center [748, 89] width 108 height 35
click at [714, 95] on input "True" at bounding box center [708, 91] width 12 height 10
radio input "true"
click at [880, 108] on label "False" at bounding box center [877, 89] width 108 height 35
click at [843, 95] on input "False" at bounding box center [838, 91] width 12 height 10
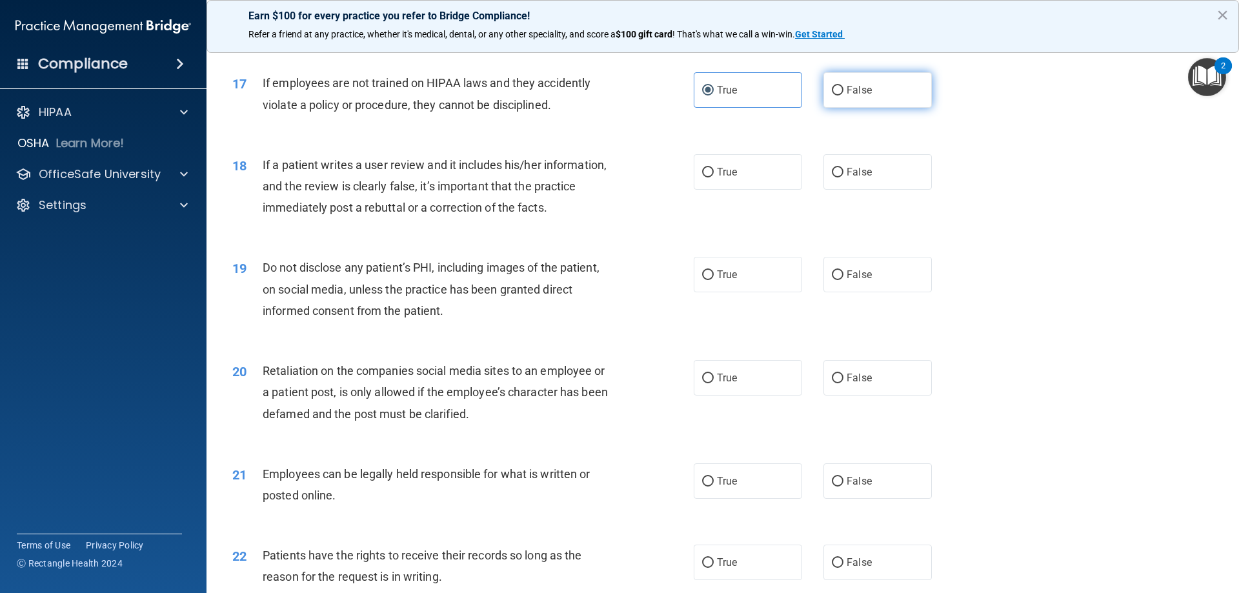
radio input "true"
radio input "false"
click at [879, 187] on label "False" at bounding box center [877, 171] width 108 height 35
click at [843, 177] on input "False" at bounding box center [838, 173] width 12 height 10
radio input "true"
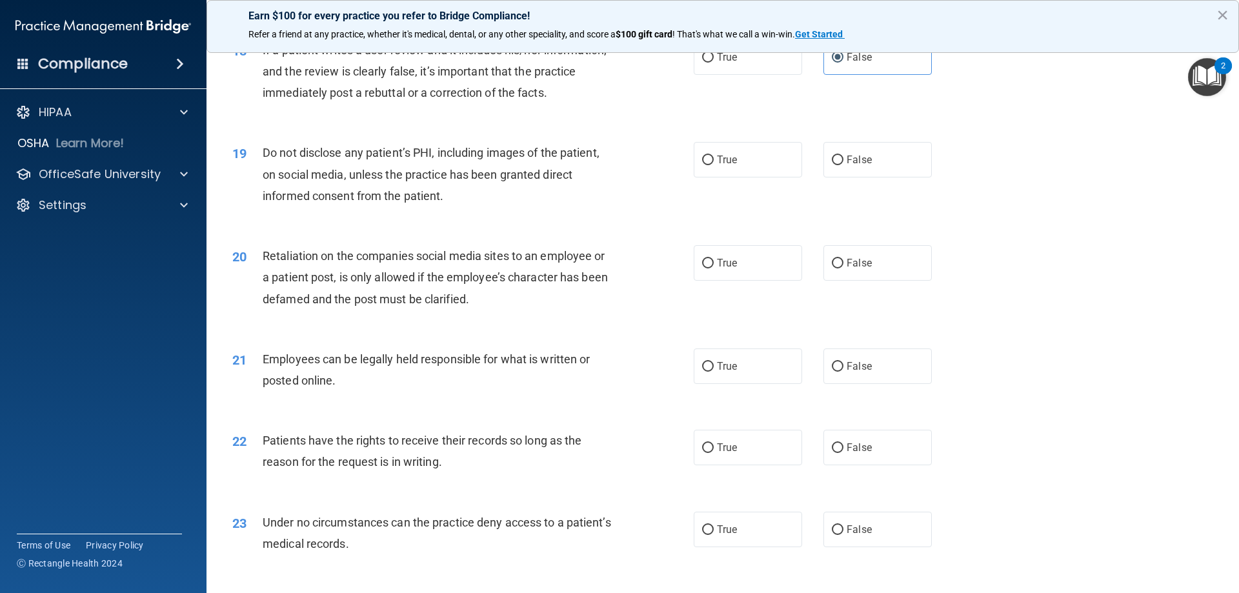
scroll to position [1807, 0]
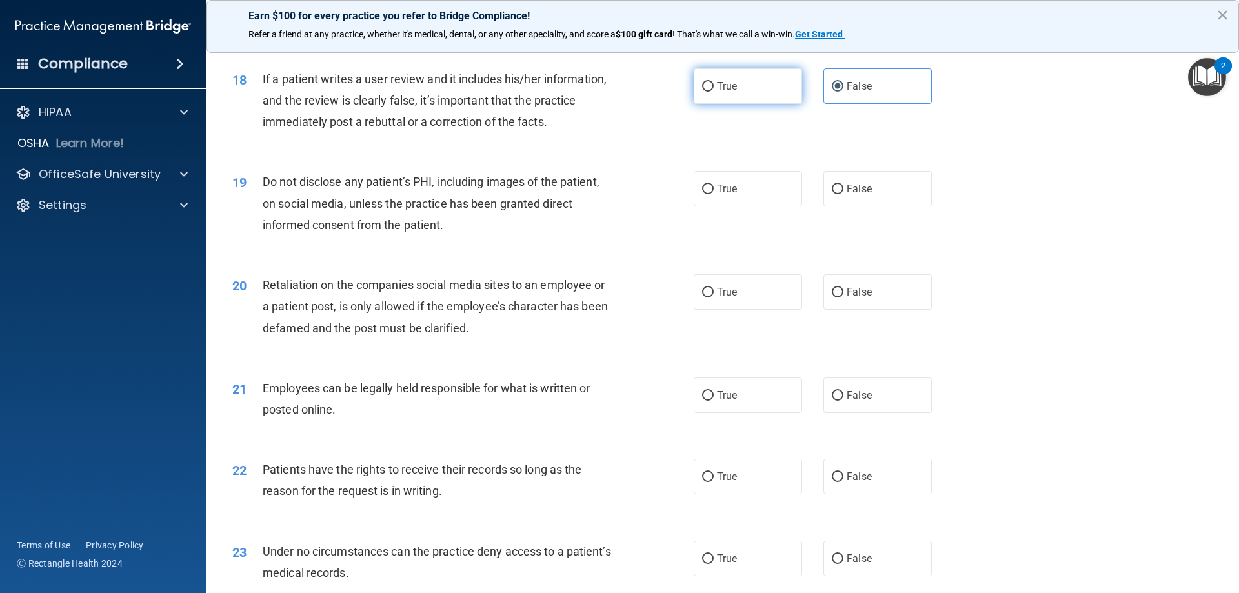
click at [734, 99] on label "True" at bounding box center [748, 85] width 108 height 35
click at [714, 92] on input "True" at bounding box center [708, 87] width 12 height 10
radio input "true"
radio input "false"
click at [728, 195] on span "True" at bounding box center [727, 189] width 20 height 12
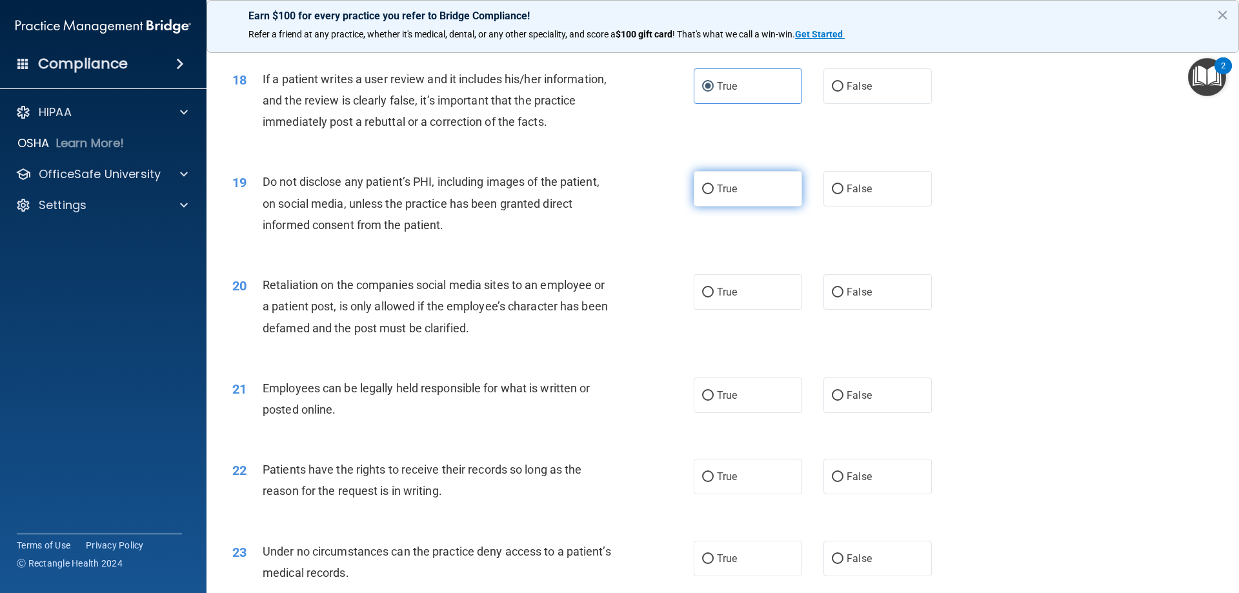
click at [714, 194] on input "True" at bounding box center [708, 190] width 12 height 10
radio input "true"
click at [878, 310] on label "False" at bounding box center [877, 291] width 108 height 35
click at [843, 297] on input "False" at bounding box center [838, 293] width 12 height 10
radio input "true"
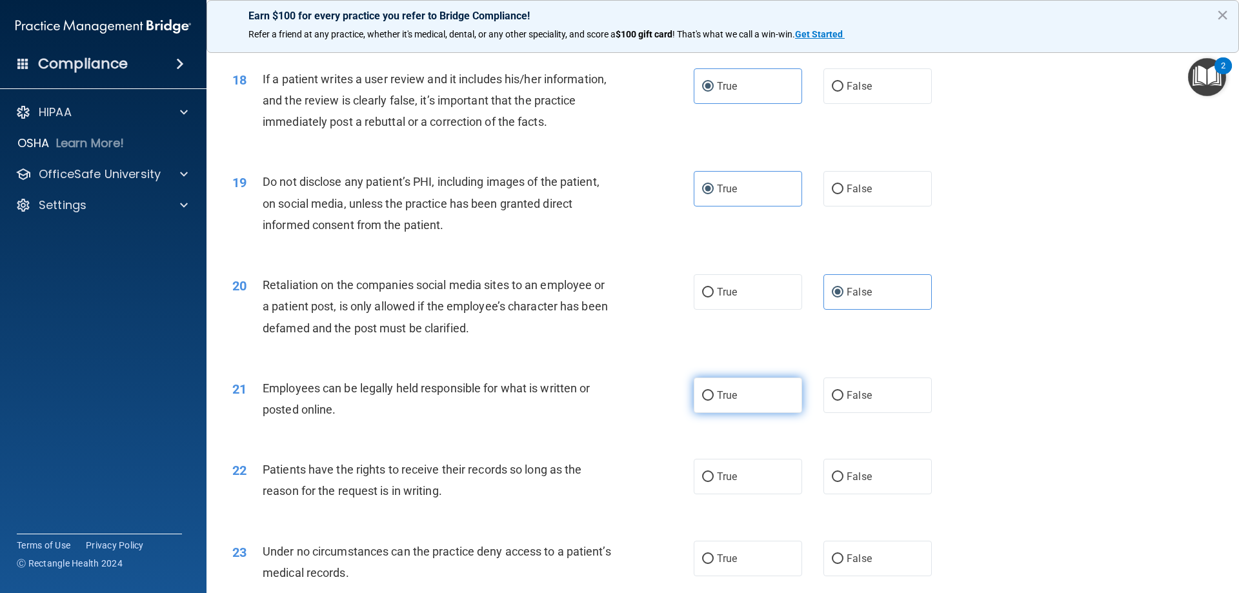
click at [721, 401] on span "True" at bounding box center [727, 395] width 20 height 12
click at [714, 401] on input "True" at bounding box center [708, 396] width 12 height 10
radio input "true"
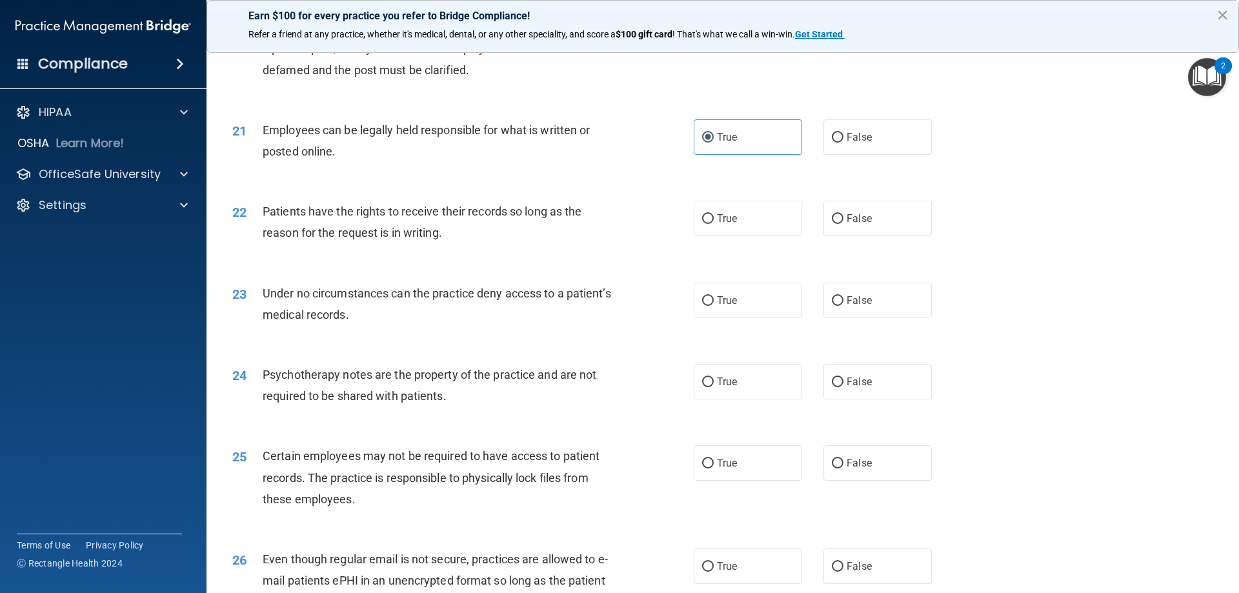
scroll to position [2150, 0]
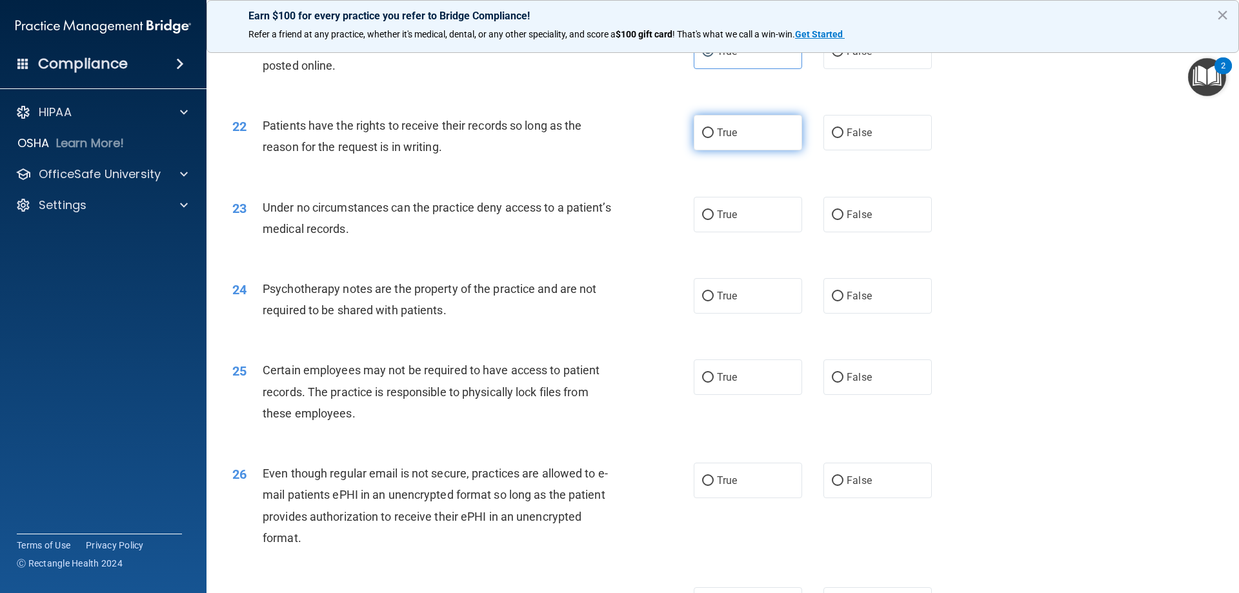
click at [725, 139] on span "True" at bounding box center [727, 132] width 20 height 12
click at [714, 138] on input "True" at bounding box center [708, 133] width 12 height 10
radio input "true"
click at [859, 150] on label "False" at bounding box center [877, 132] width 108 height 35
click at [843, 138] on input "False" at bounding box center [838, 133] width 12 height 10
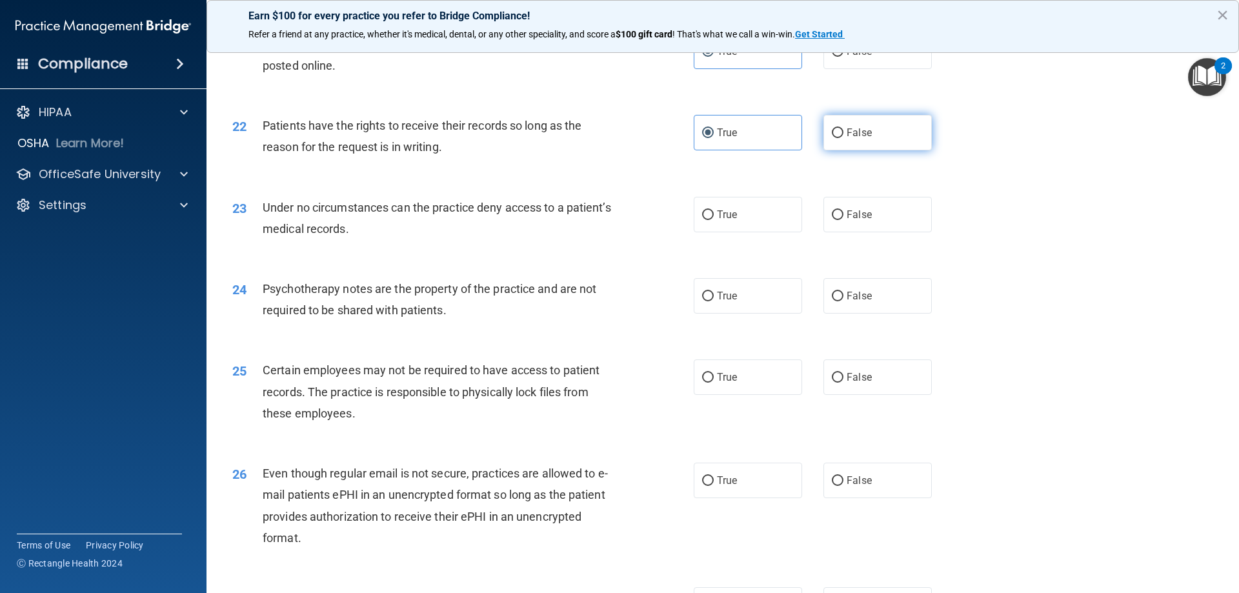
radio input "true"
radio input "false"
click at [724, 232] on label "True" at bounding box center [748, 214] width 108 height 35
click at [714, 220] on input "True" at bounding box center [708, 215] width 12 height 10
radio input "true"
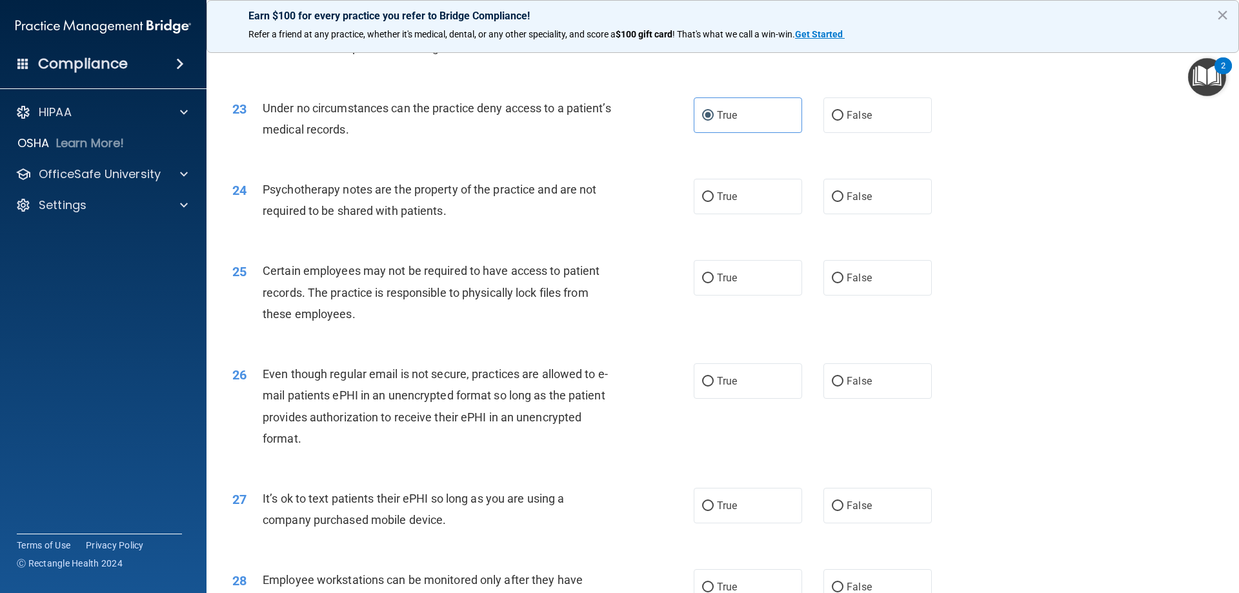
scroll to position [2323, 0]
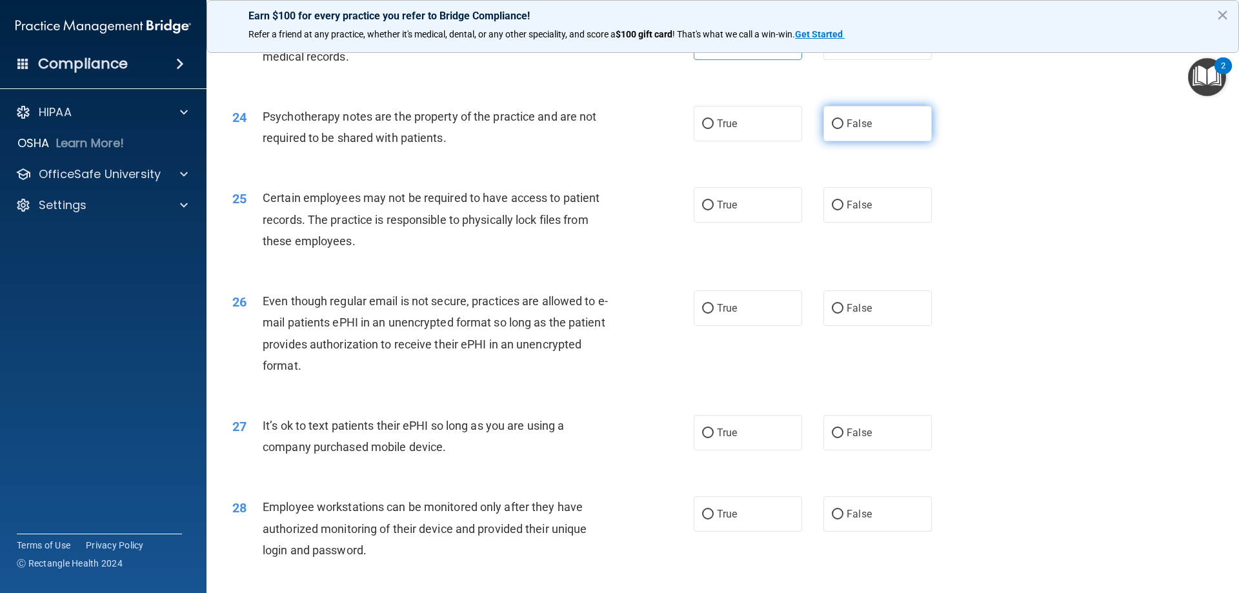
click at [851, 130] on span "False" at bounding box center [859, 123] width 25 height 12
click at [843, 129] on input "False" at bounding box center [838, 124] width 12 height 10
radio input "true"
click at [731, 211] on span "True" at bounding box center [727, 205] width 20 height 12
click at [714, 210] on input "True" at bounding box center [708, 206] width 12 height 10
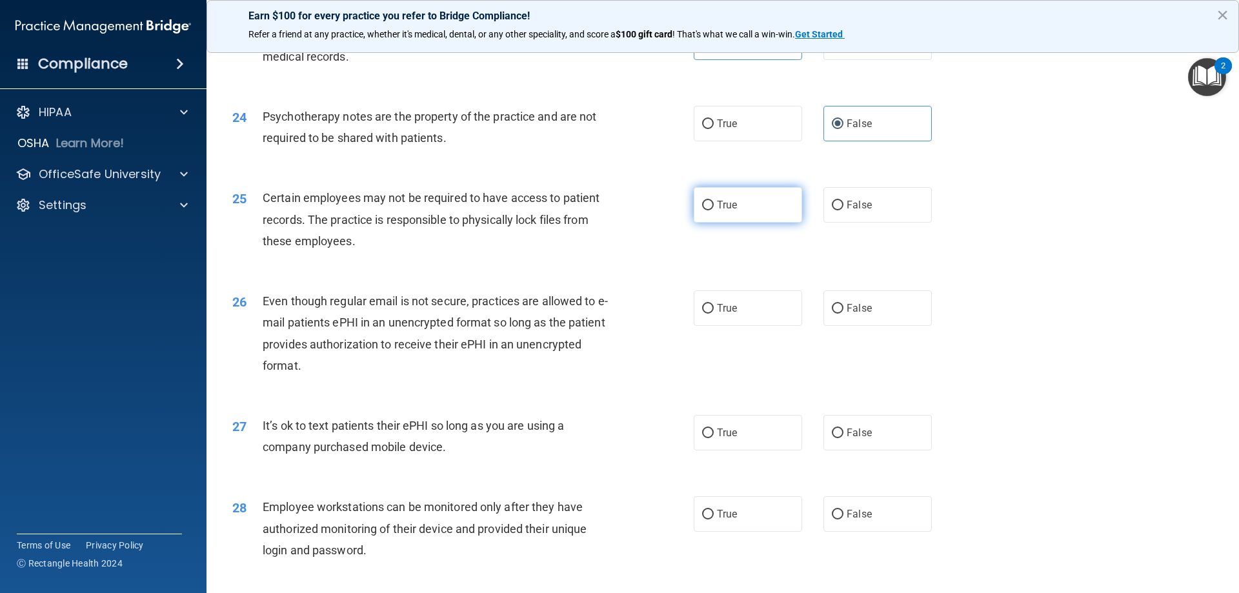
radio input "true"
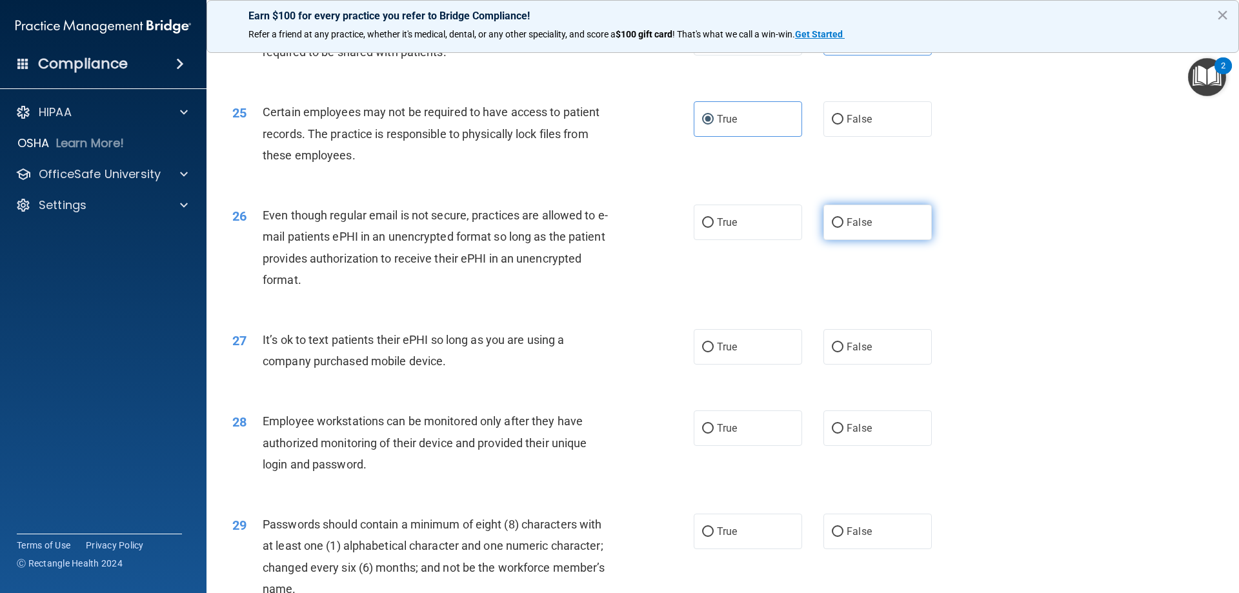
click at [871, 240] on label "False" at bounding box center [877, 222] width 108 height 35
click at [843, 228] on input "False" at bounding box center [838, 223] width 12 height 10
radio input "true"
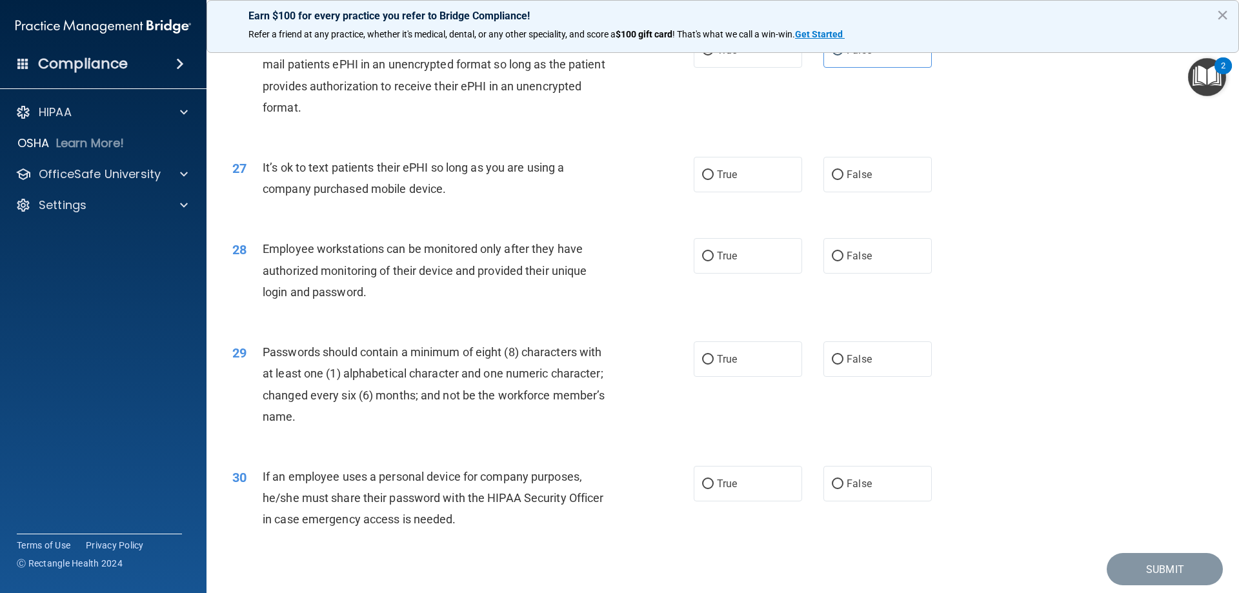
scroll to position [2646, 0]
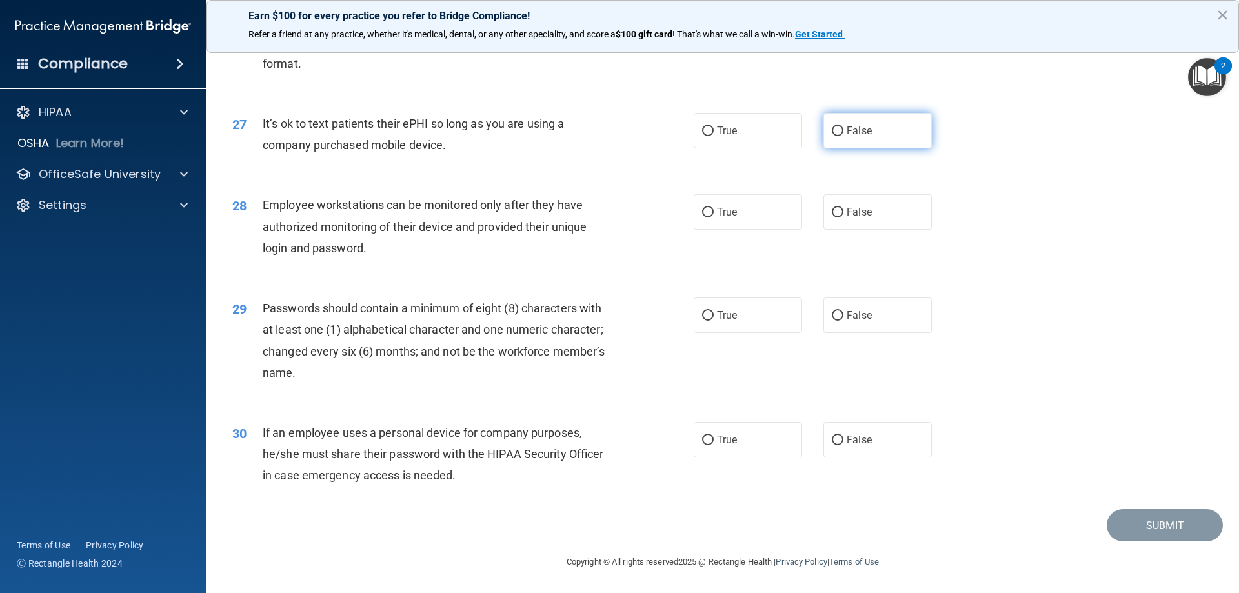
click at [856, 139] on label "False" at bounding box center [877, 130] width 108 height 35
click at [843, 136] on input "False" at bounding box center [838, 131] width 12 height 10
radio input "true"
click at [759, 220] on label "True" at bounding box center [748, 211] width 108 height 35
click at [714, 217] on input "True" at bounding box center [708, 213] width 12 height 10
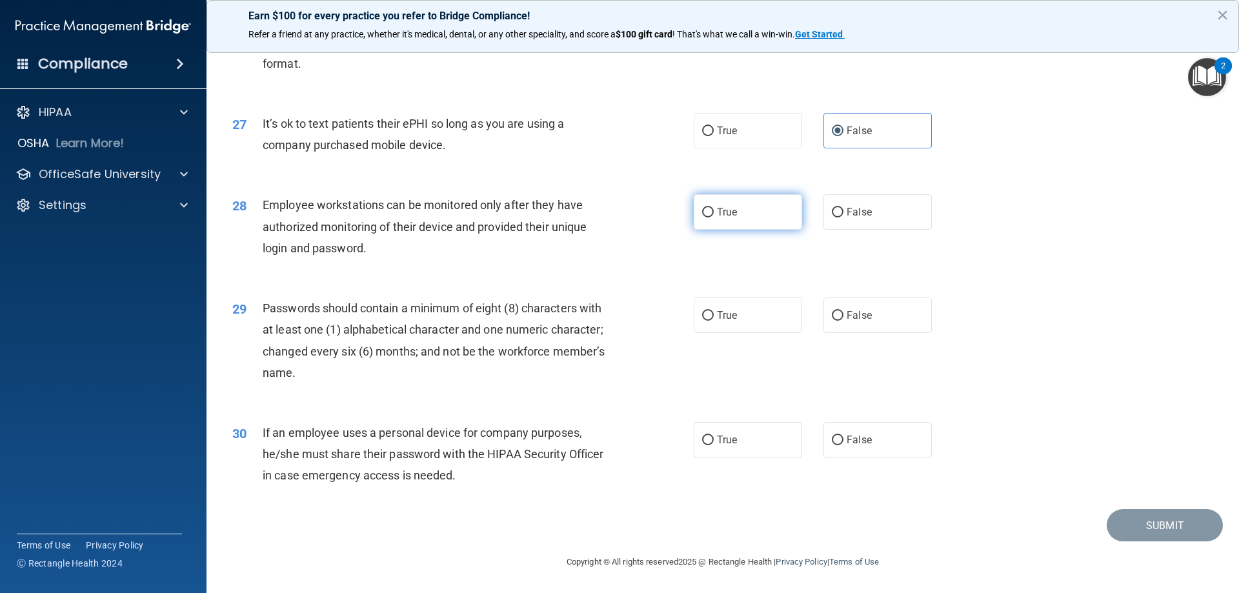
radio input "true"
click at [721, 319] on span "True" at bounding box center [727, 315] width 20 height 12
click at [714, 319] on input "True" at bounding box center [708, 316] width 12 height 10
radio input "true"
click at [865, 437] on span "False" at bounding box center [859, 440] width 25 height 12
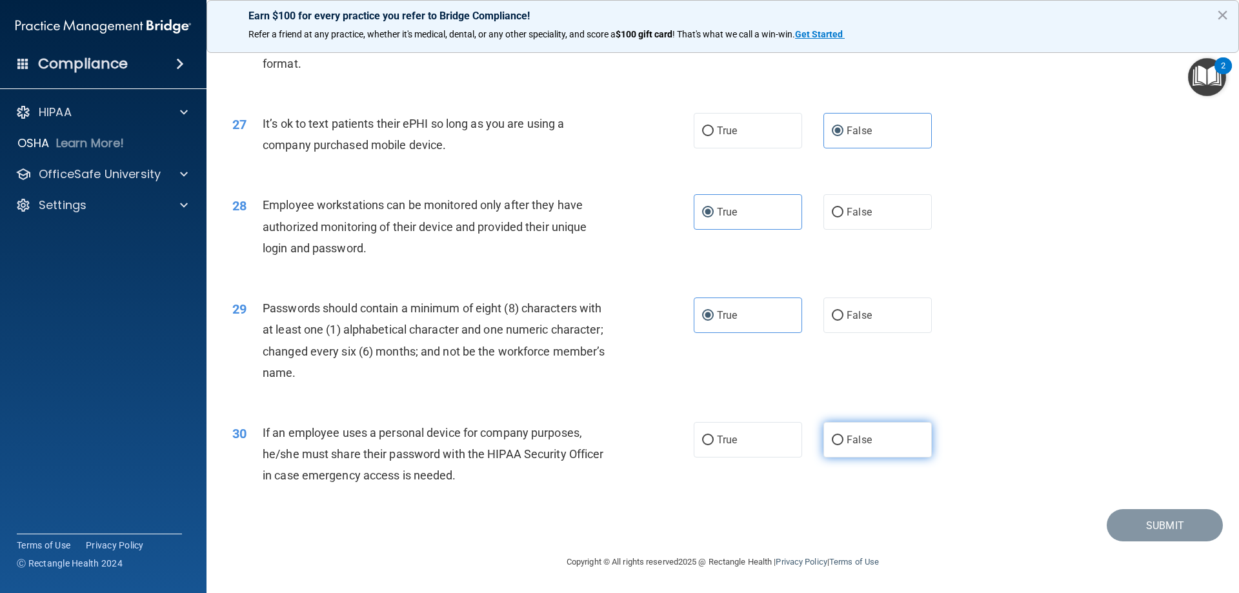
click at [843, 437] on input "False" at bounding box center [838, 441] width 12 height 10
radio input "true"
click at [1167, 521] on button "Submit" at bounding box center [1165, 525] width 116 height 33
